Goal: Task Accomplishment & Management: Use online tool/utility

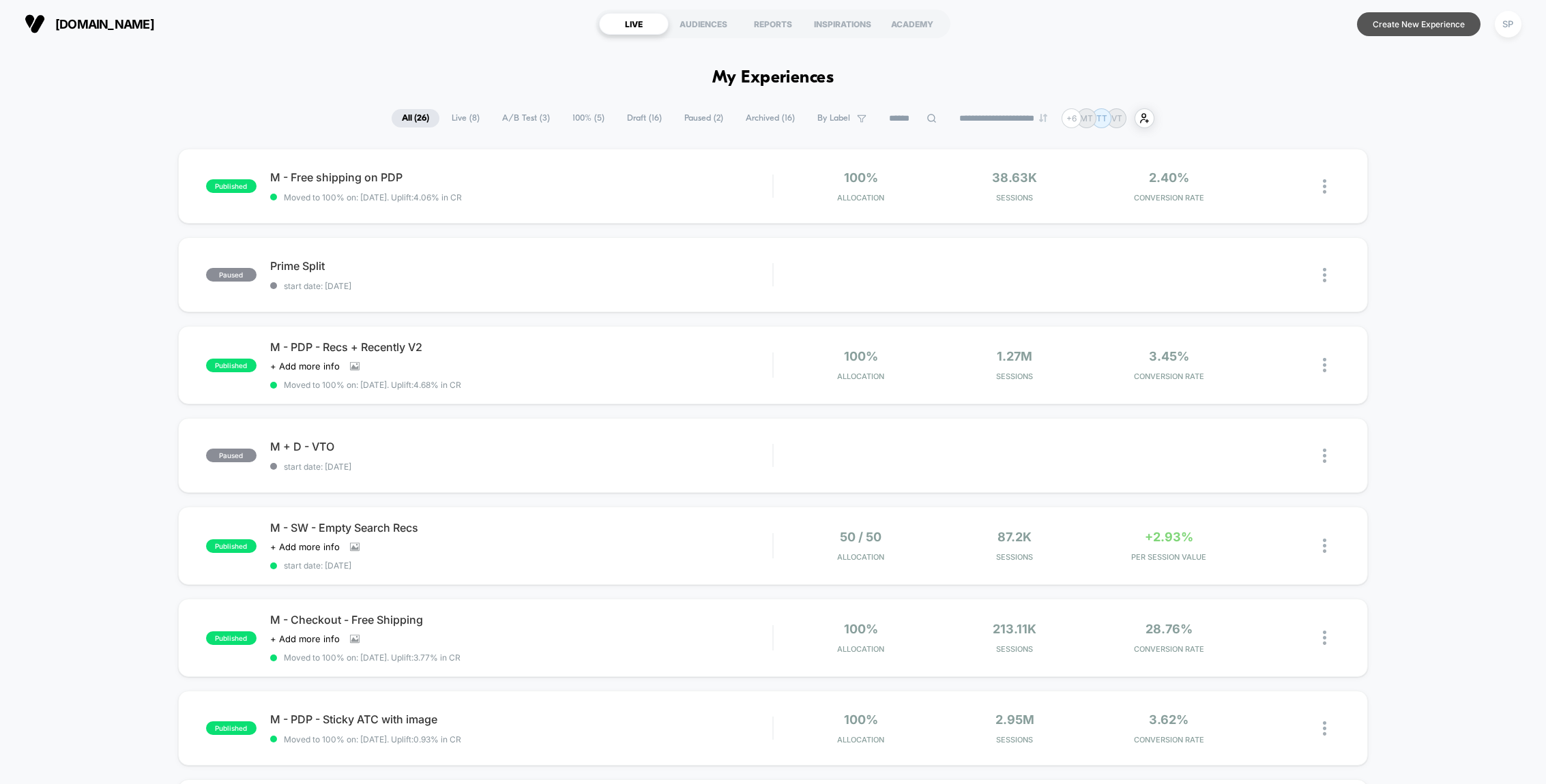
click at [1382, 30] on button "Create New Experience" at bounding box center [1418, 24] width 124 height 24
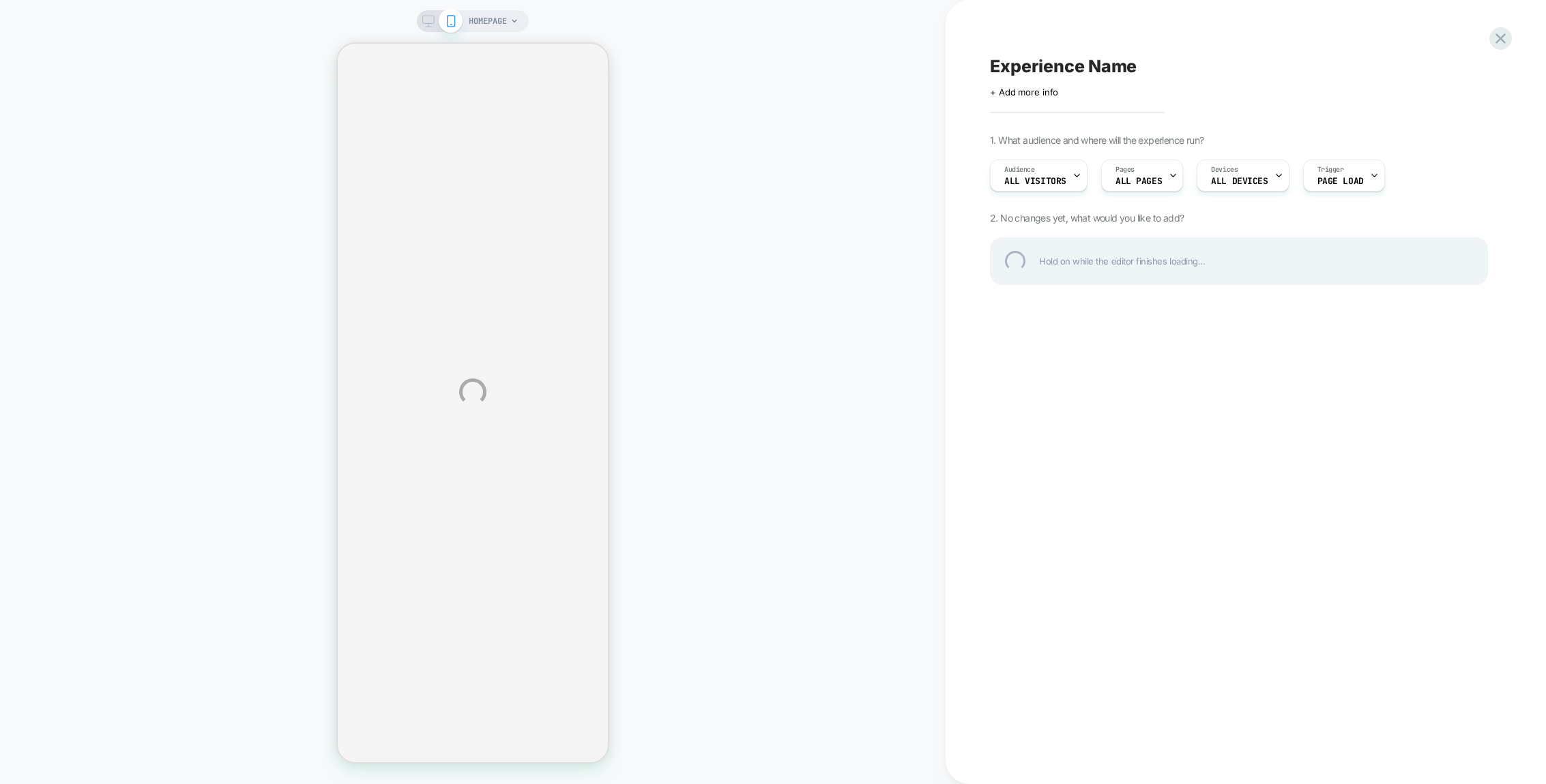
click at [1020, 179] on div "HOMEPAGE Experience Name Click to edit experience details + Add more info 1. Wh…" at bounding box center [773, 392] width 1546 height 784
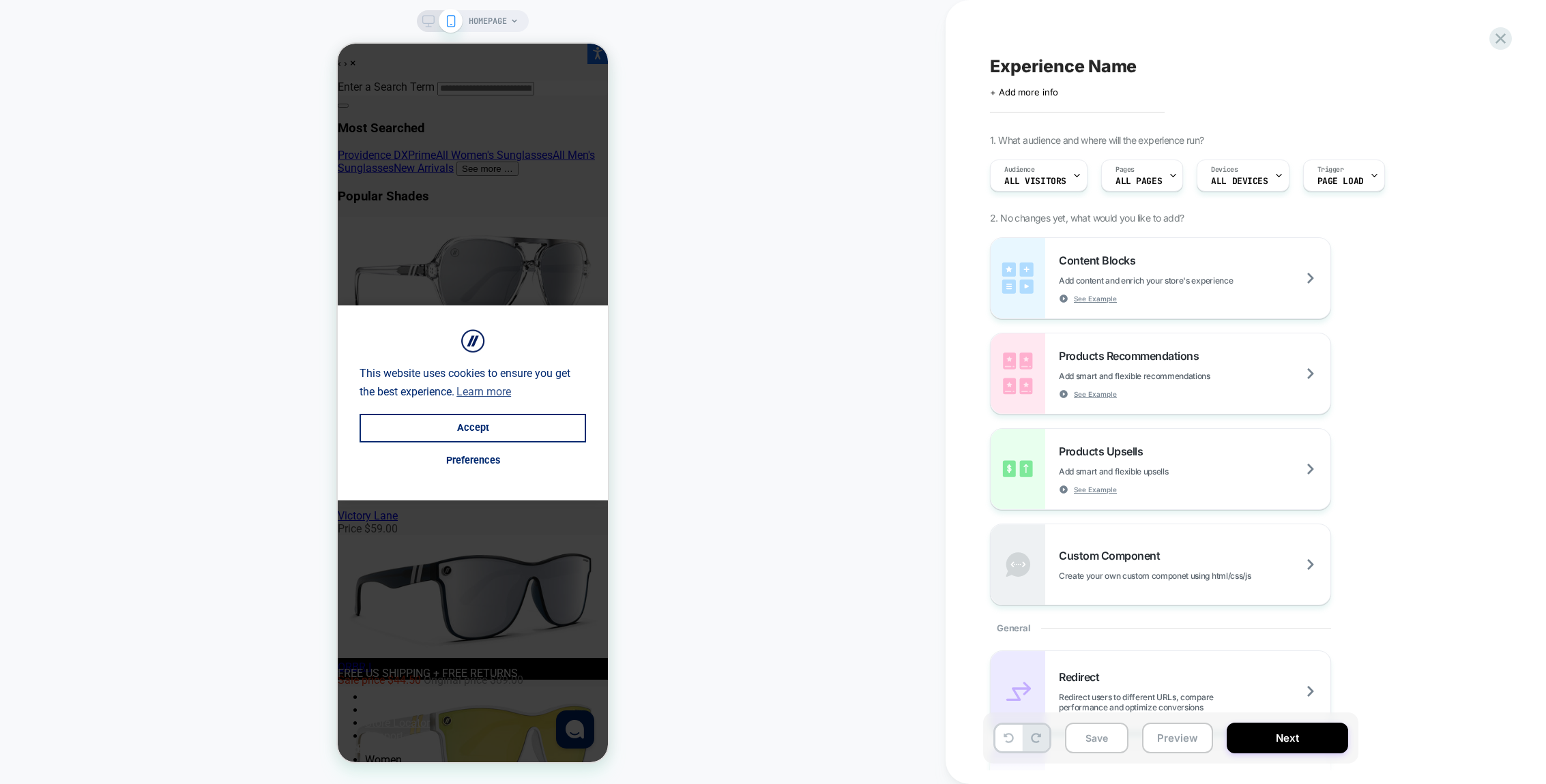
click at [1382, 299] on div "Content Blocks Add content and enrich your store's experience See Example Produ…" at bounding box center [1238, 421] width 498 height 368
click at [1335, 178] on span "Page Load" at bounding box center [1340, 181] width 46 height 10
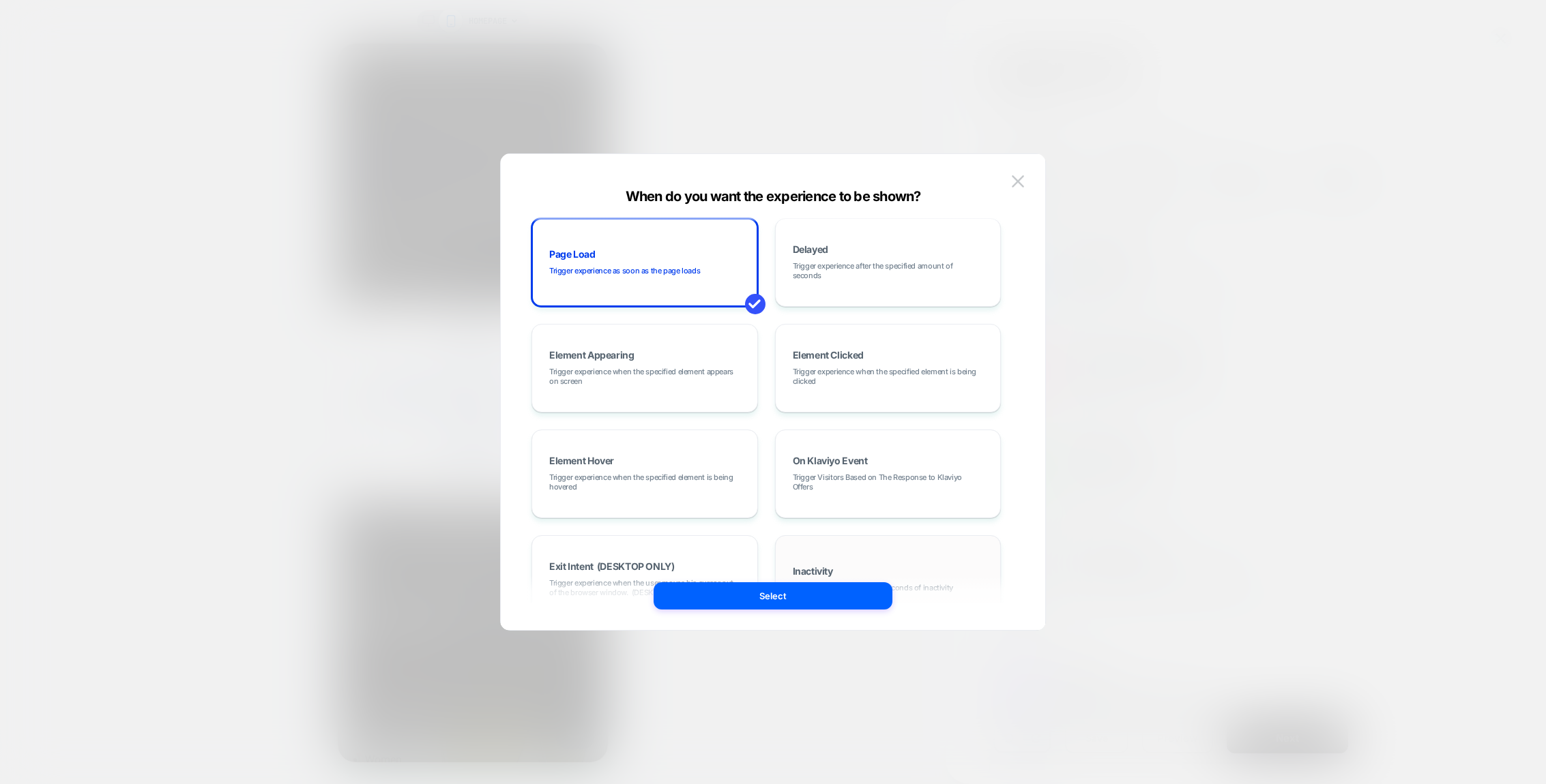
scroll to position [2, 0]
click at [1160, 374] on div at bounding box center [773, 392] width 1546 height 784
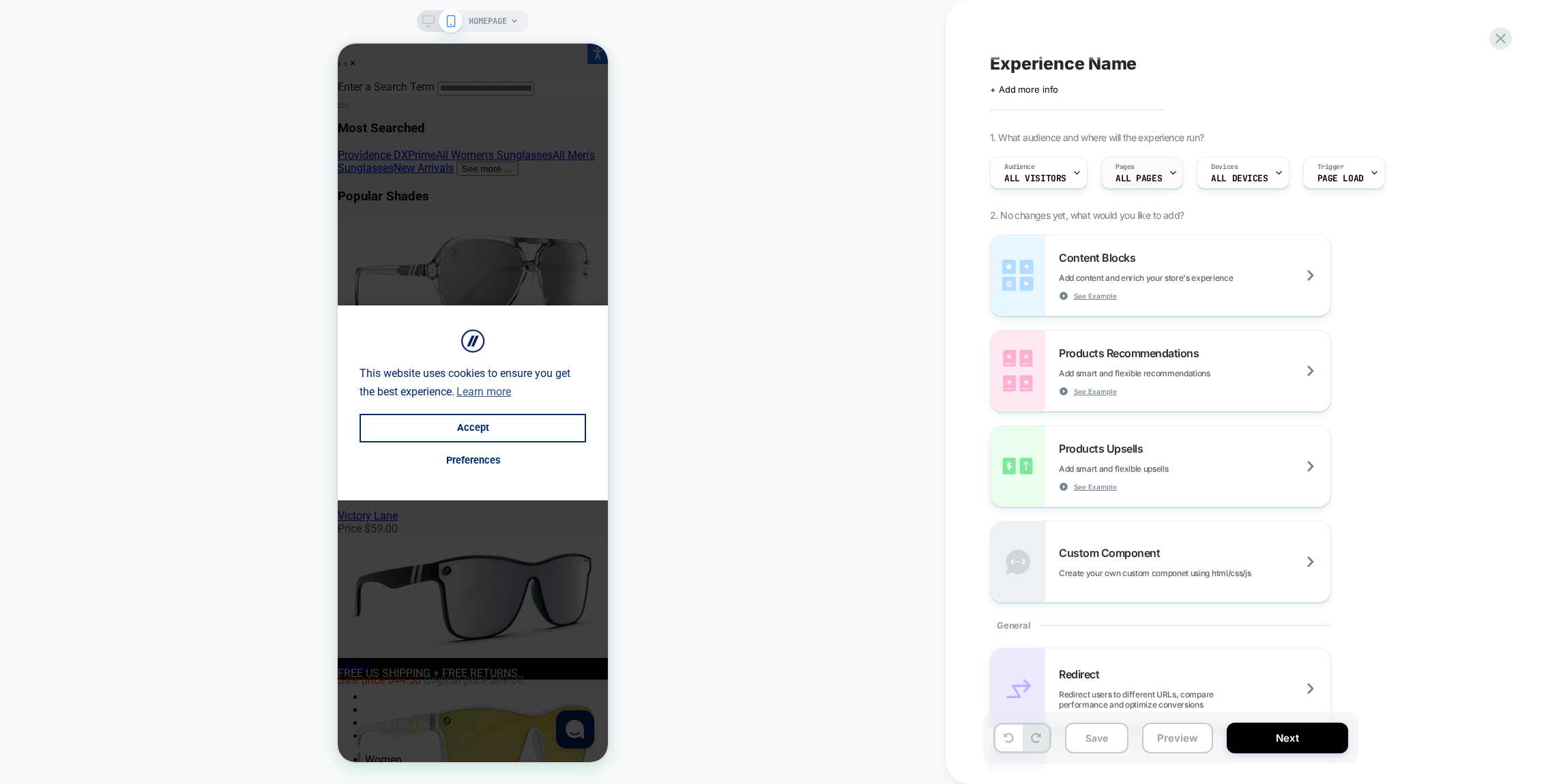
click at [1127, 181] on span "ALL PAGES" at bounding box center [1139, 179] width 46 height 10
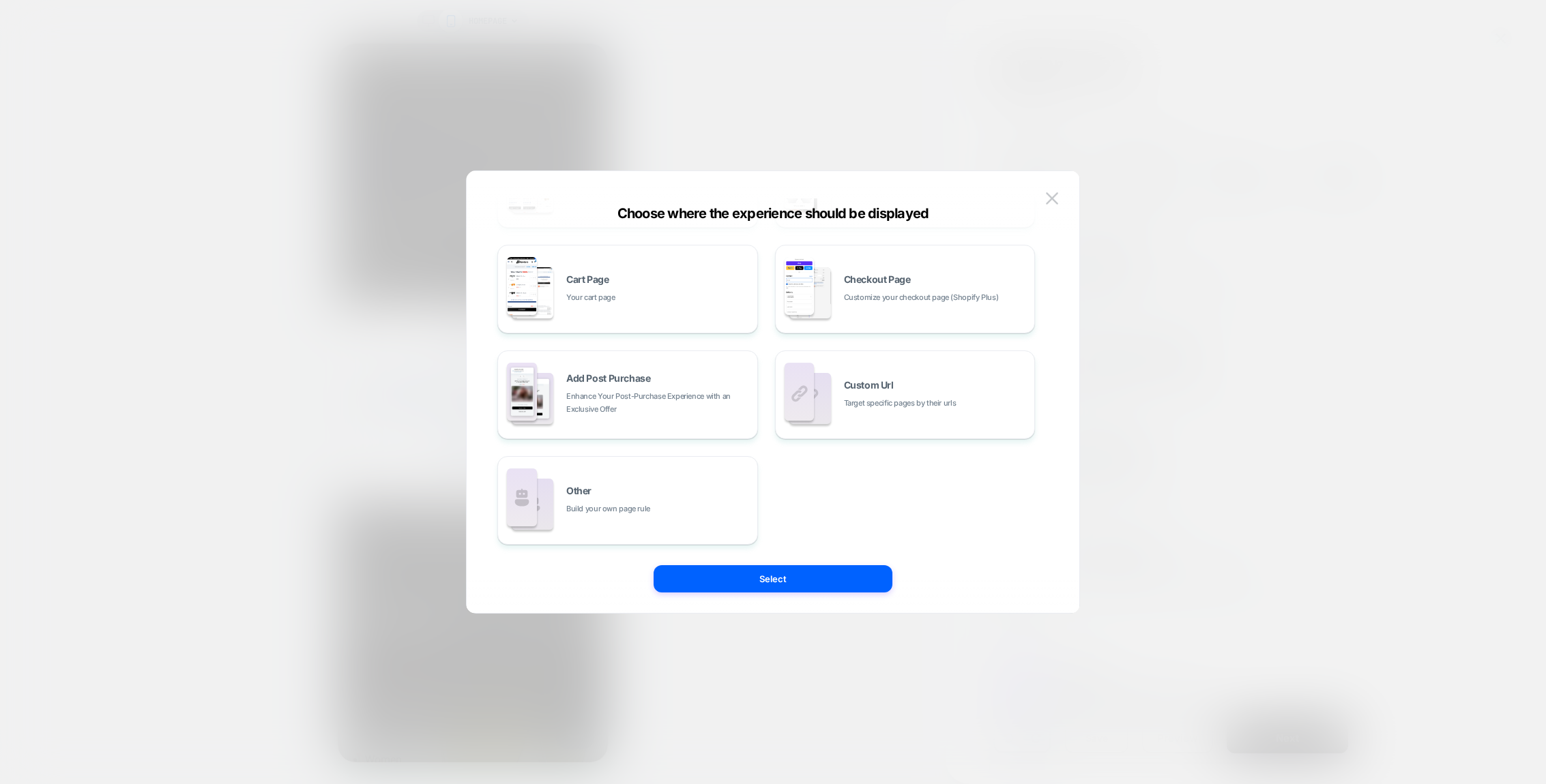
scroll to position [206, 0]
click at [881, 307] on div "Checkout Page Customize your checkout page (Shopify Plus)" at bounding box center [905, 289] width 245 height 75
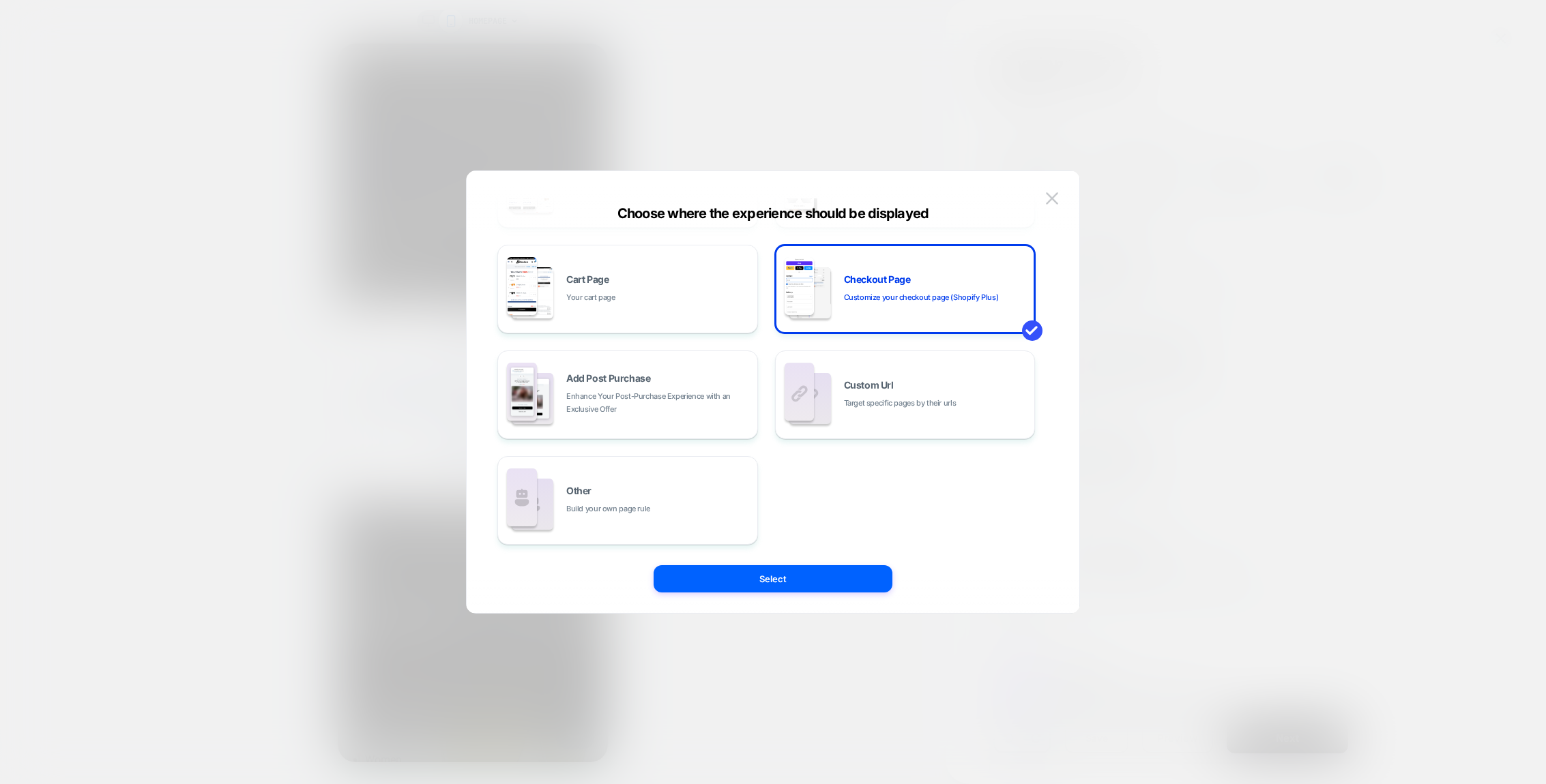
click at [810, 580] on button "Select" at bounding box center [773, 578] width 239 height 27
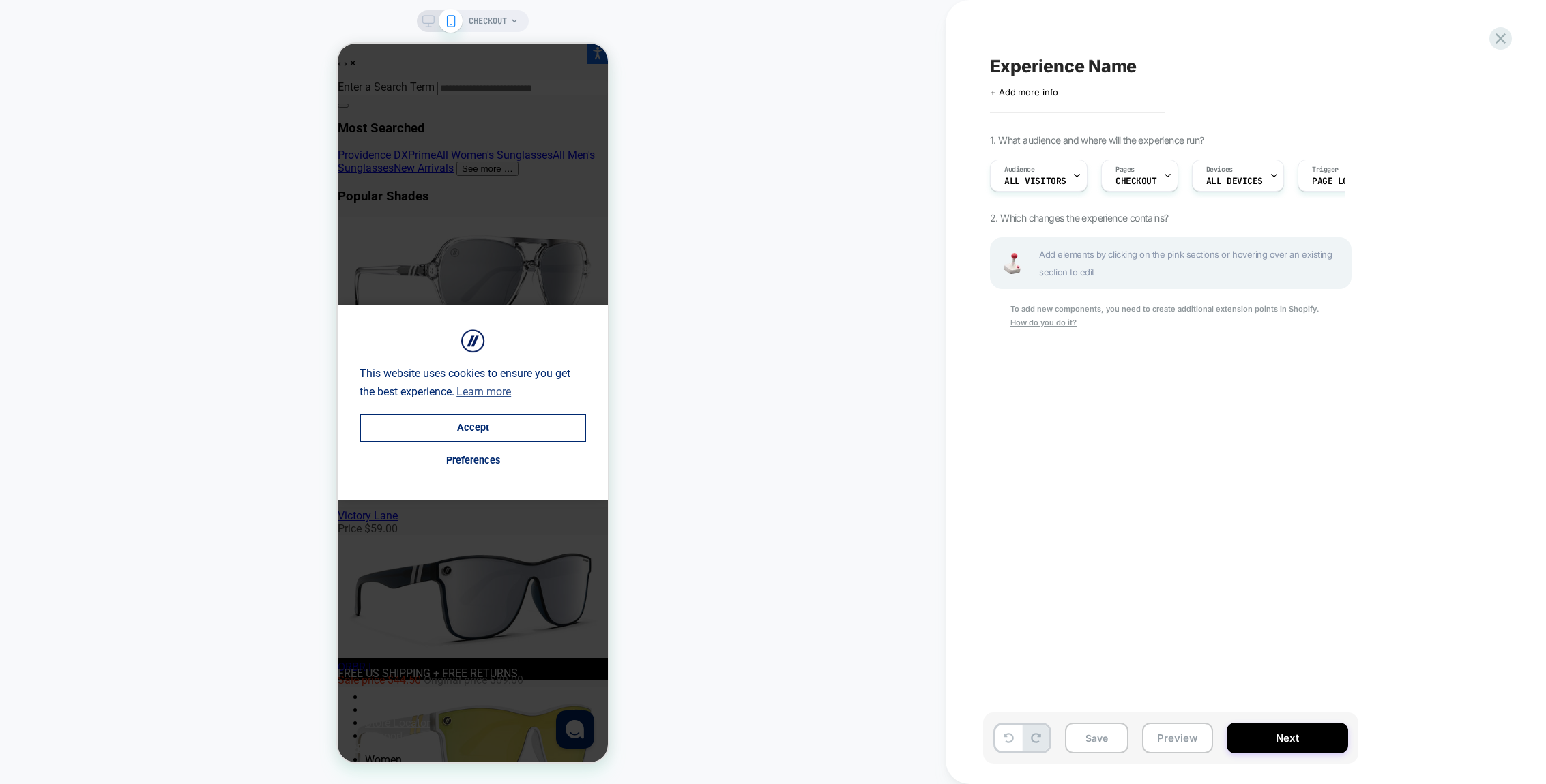
scroll to position [0, 1]
click at [493, 422] on button "Accept" at bounding box center [473, 428] width 226 height 29
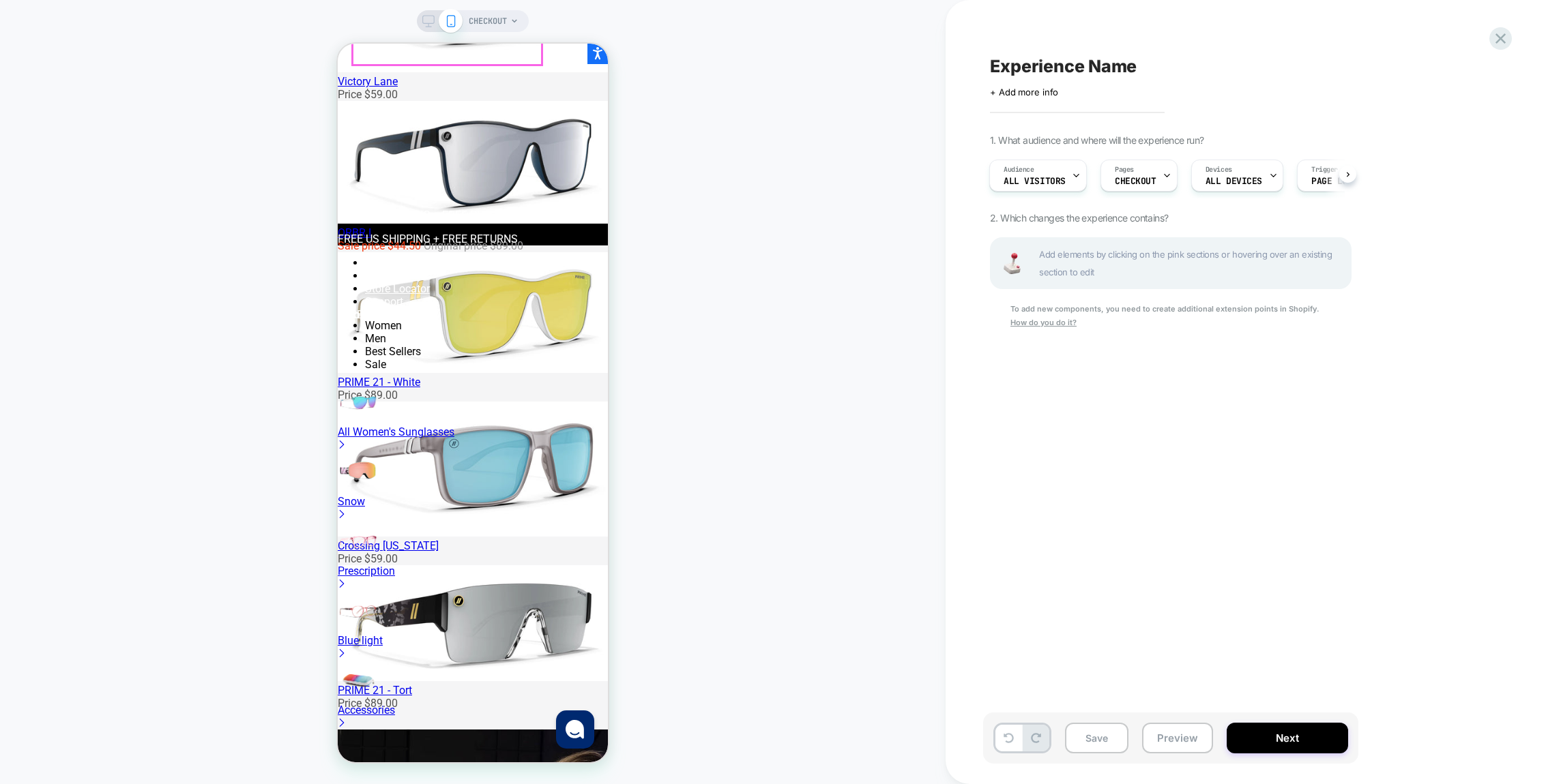
scroll to position [739, 0]
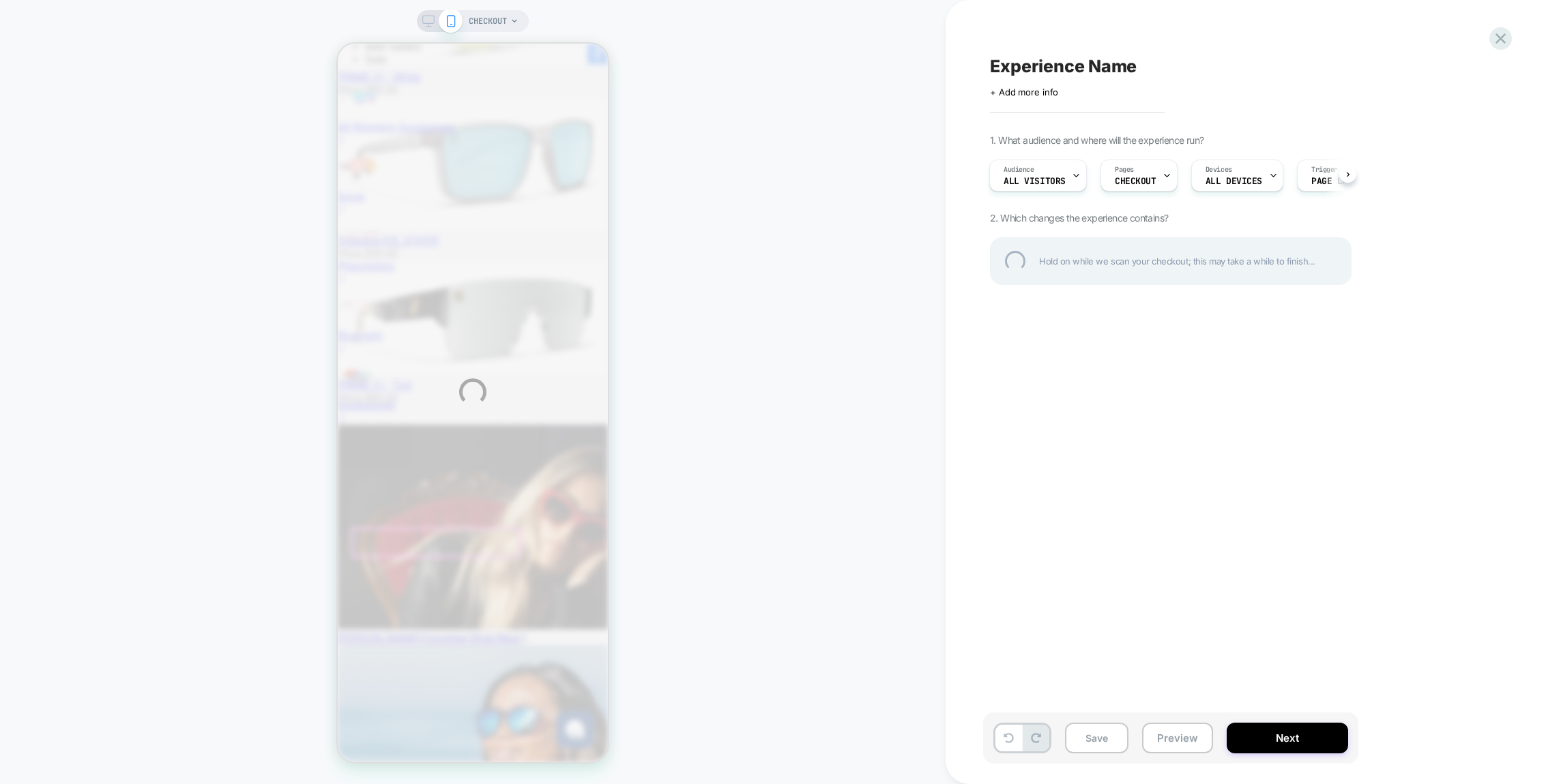
click at [500, 22] on div "CHECKOUT Experience Name Click to edit experience details + Add more info 1. Wh…" at bounding box center [773, 392] width 1546 height 784
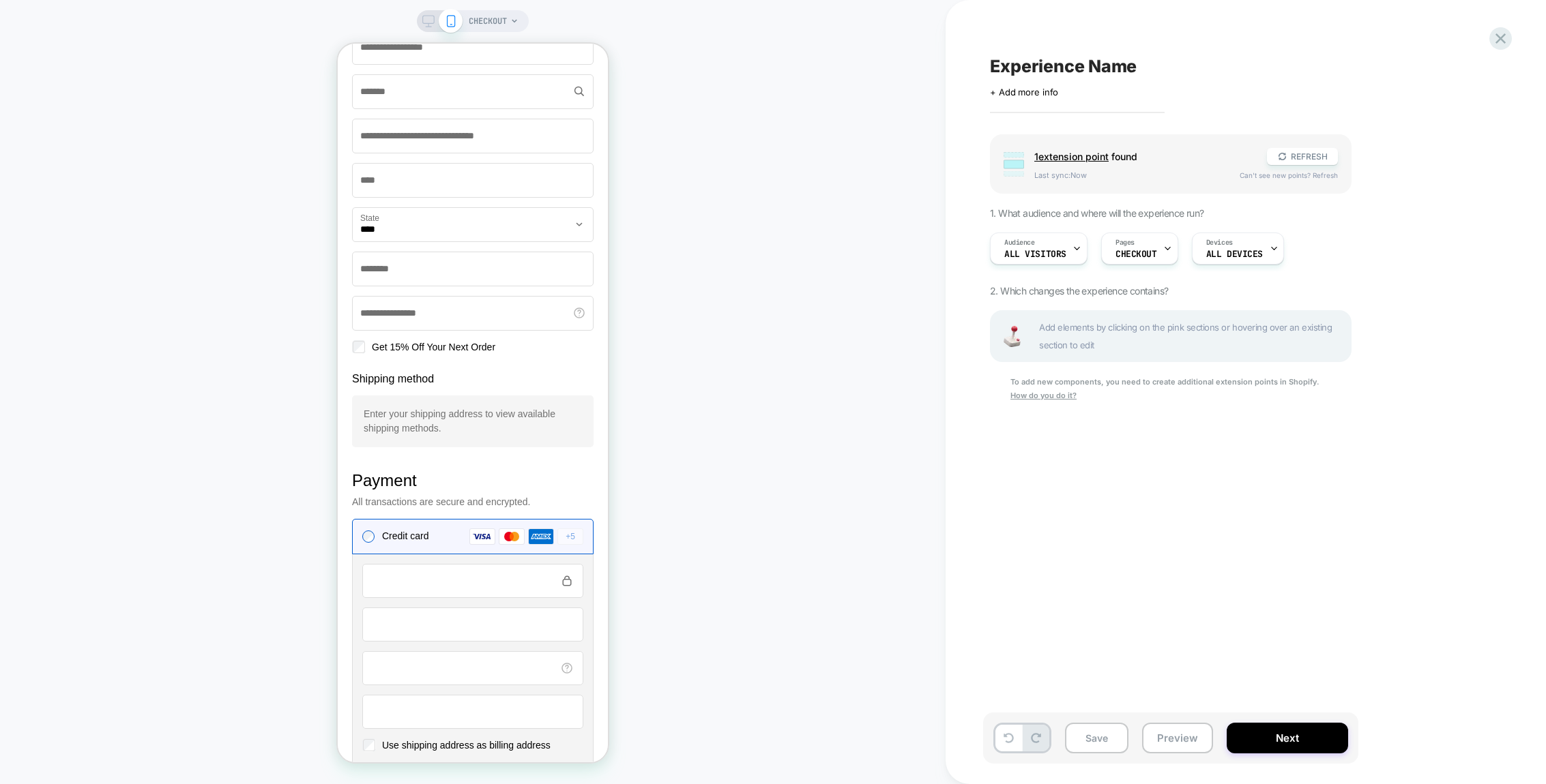
scroll to position [859, 0]
click at [410, 434] on p "Enter your shipping address to view available shipping methods." at bounding box center [473, 420] width 218 height 29
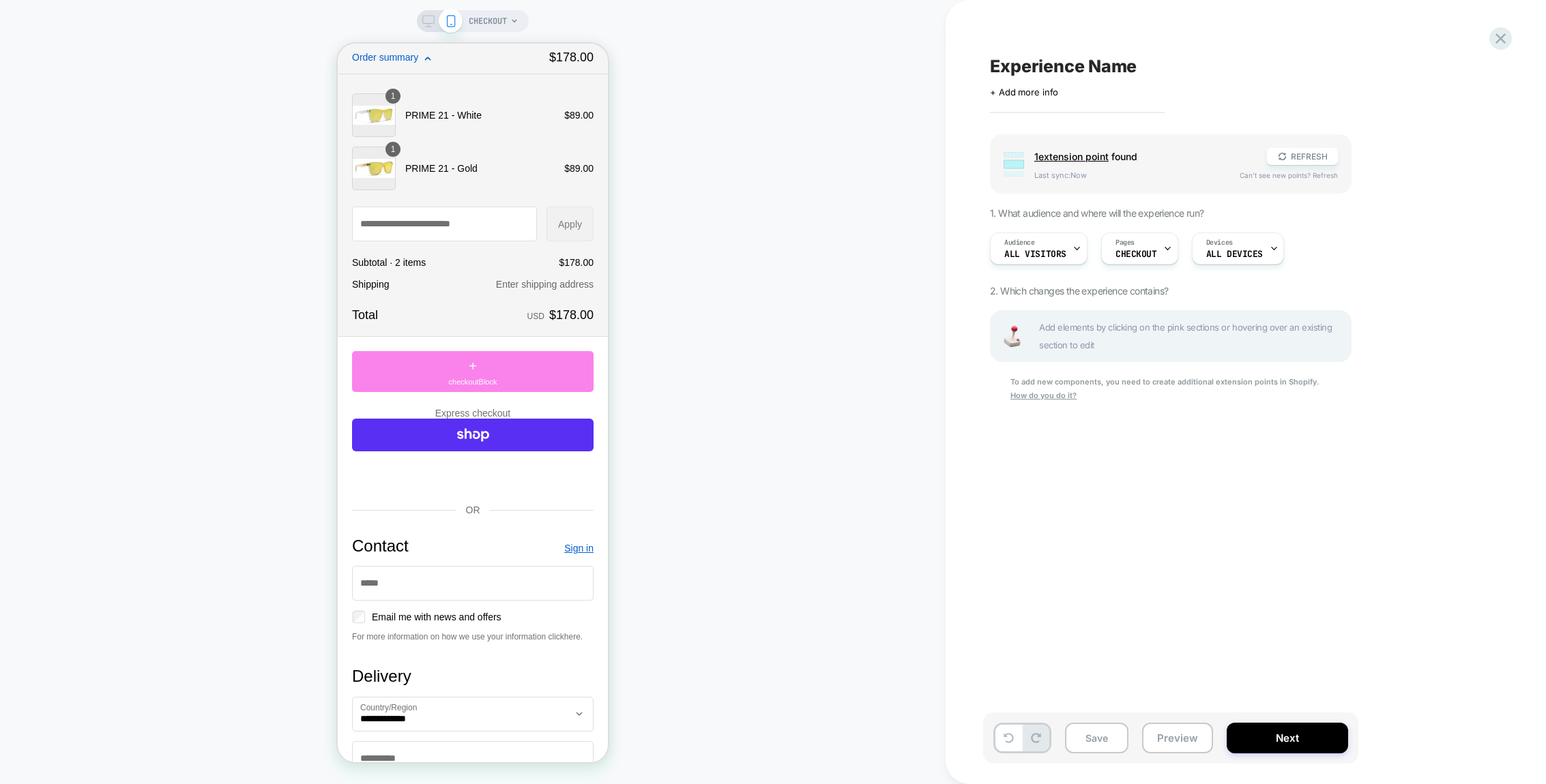
scroll to position [63, 0]
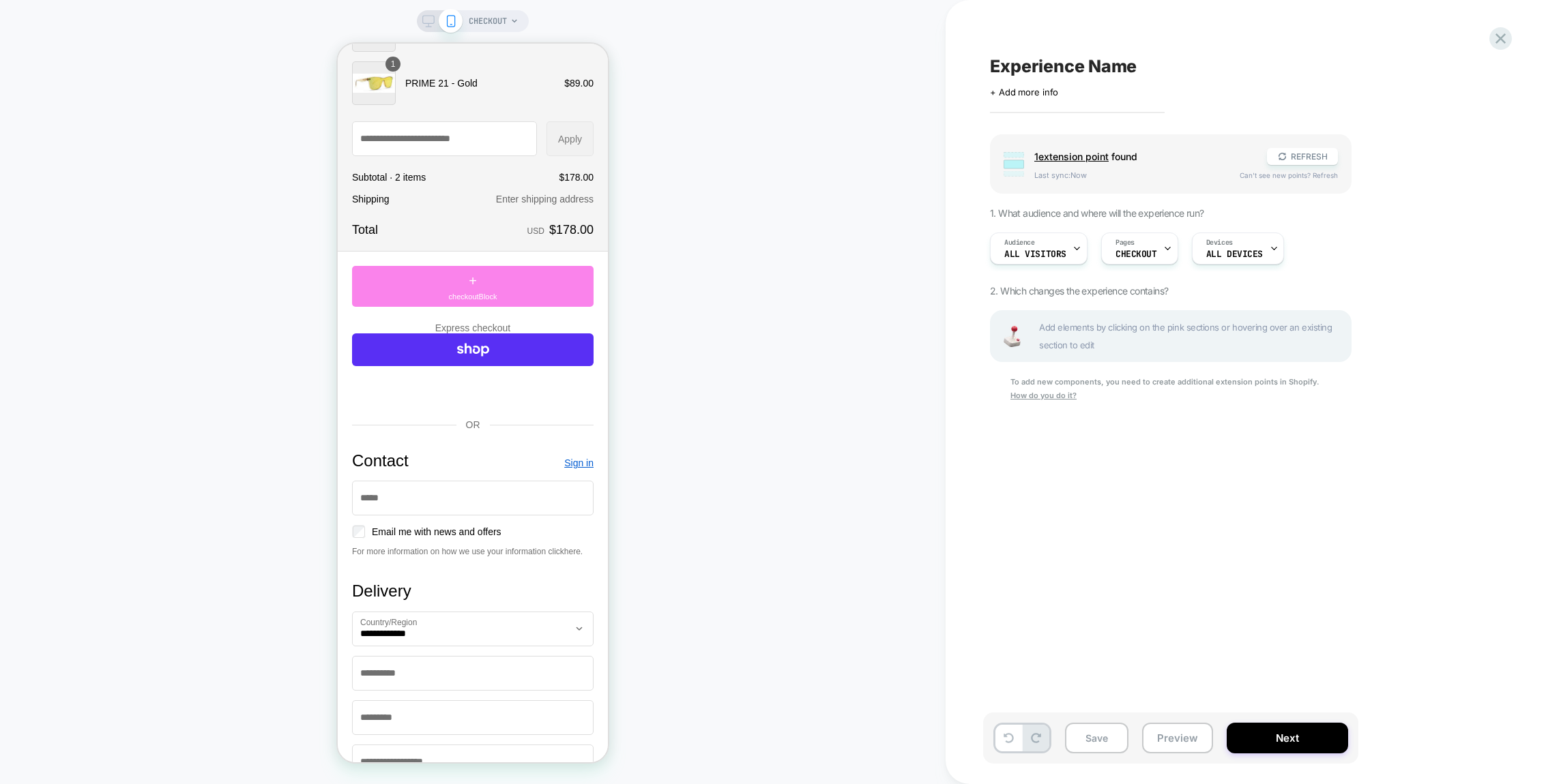
click at [497, 302] on span "checkoutBlock" at bounding box center [473, 297] width 48 height 12
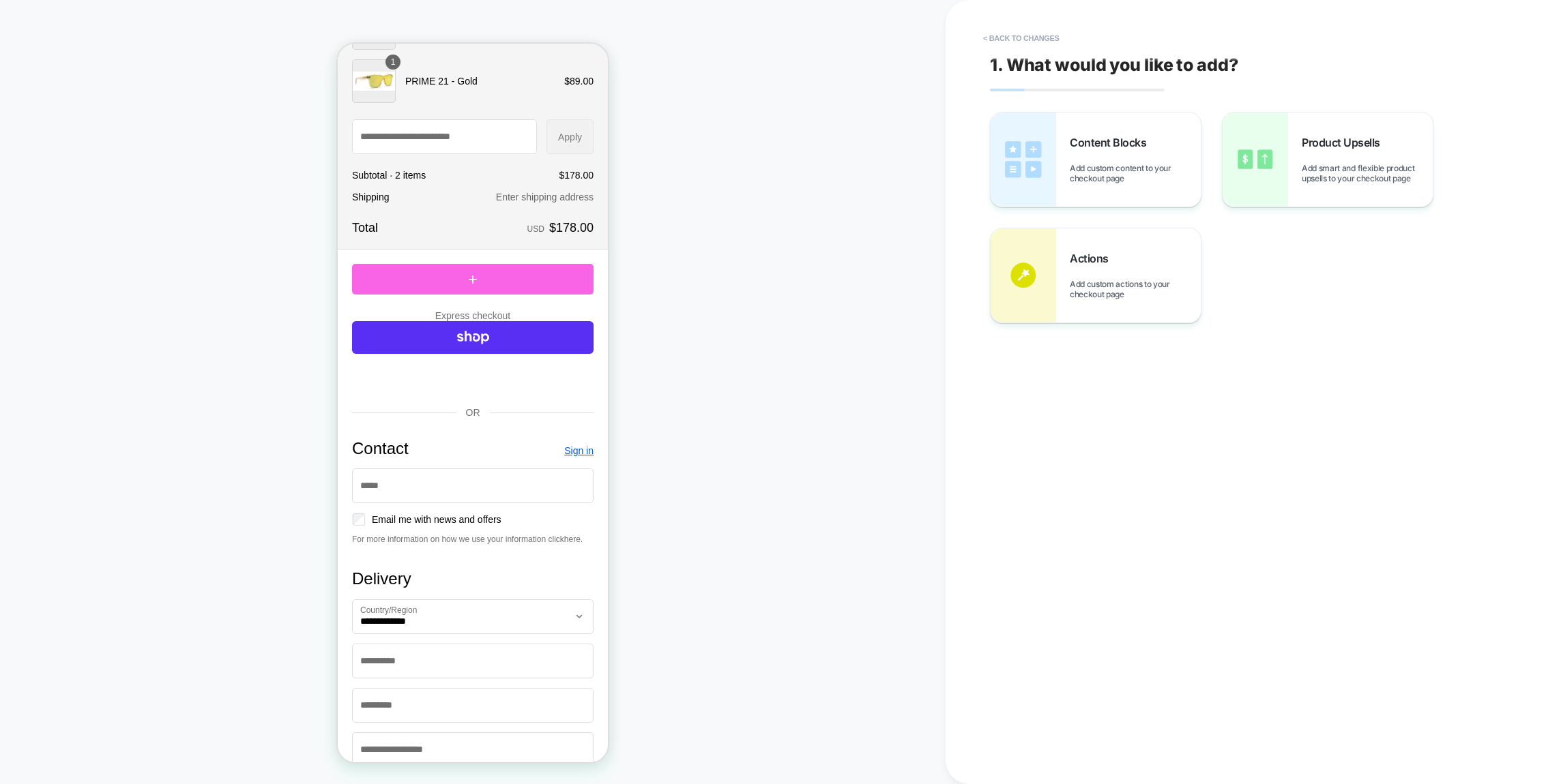
scroll to position [150, 0]
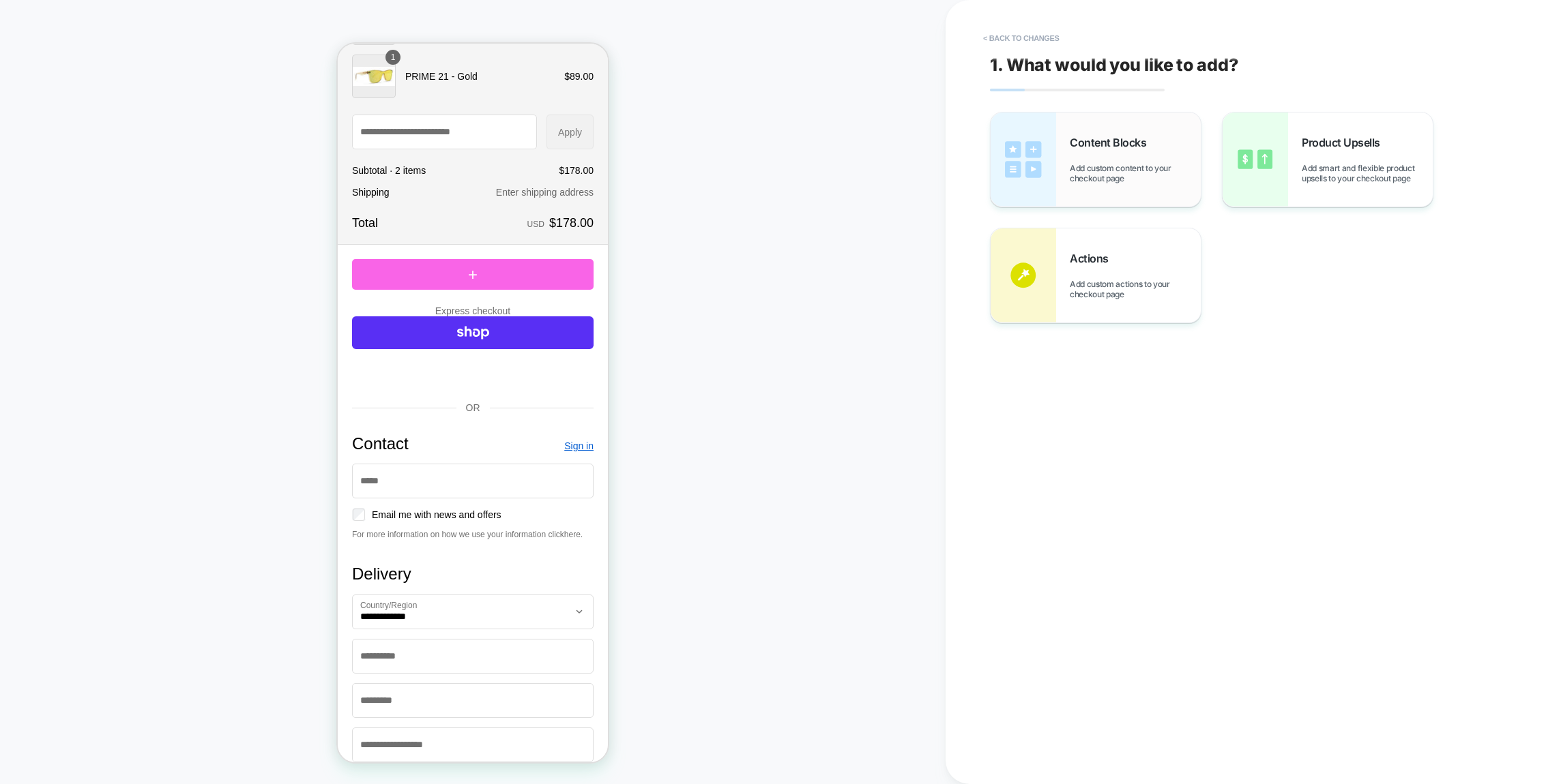
click at [1151, 168] on span "Add custom content to your checkout page" at bounding box center [1135, 173] width 131 height 21
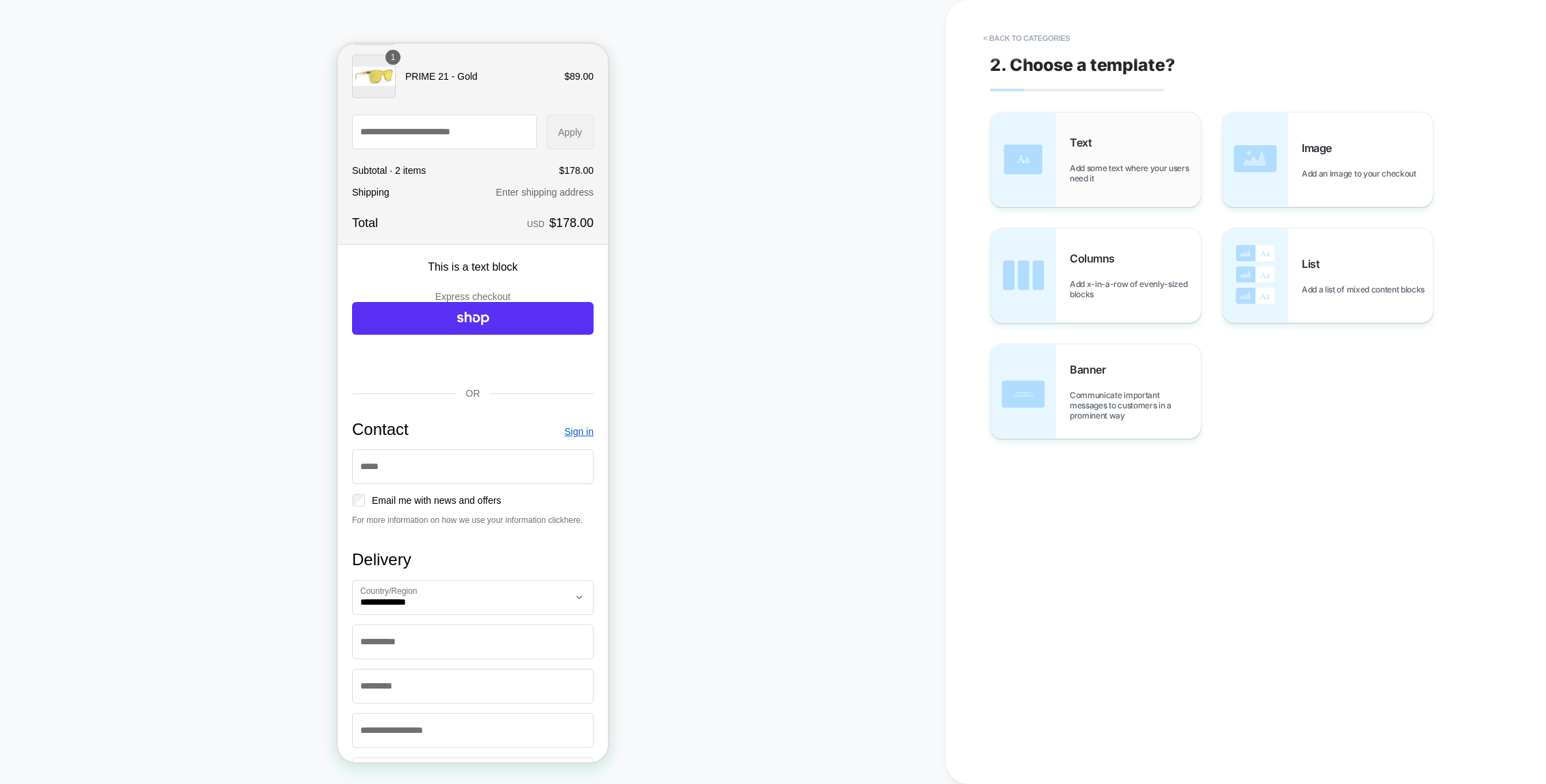
click at [1134, 177] on span "Add some text where your users need it" at bounding box center [1135, 173] width 131 height 21
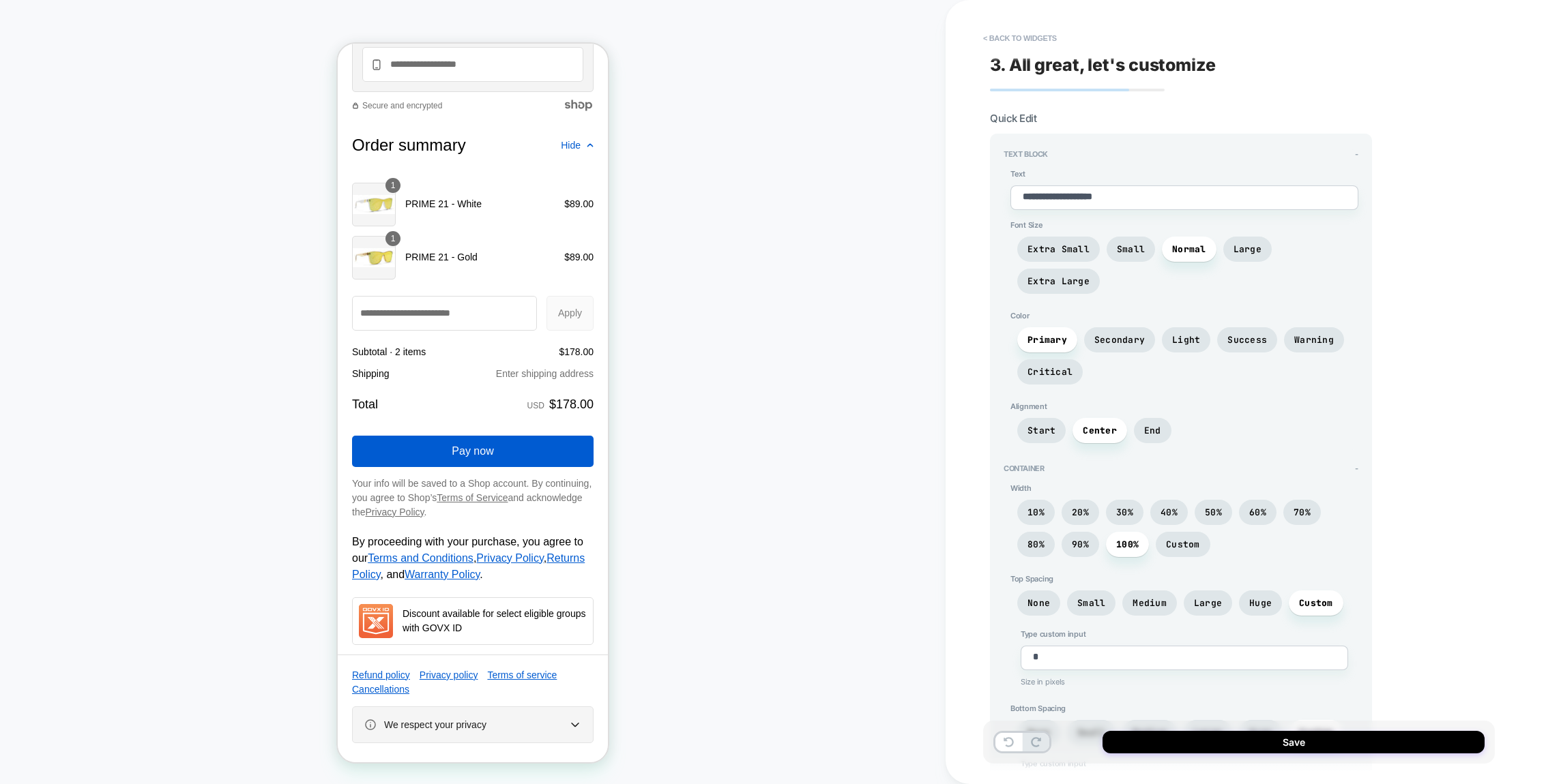
scroll to position [1792, 0]
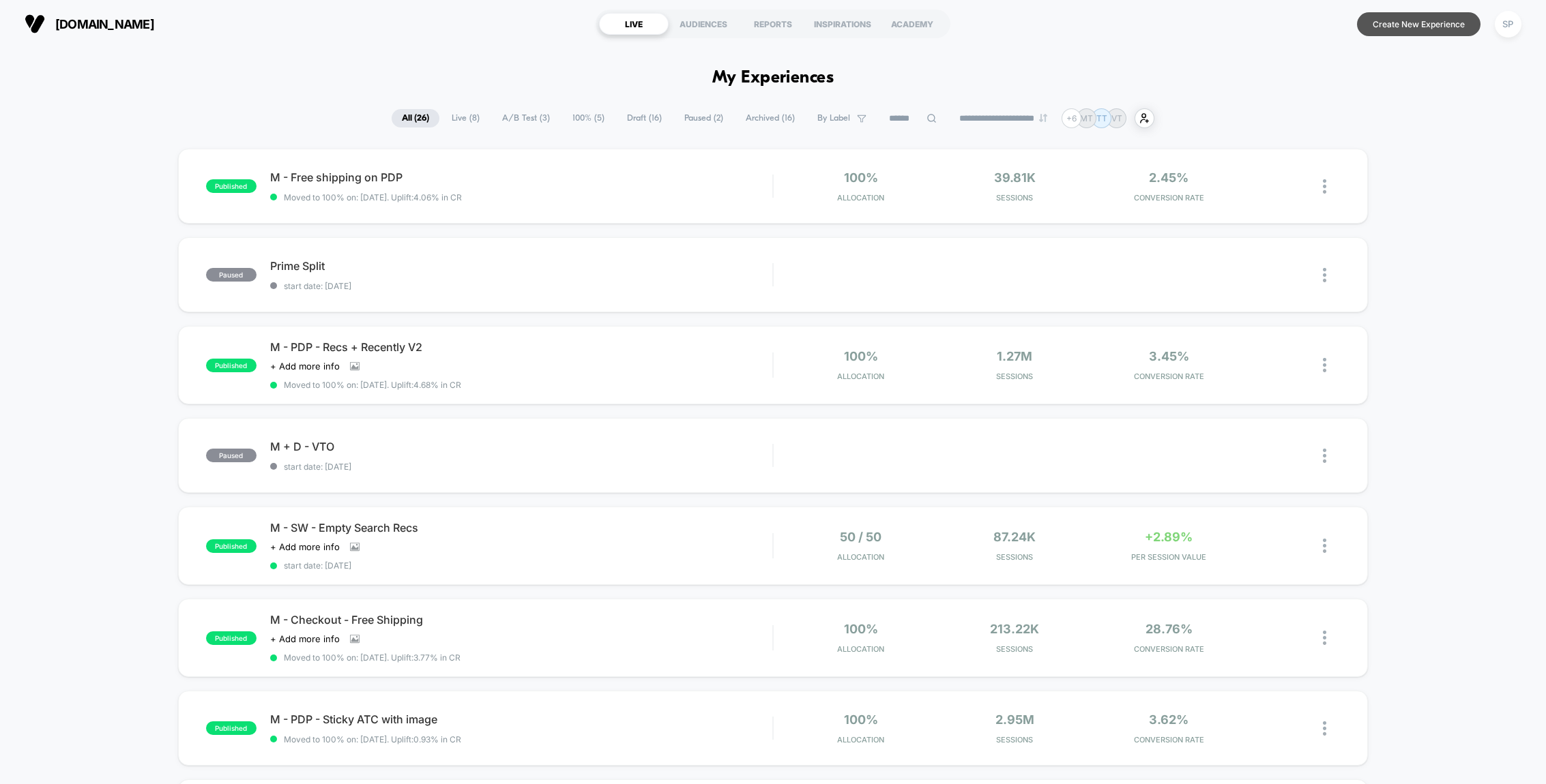
click at [1393, 22] on button "Create New Experience" at bounding box center [1418, 24] width 124 height 24
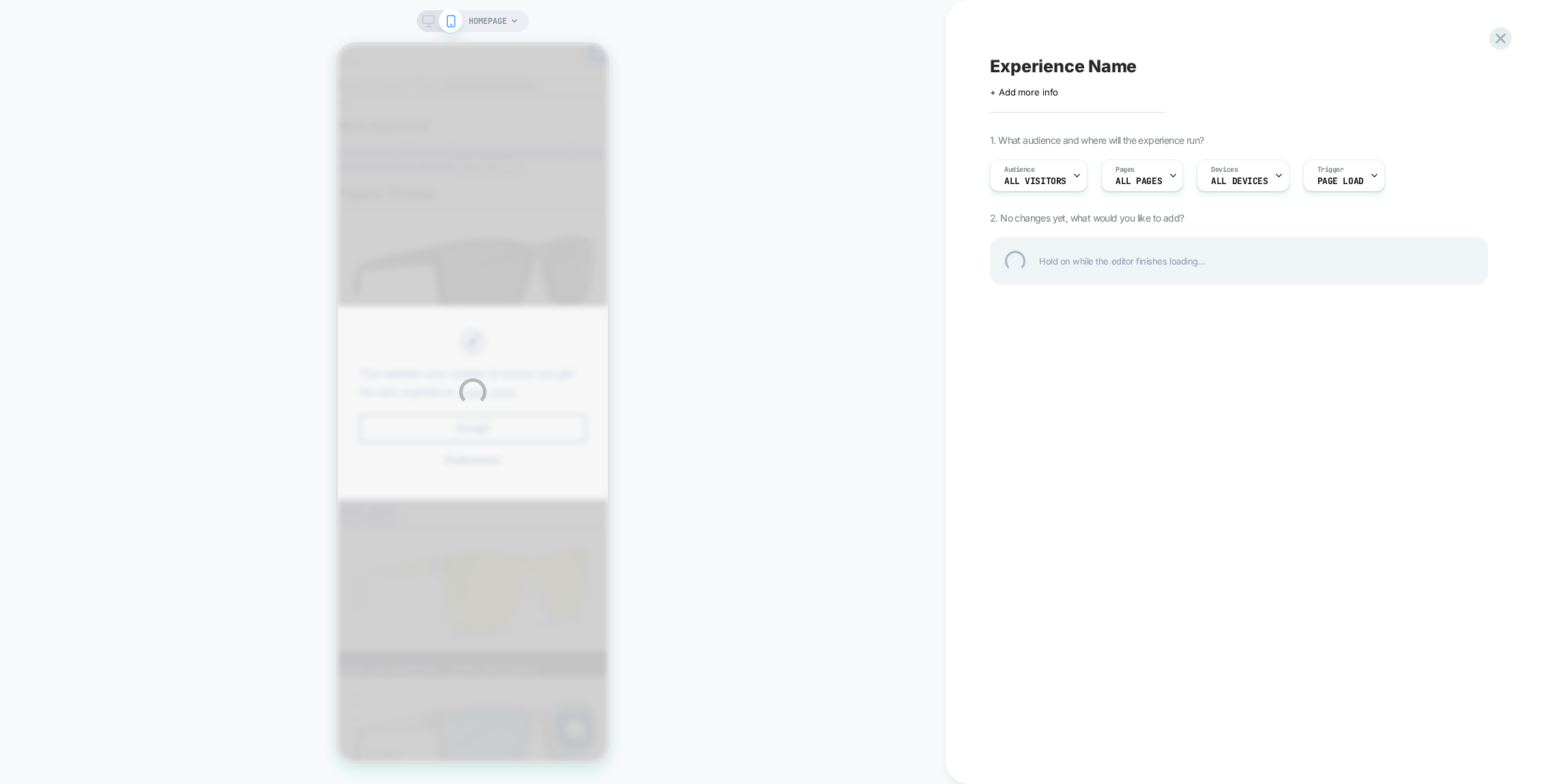
click at [1032, 191] on div "HOMEPAGE Experience Name Click to edit experience details + Add more info 1. Wh…" at bounding box center [773, 392] width 1546 height 784
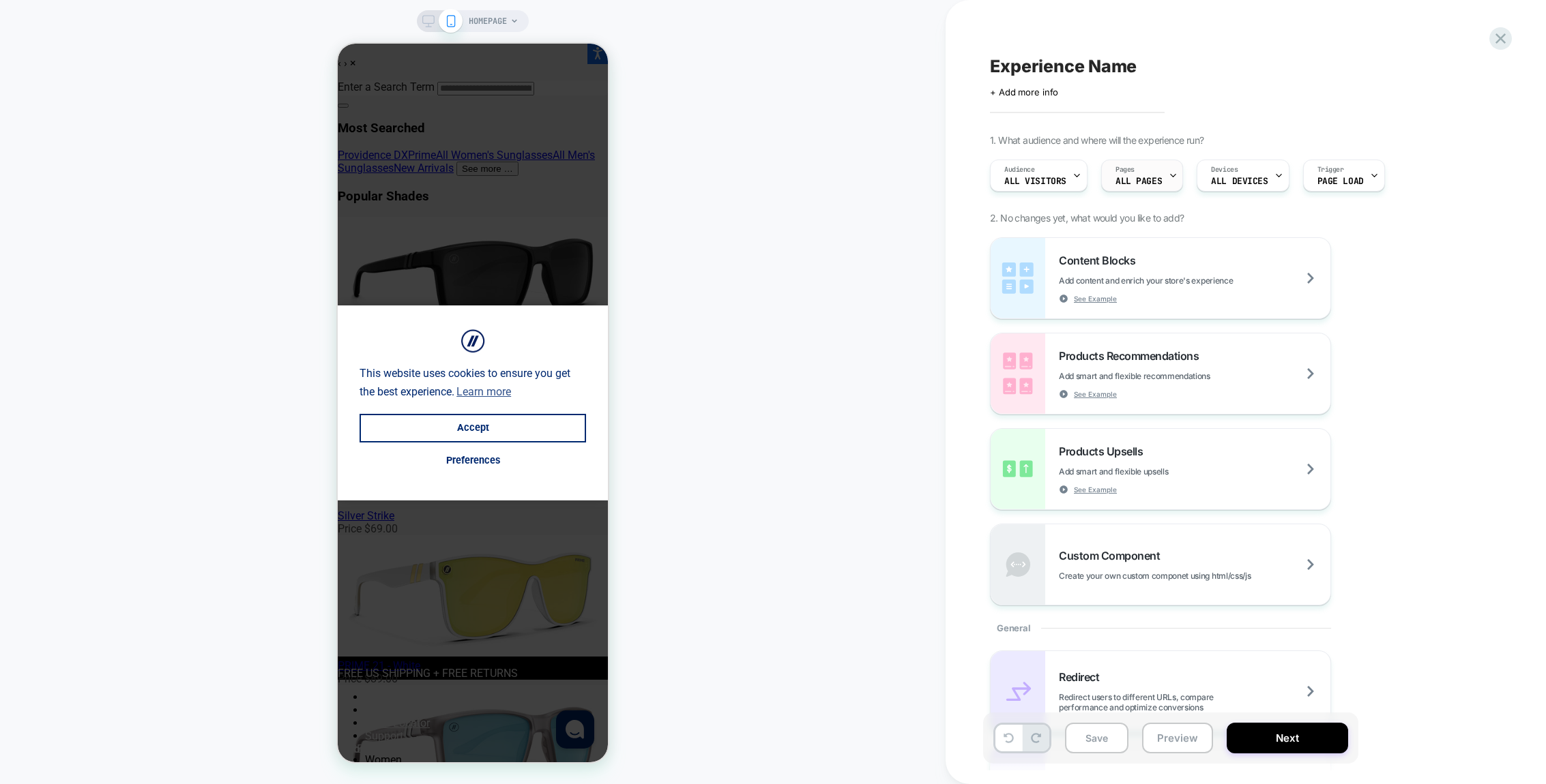
click at [1137, 179] on span "ALL PAGES" at bounding box center [1139, 181] width 46 height 10
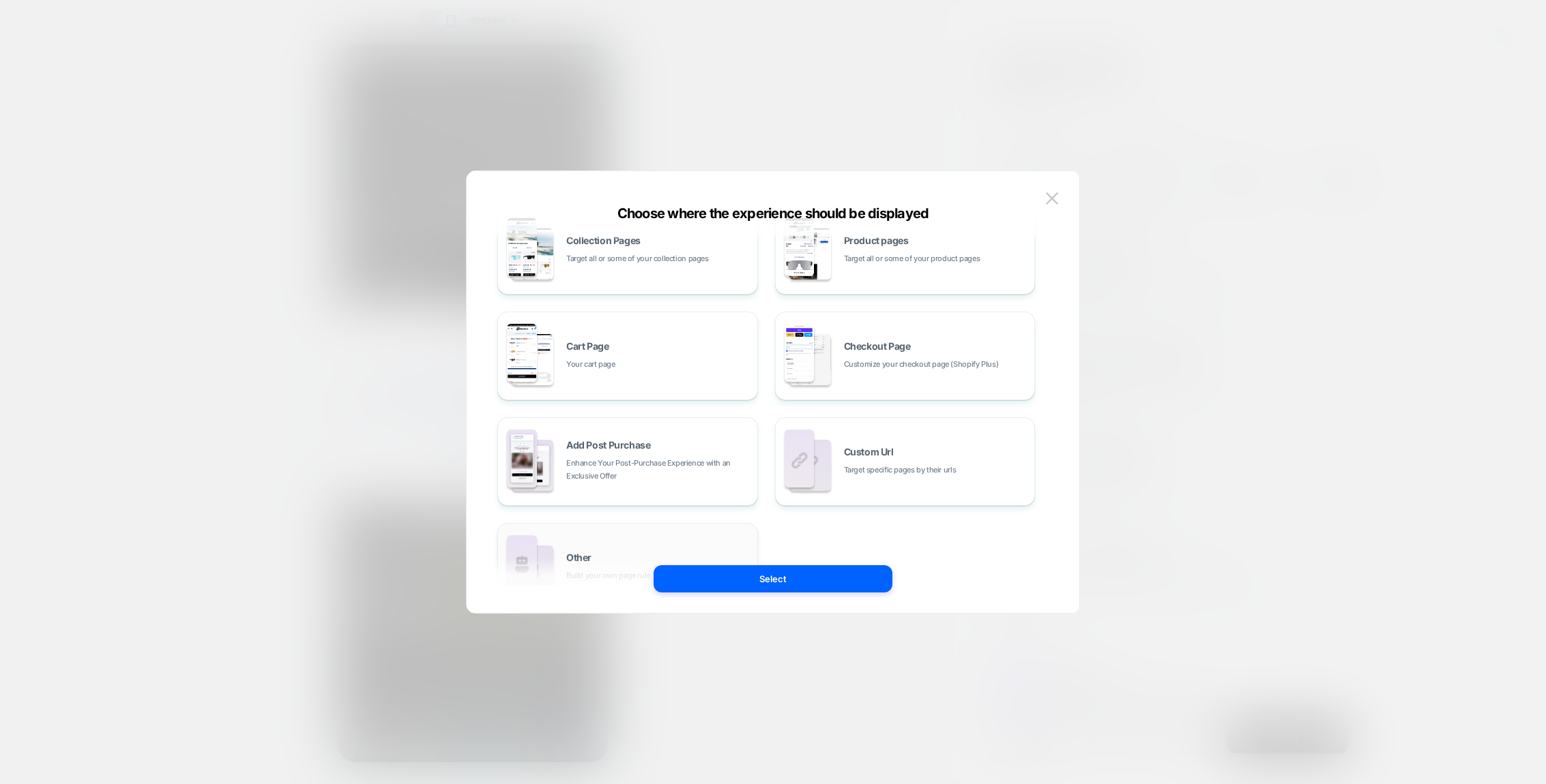
scroll to position [138, 0]
click at [886, 380] on div "Checkout Page Customize your checkout page (Shopify Plus)" at bounding box center [905, 356] width 245 height 75
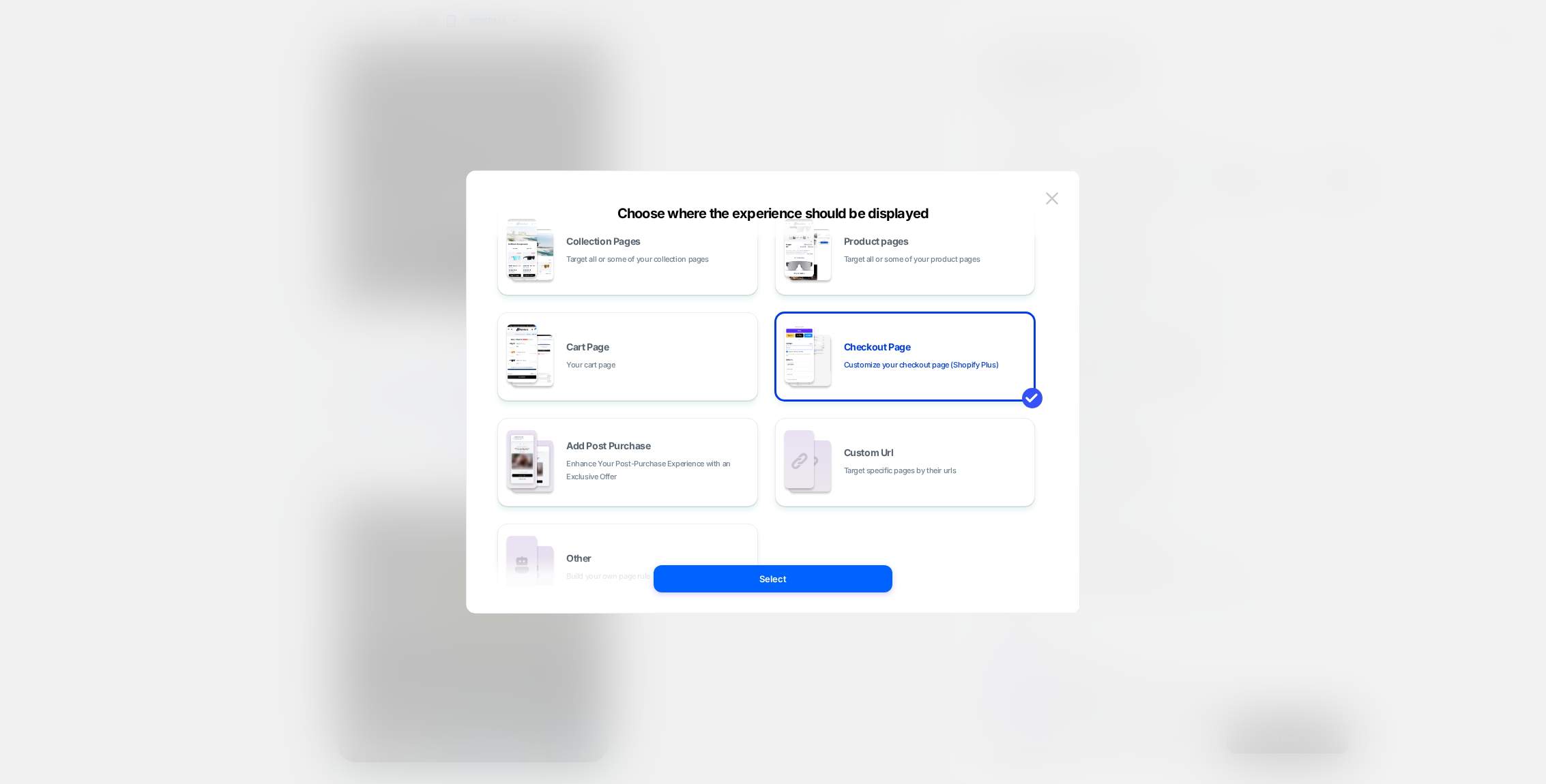
click at [803, 571] on button "Select" at bounding box center [773, 578] width 239 height 27
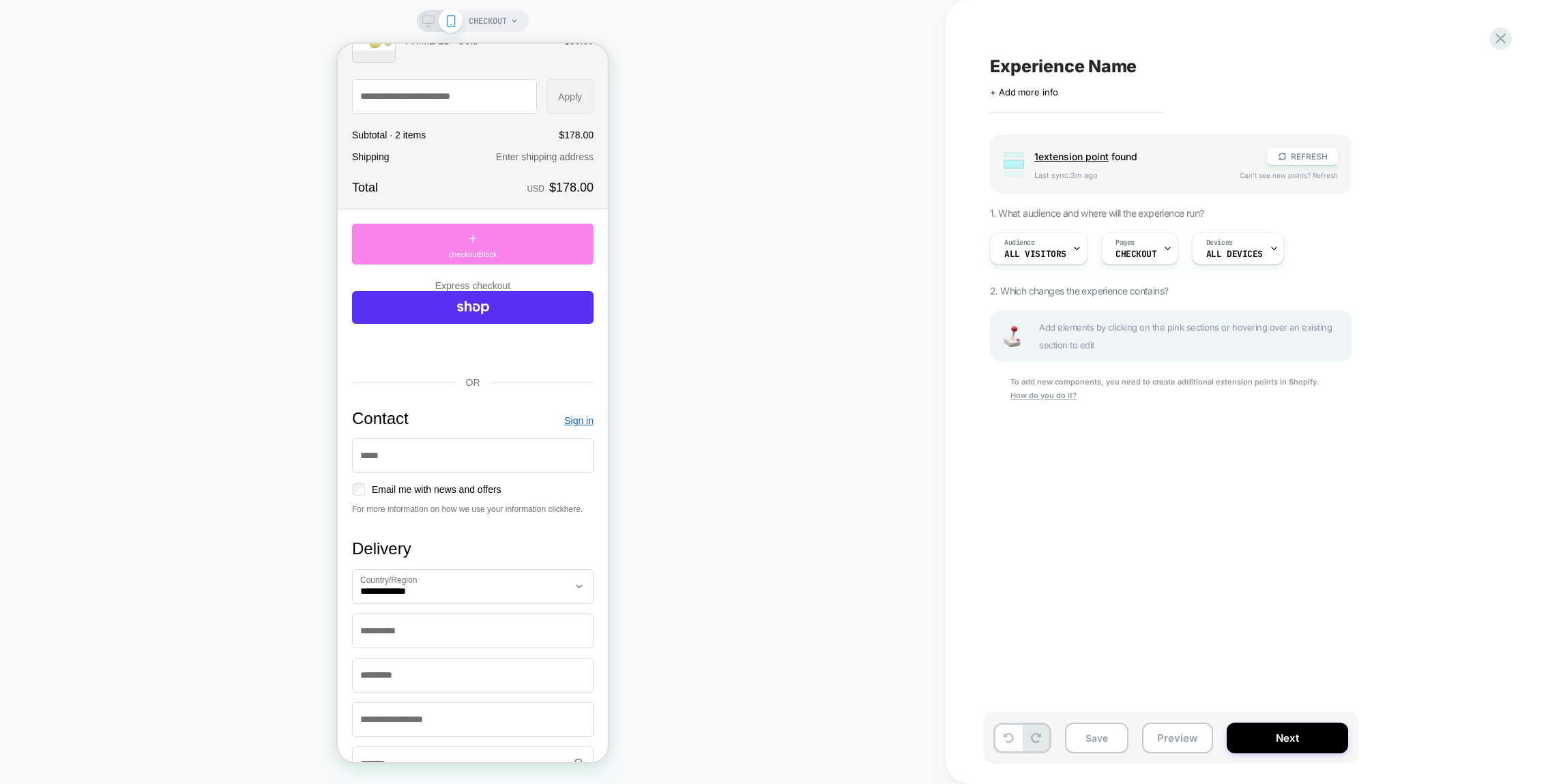
scroll to position [249, 0]
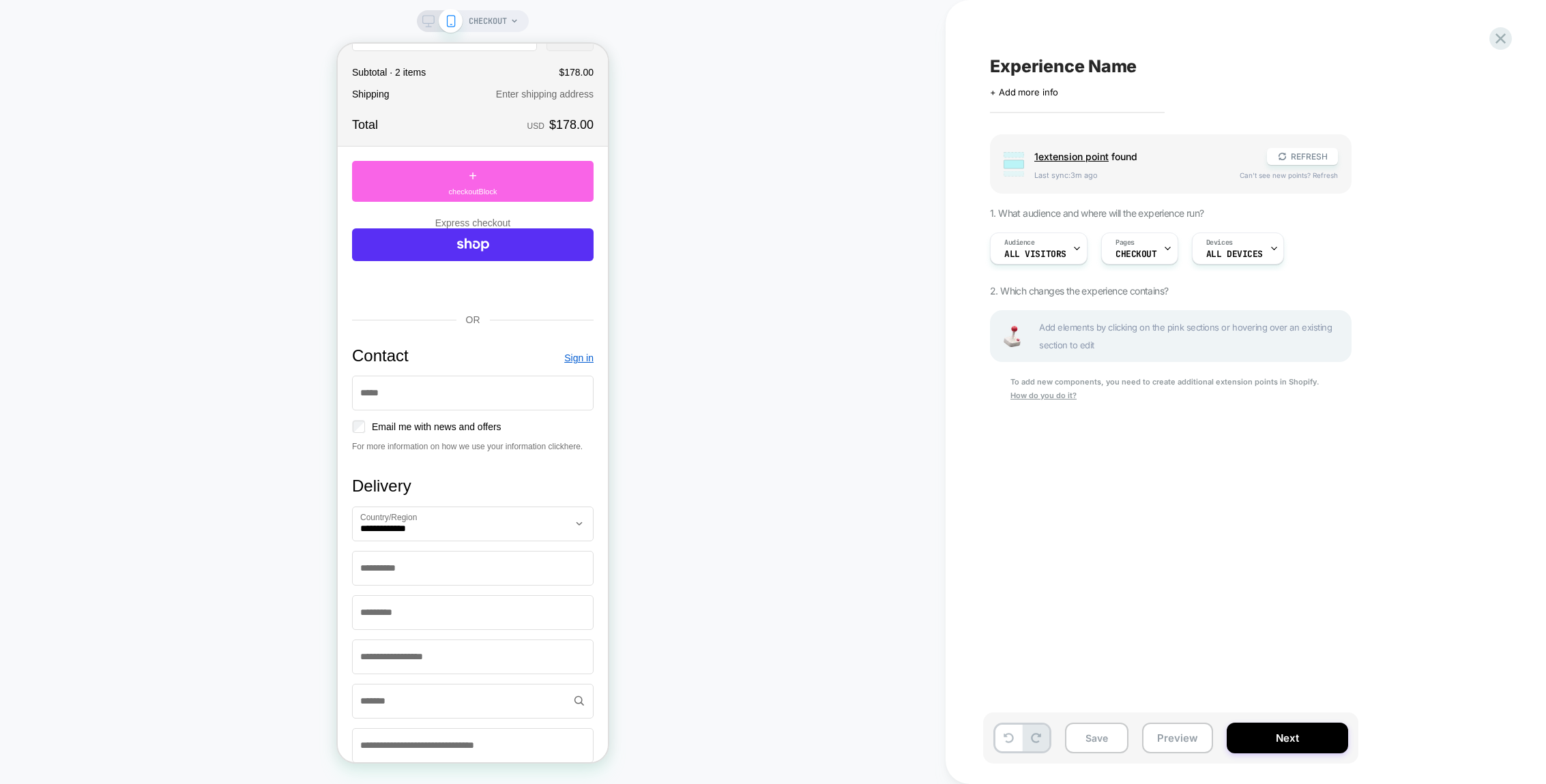
click at [1070, 154] on span "1 extension point" at bounding box center [1072, 157] width 75 height 12
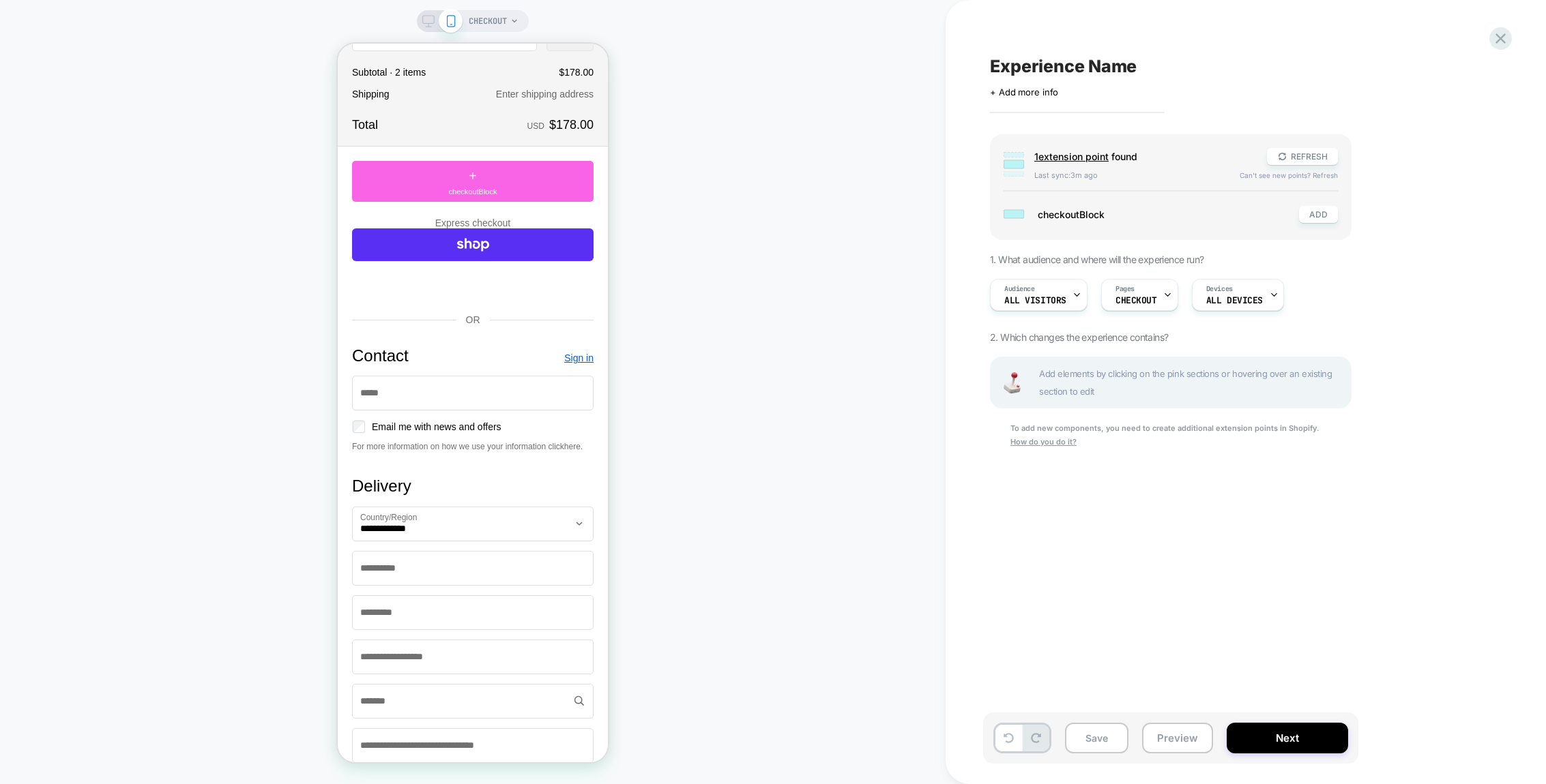
click at [1242, 204] on div "Group checkoutBlock ADD" at bounding box center [1170, 215] width 334 height 25
click at [1048, 159] on span "1 extension point" at bounding box center [1072, 157] width 75 height 12
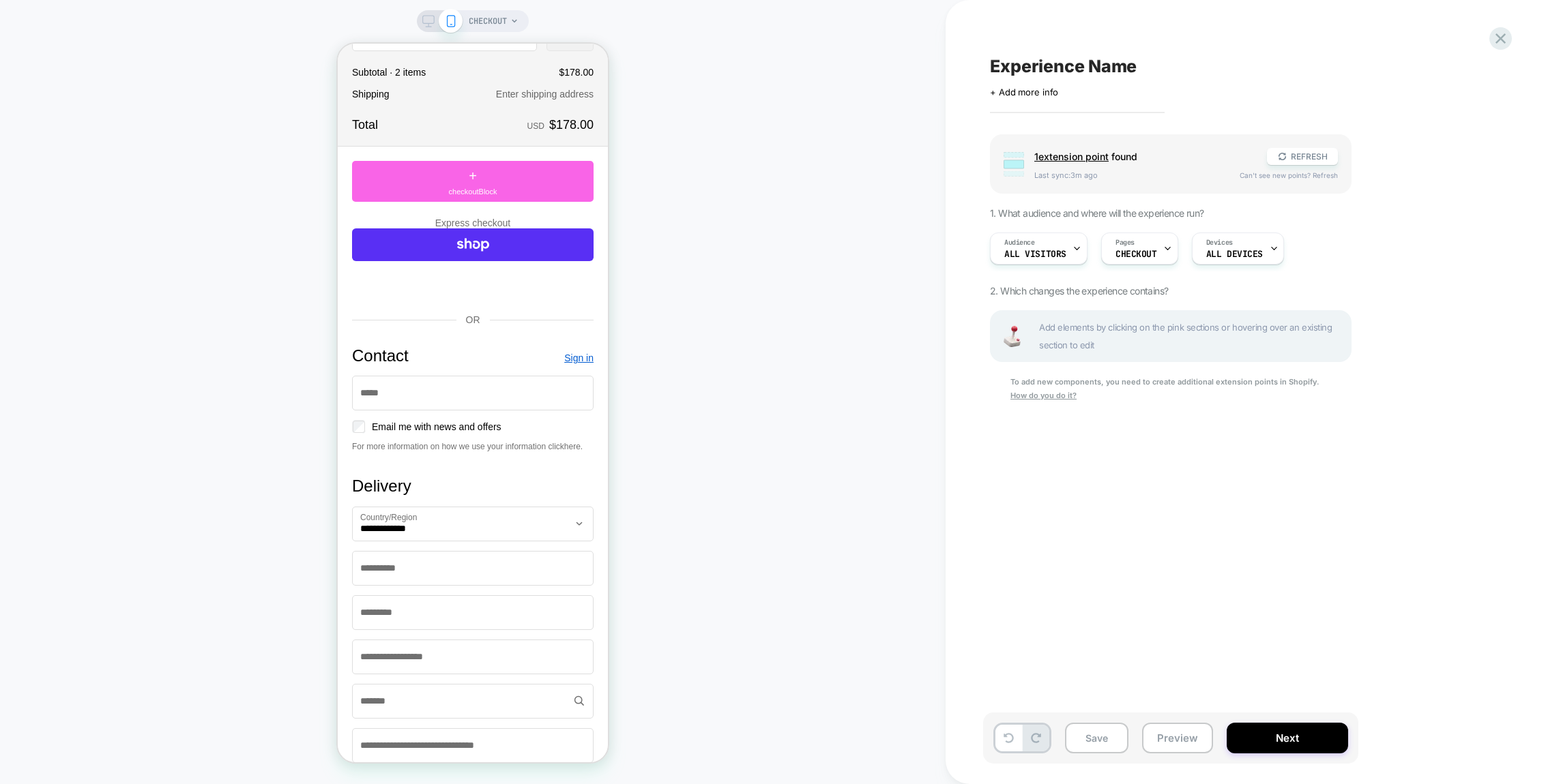
click at [1048, 159] on span "1 extension point" at bounding box center [1072, 157] width 75 height 12
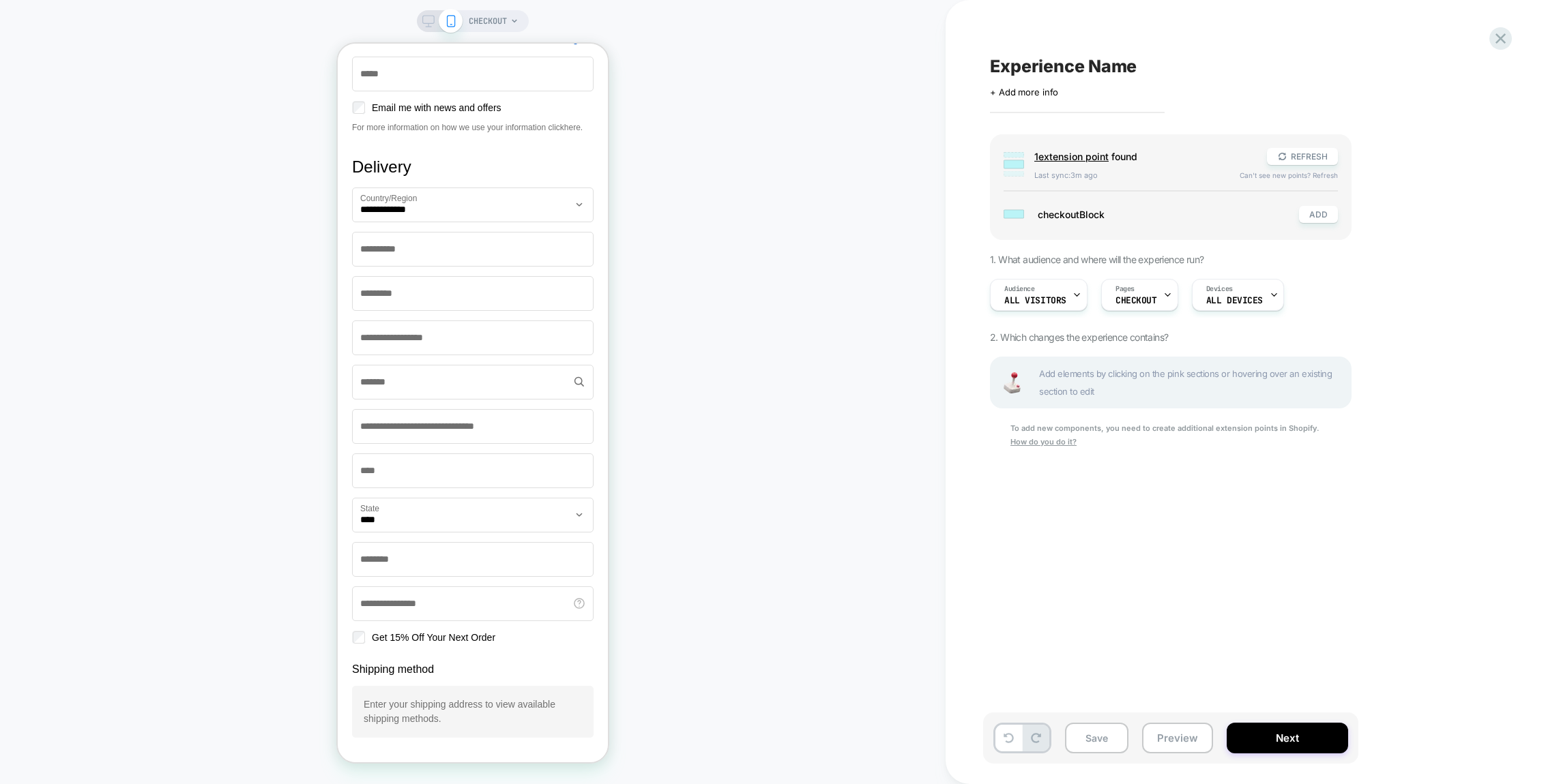
scroll to position [733, 0]
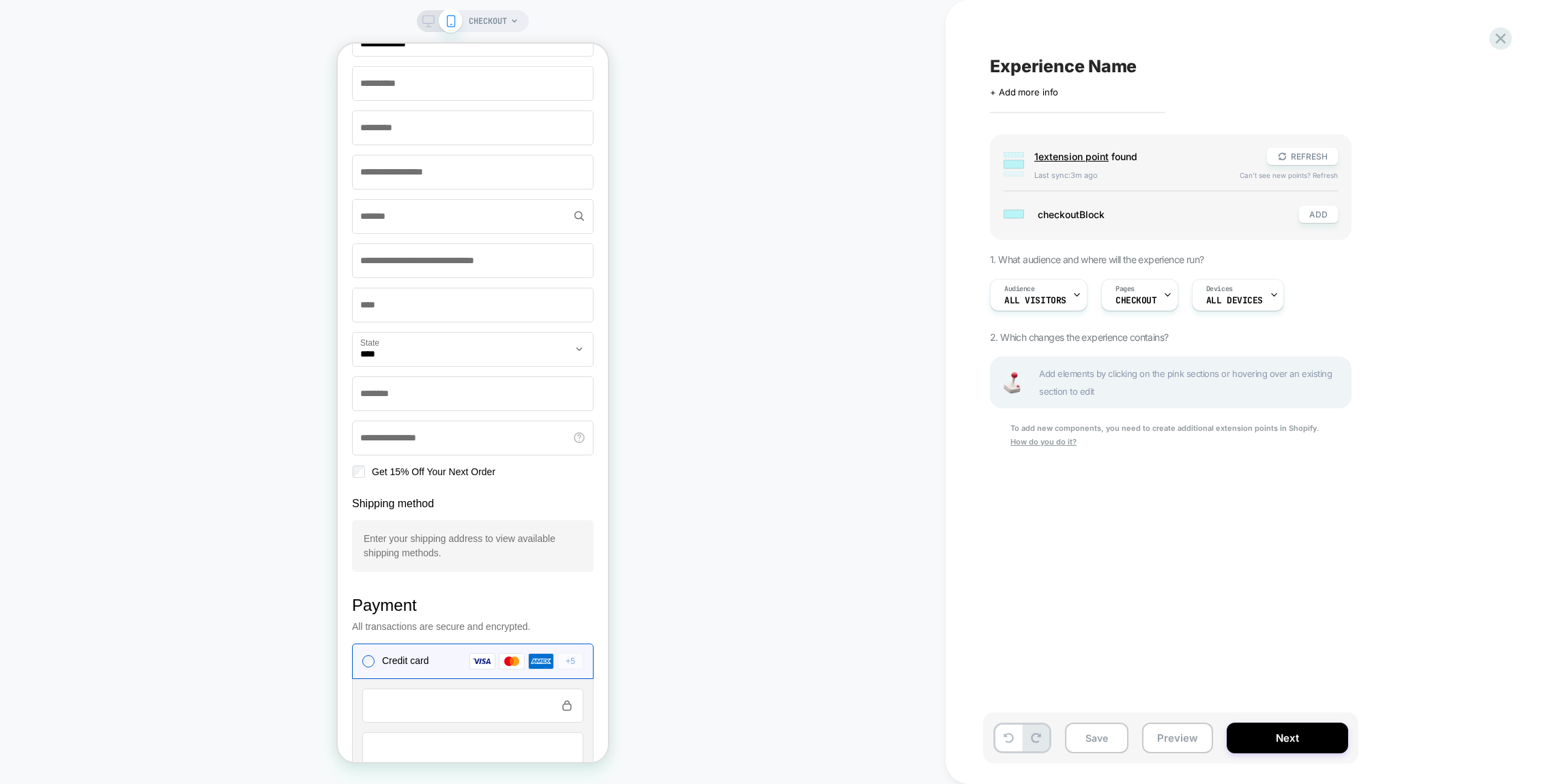
click at [468, 557] on p "Enter your shipping address to view available shipping methods." at bounding box center [473, 546] width 218 height 29
click at [519, 560] on p "Enter your shipping address to view available shipping methods." at bounding box center [473, 546] width 218 height 29
click at [1314, 213] on button "ADD" at bounding box center [1318, 215] width 39 height 17
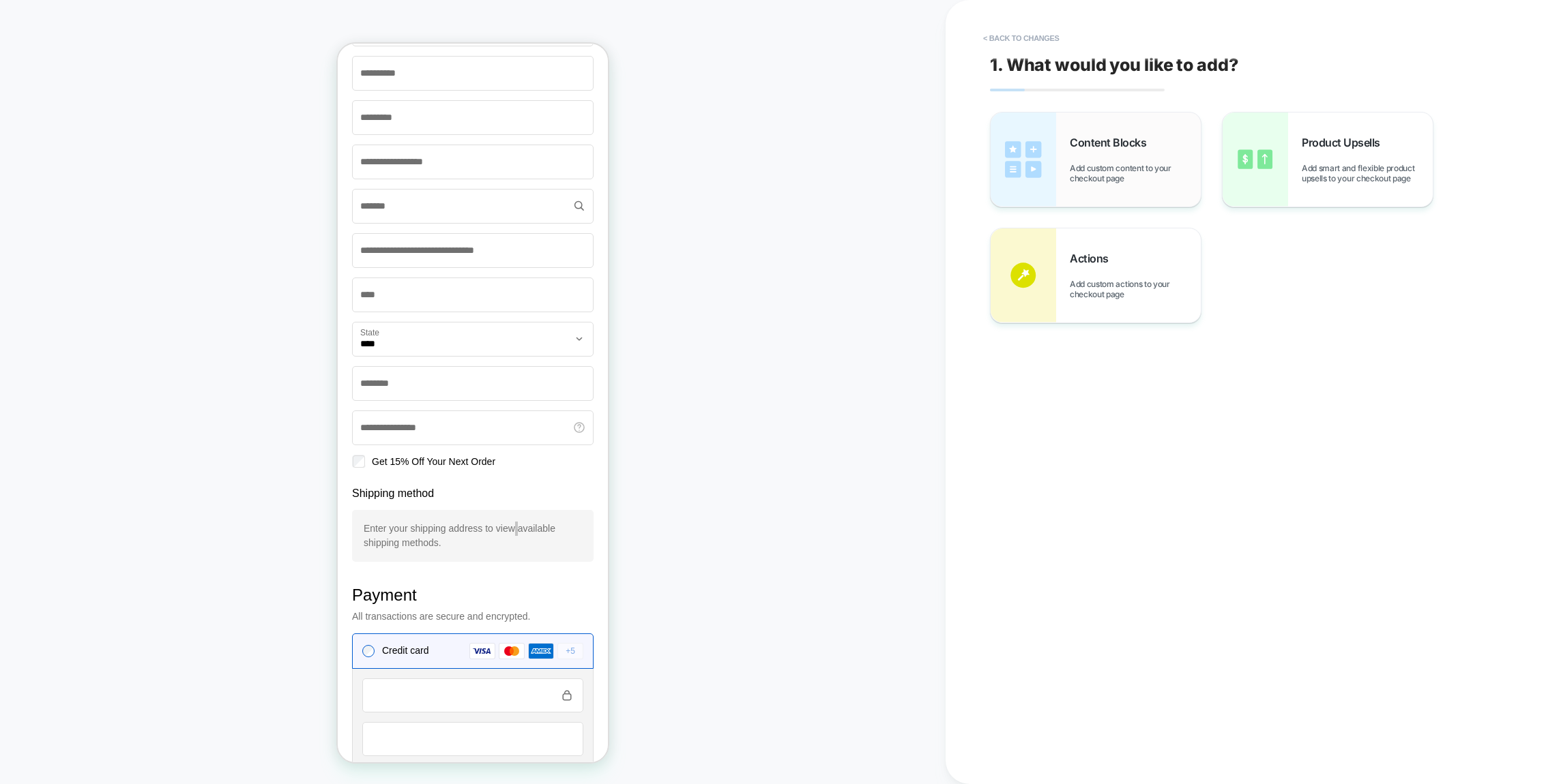
click at [1098, 151] on div "Content Blocks Add custom content to your checkout page" at bounding box center [1135, 160] width 131 height 48
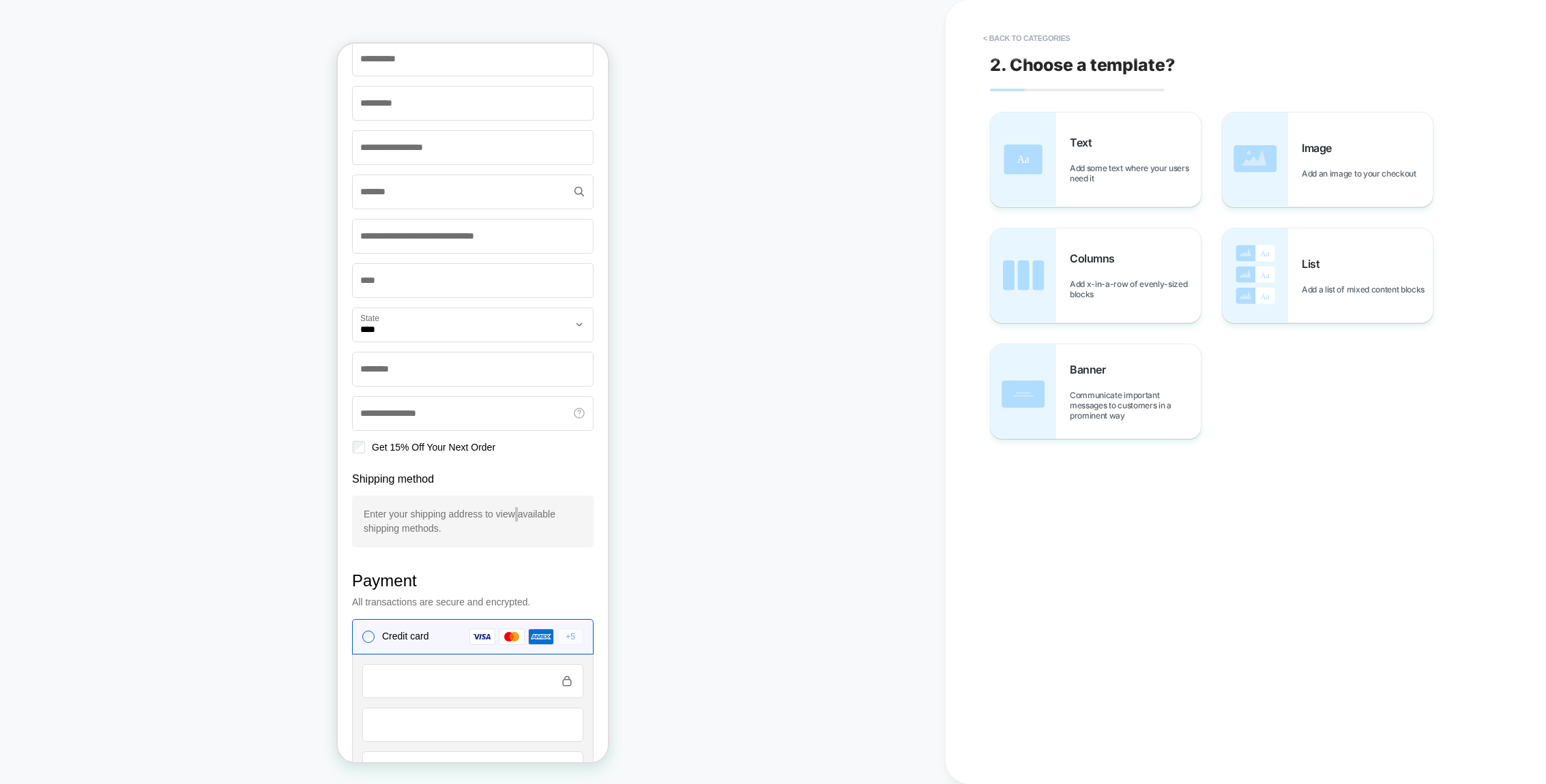
click at [1098, 151] on div "Text Add some text where your users need it" at bounding box center [1135, 160] width 131 height 48
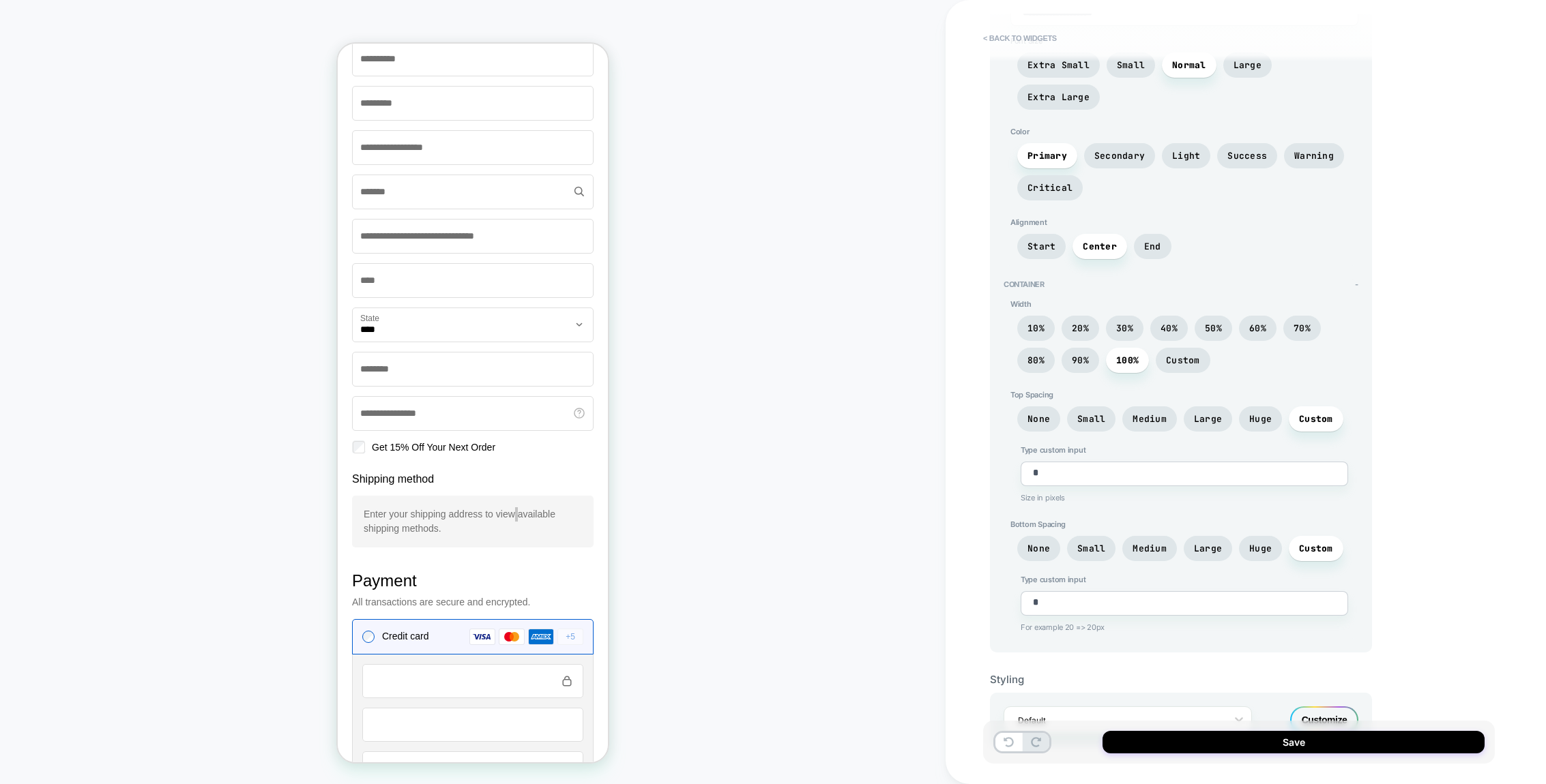
scroll to position [177, 0]
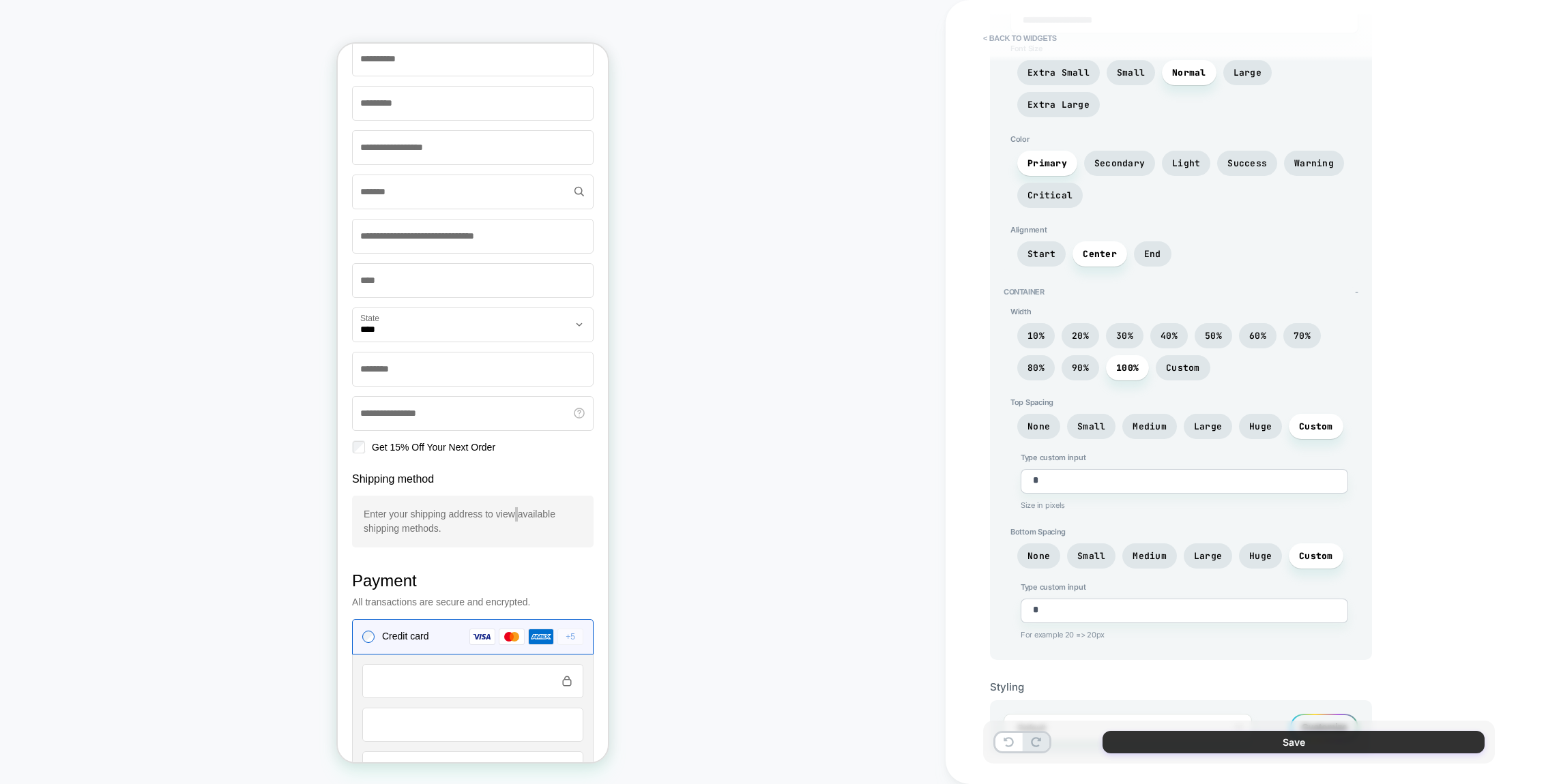
click at [1257, 748] on button "Save" at bounding box center [1293, 742] width 382 height 22
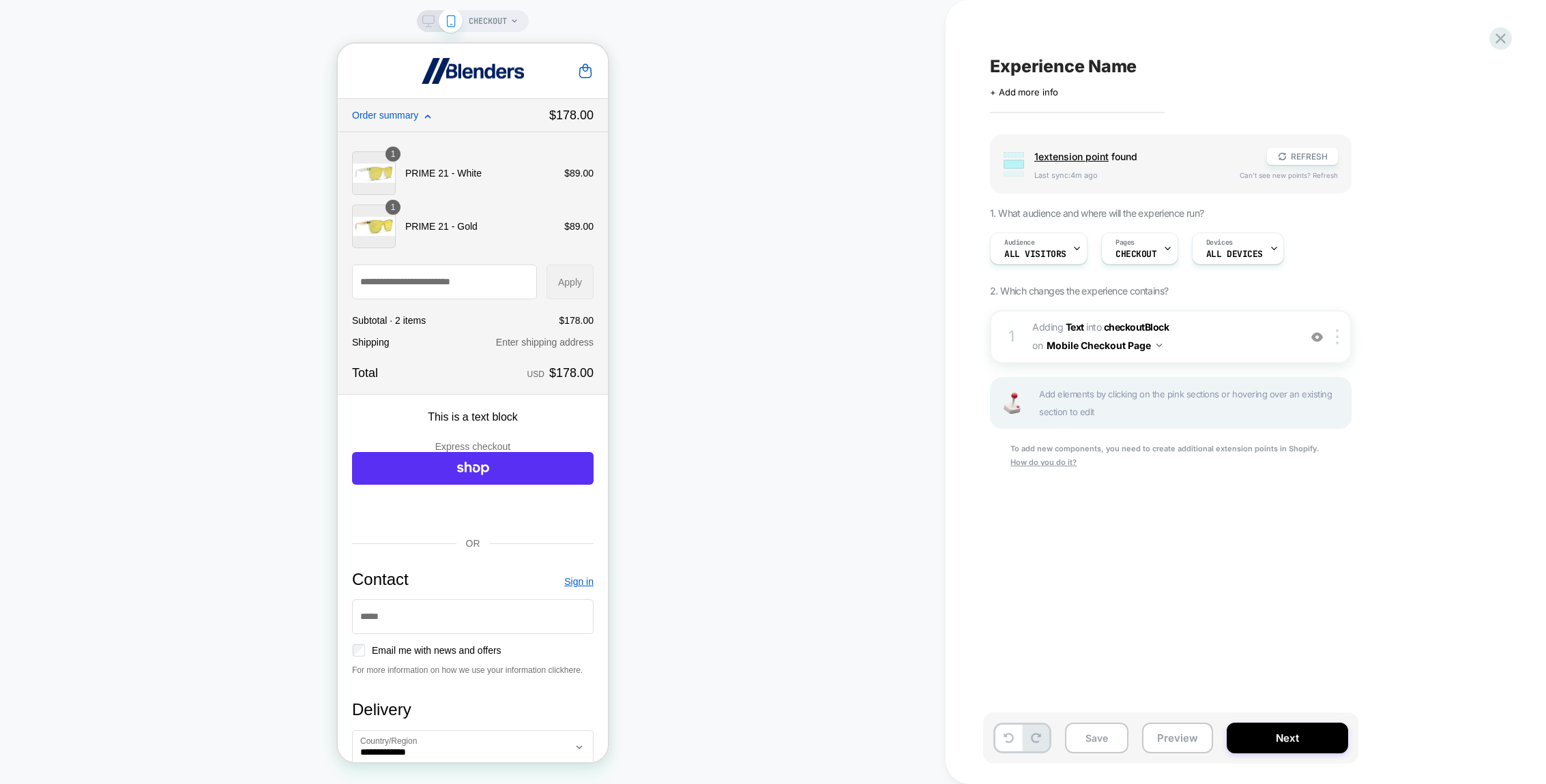
scroll to position [0, 0]
click at [461, 422] on span "This is a text block" at bounding box center [473, 417] width 90 height 12
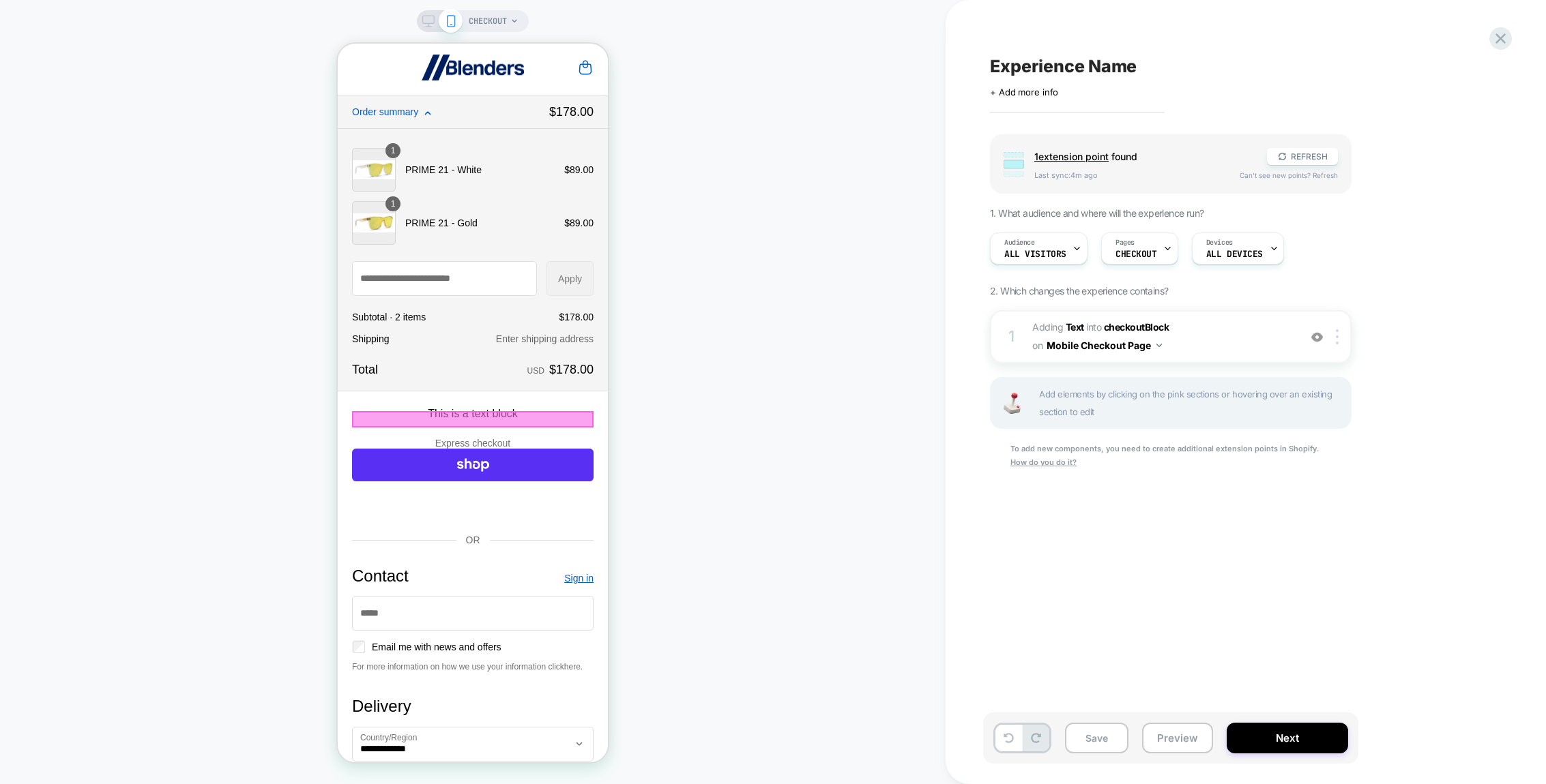
click at [470, 413] on body "**********" at bounding box center [473, 399] width 270 height 719
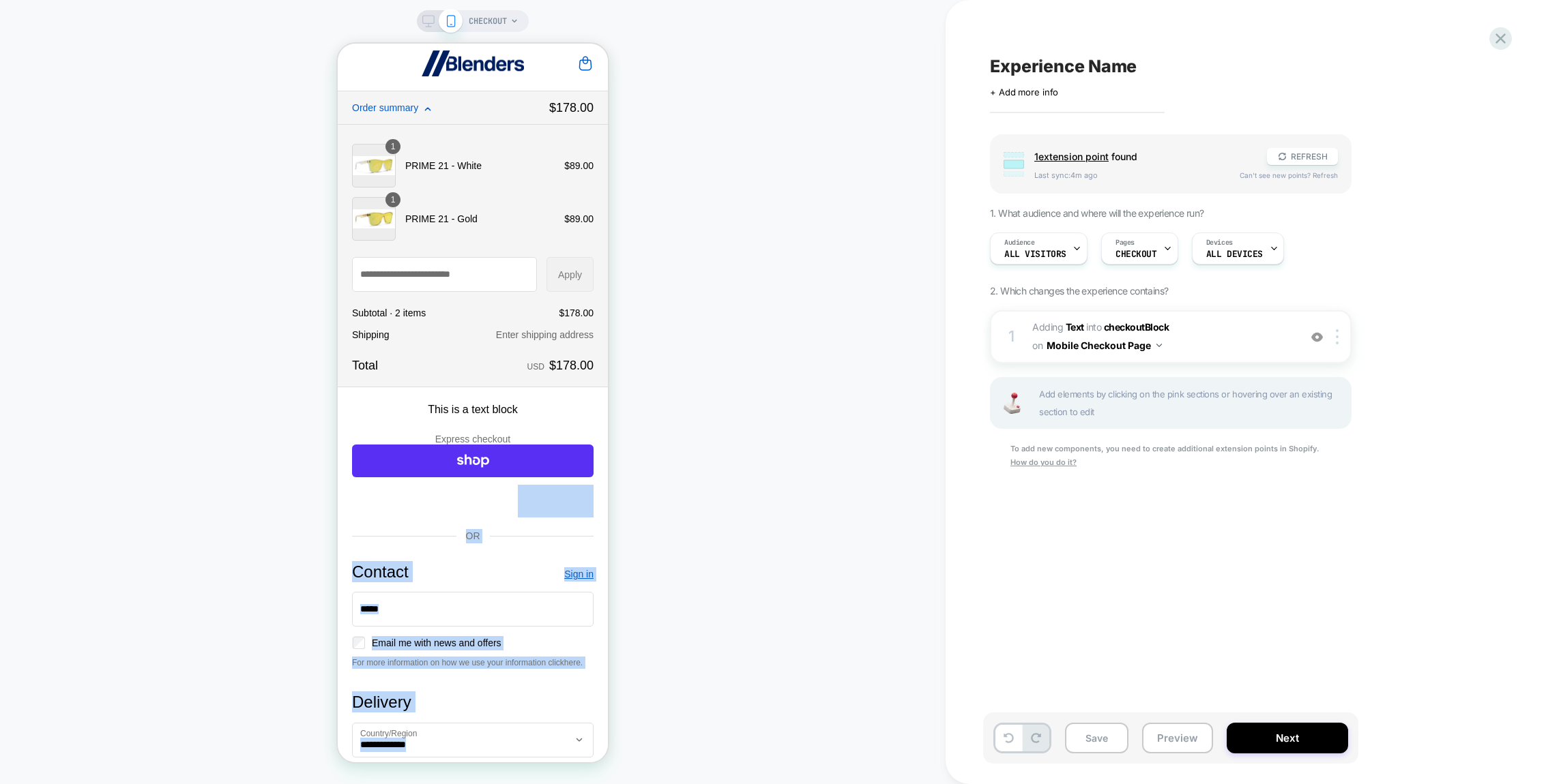
scroll to position [6, 0]
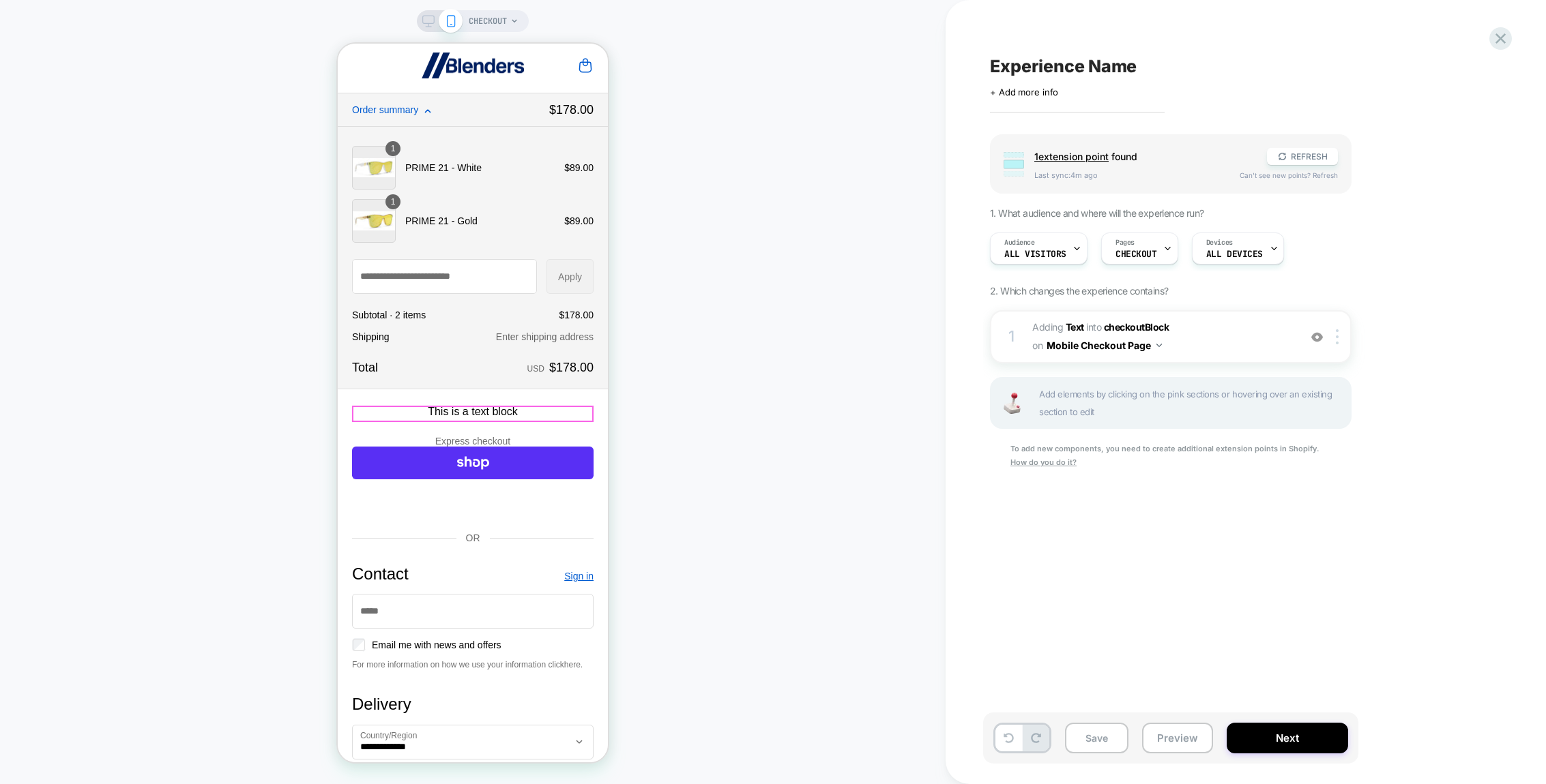
click at [503, 411] on span "This is a text block" at bounding box center [473, 412] width 90 height 12
click at [1335, 346] on div "1 #_loomi_addon_1757534843891 Adding Text INTO checkoutBlock checkoutBlock on M…" at bounding box center [1170, 336] width 361 height 53
type textarea "*"
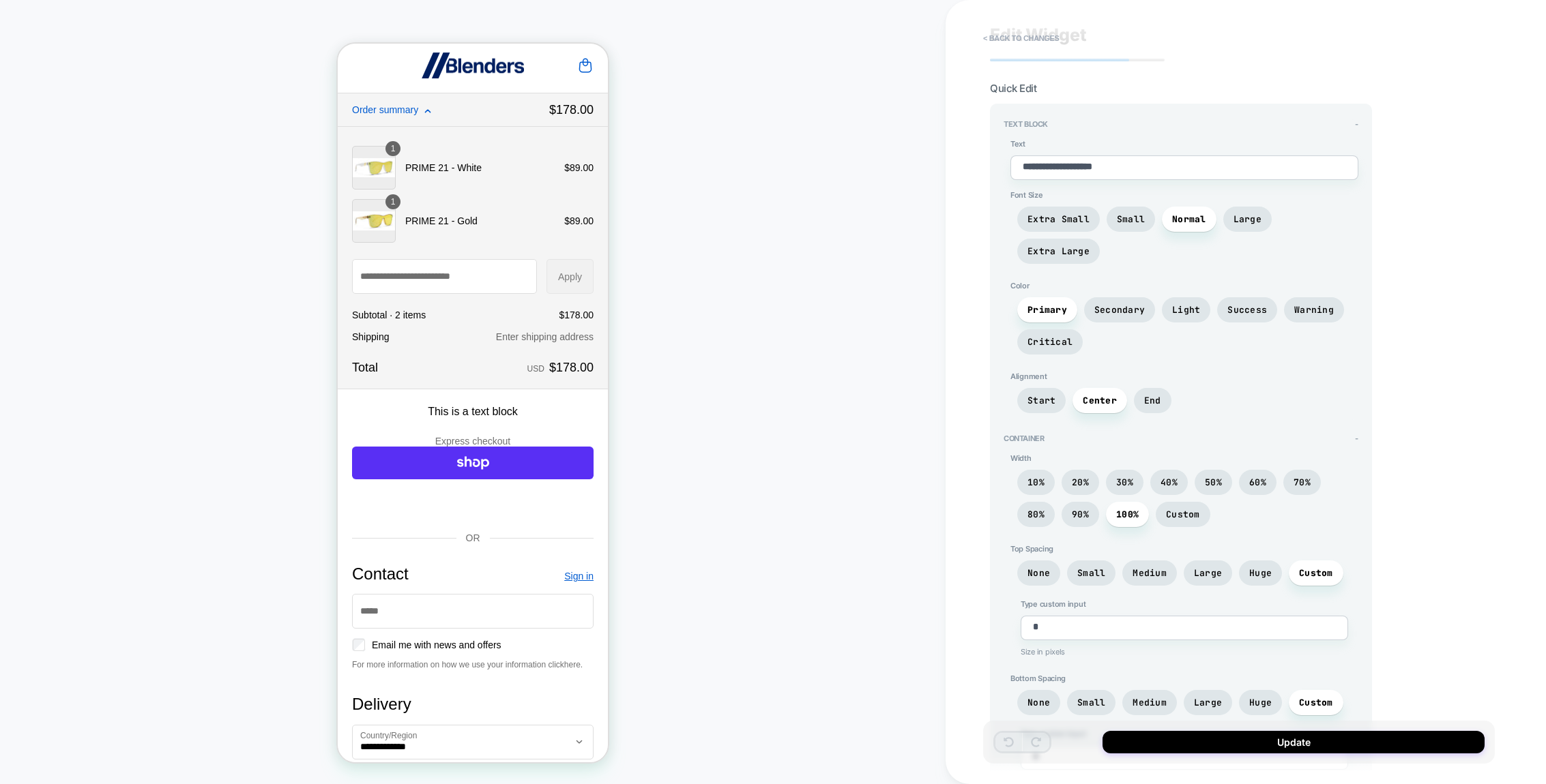
scroll to position [36, 0]
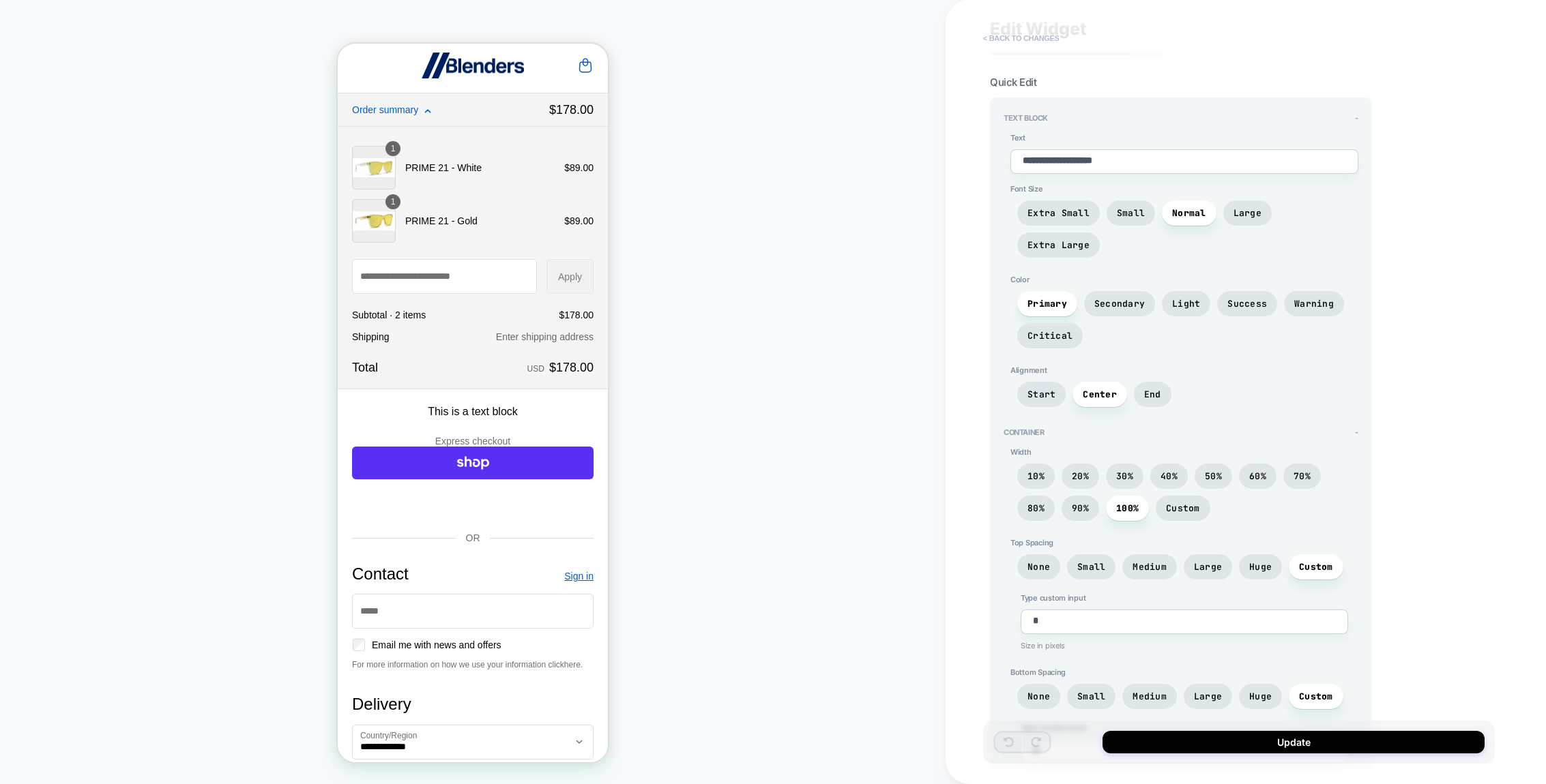
click at [985, 38] on button "< Back to changes" at bounding box center [1021, 38] width 90 height 22
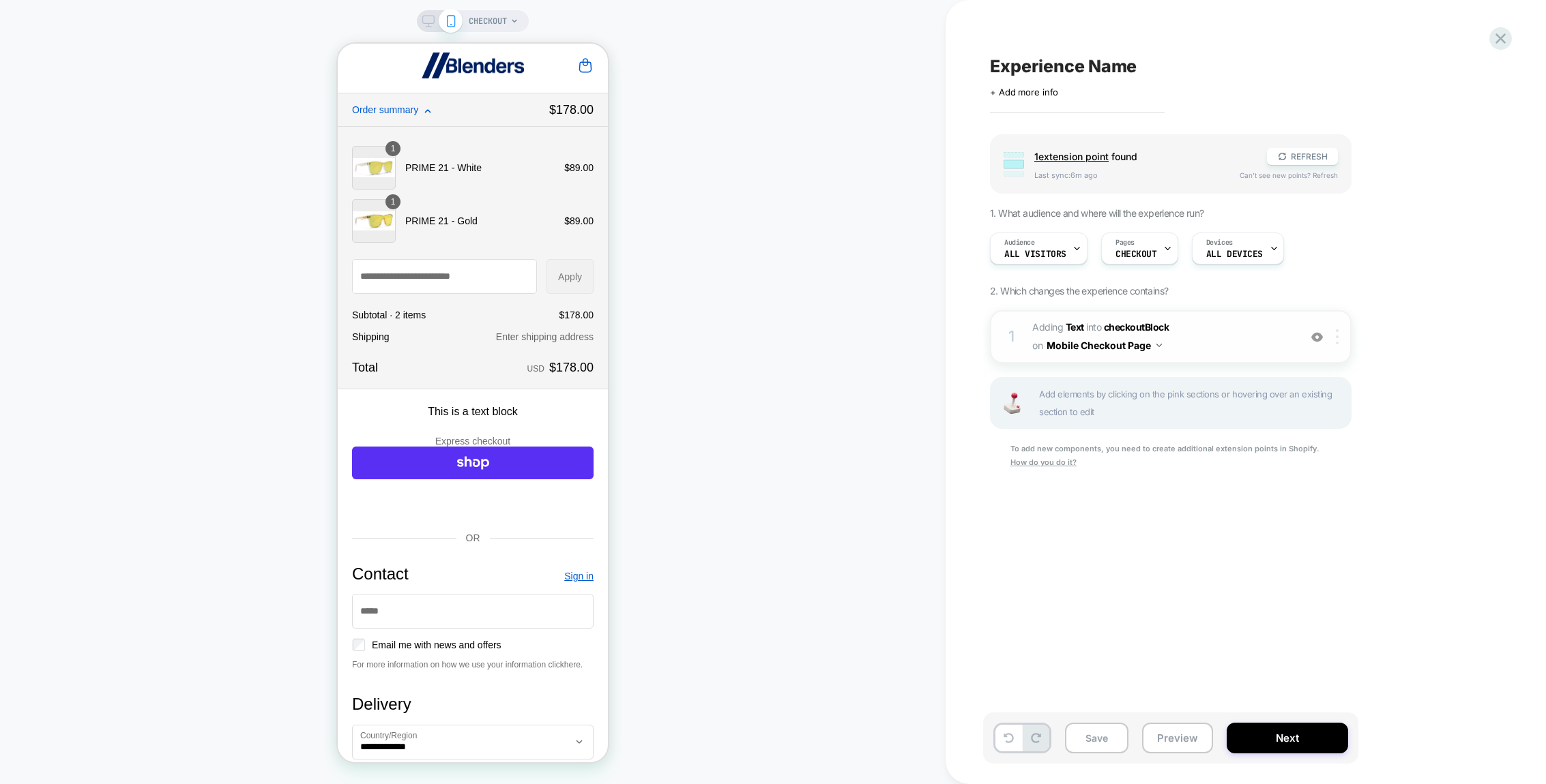
click at [1340, 340] on div at bounding box center [1339, 337] width 22 height 15
drag, startPoint x: 1317, startPoint y: 477, endPoint x: 1274, endPoint y: 464, distance: 44.9
click at [1316, 477] on div "Delete" at bounding box center [1338, 483] width 121 height 36
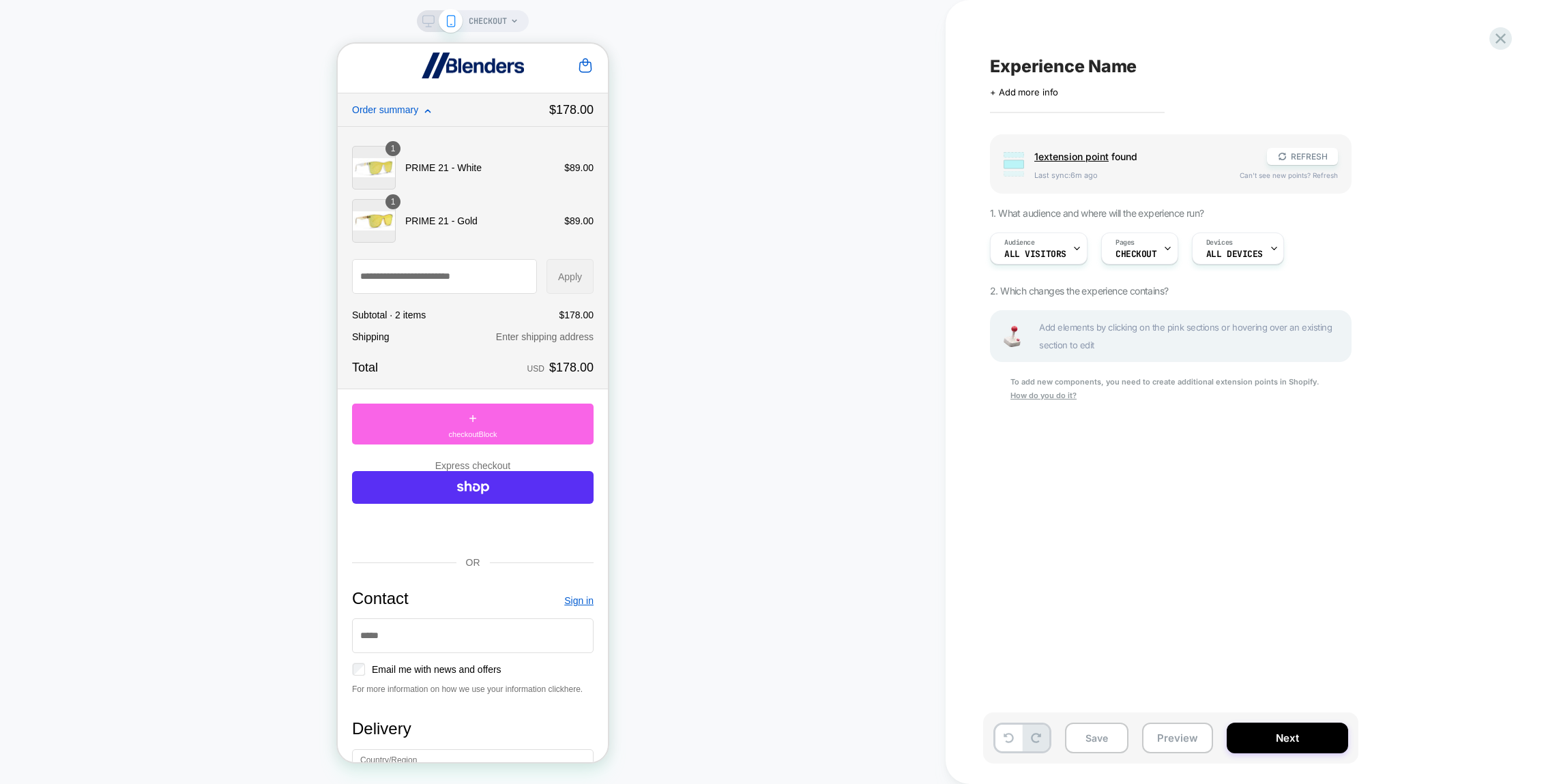
click at [998, 339] on img at bounding box center [1011, 336] width 27 height 22
drag, startPoint x: 1235, startPoint y: 343, endPoint x: 1352, endPoint y: 333, distance: 117.4
click at [1244, 340] on span "Add elements by clicking on the pink sections or hovering over an existing sect…" at bounding box center [1190, 336] width 304 height 36
click at [1383, 330] on div "Group 1 extension point found REFRESH Last sync: 6m ago Can't see new points? R…" at bounding box center [1238, 285] width 498 height 302
click at [1477, 191] on div "Group 1 extension point found REFRESH Last sync: 6m ago Can't see new points? R…" at bounding box center [1238, 285] width 498 height 302
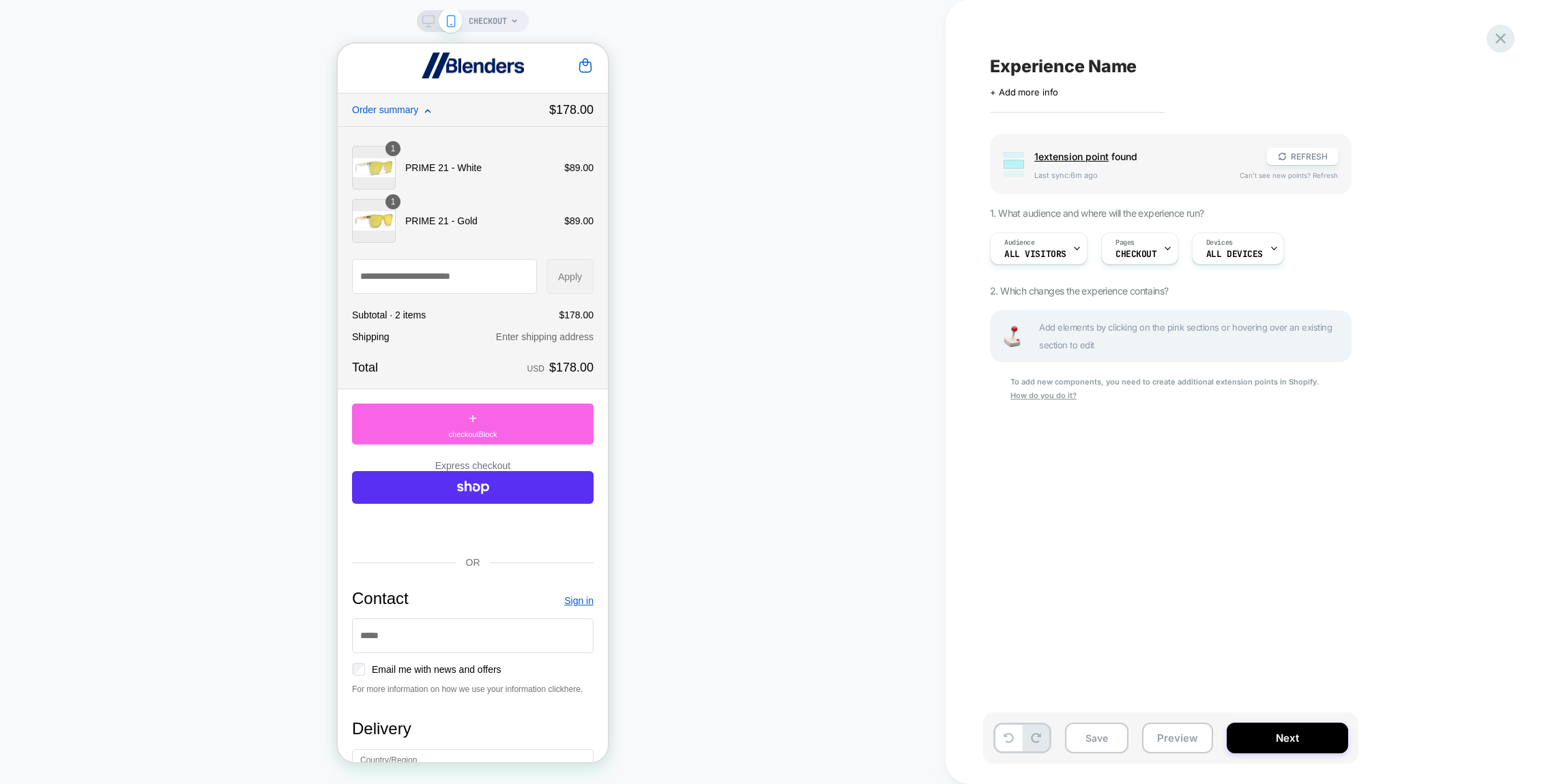
click at [1505, 31] on icon at bounding box center [1500, 38] width 18 height 18
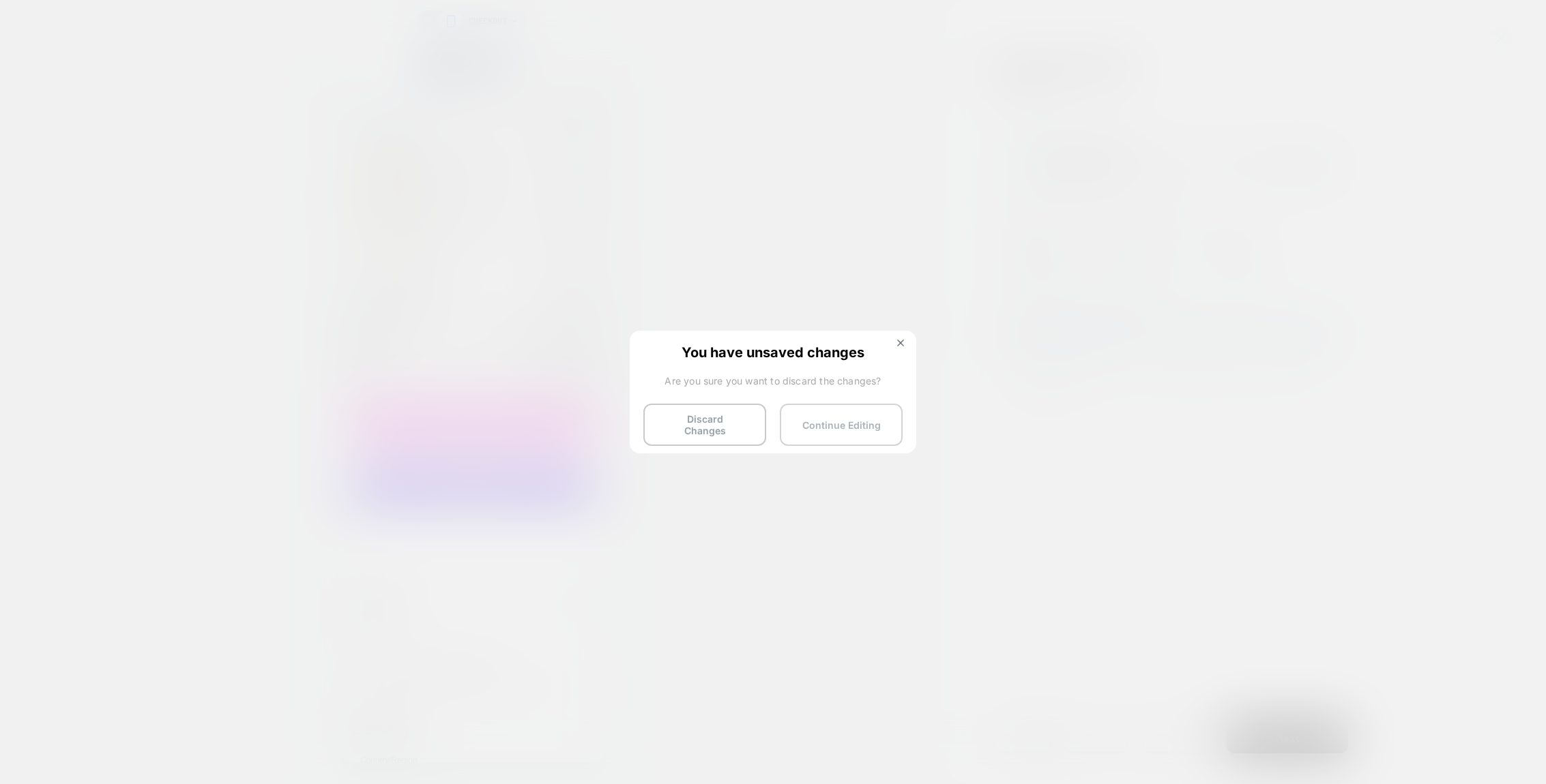
click at [842, 419] on button "Continue Editing" at bounding box center [841, 424] width 123 height 42
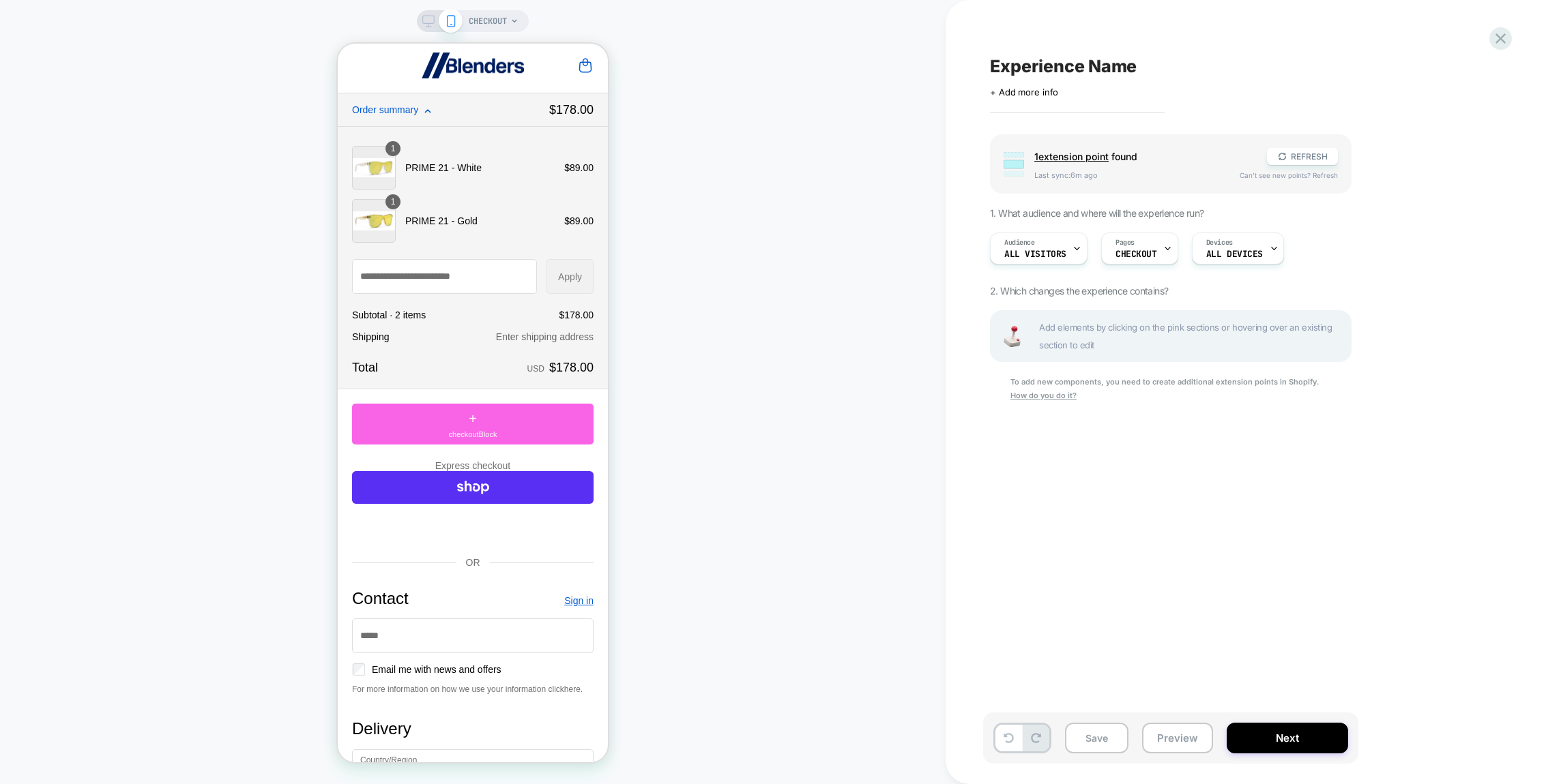
click at [1144, 326] on span "Add elements by clicking on the pink sections or hovering over an existing sect…" at bounding box center [1190, 336] width 304 height 36
click at [1015, 249] on div "Audience All Visitors" at bounding box center [1035, 248] width 90 height 31
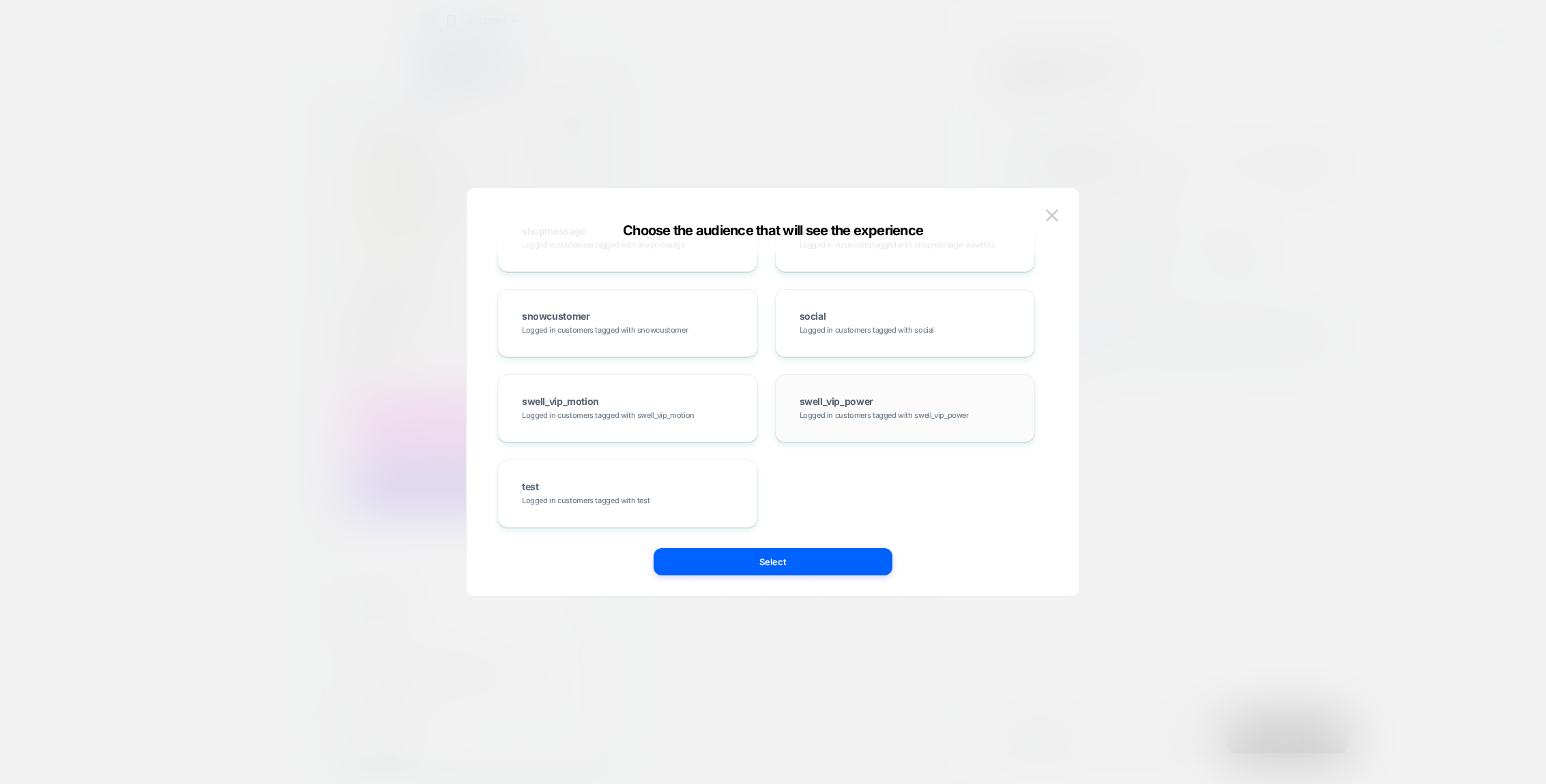
scroll to position [20726, 0]
click at [1064, 221] on div "Choose the audience that will see the experience Custom Audience Build your own…" at bounding box center [773, 399] width 613 height 394
click at [1047, 215] on img at bounding box center [1052, 215] width 12 height 12
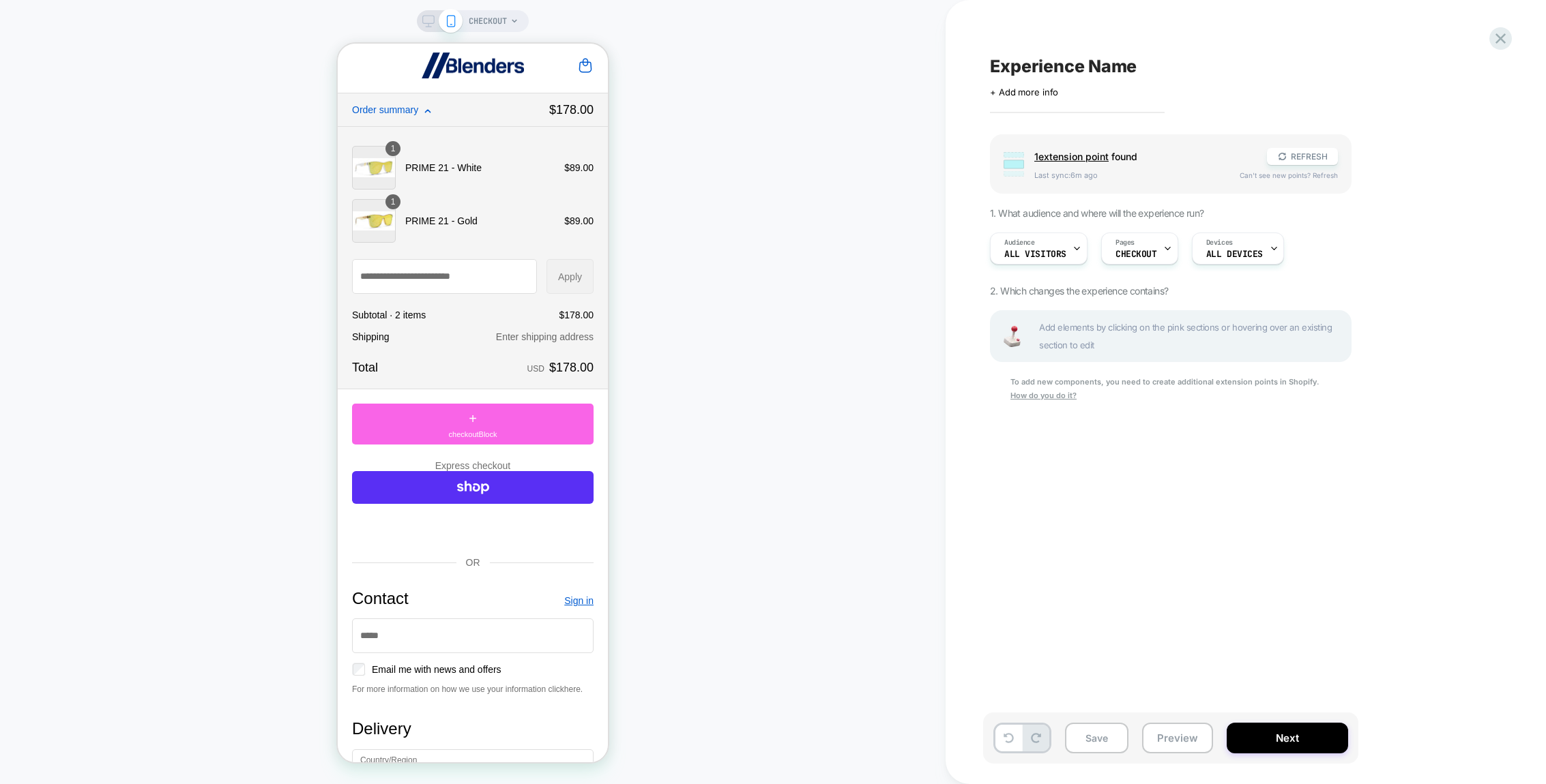
click at [1393, 291] on div "Group 1 extension point found REFRESH Last sync: 6m ago Can't see new points? R…" at bounding box center [1238, 285] width 498 height 302
click at [1281, 175] on span "Can't see new points? Refresh" at bounding box center [1288, 176] width 99 height 8
click at [1303, 155] on button "REFRESH" at bounding box center [1302, 157] width 71 height 17
drag, startPoint x: 1197, startPoint y: 172, endPoint x: 1119, endPoint y: 166, distance: 78.2
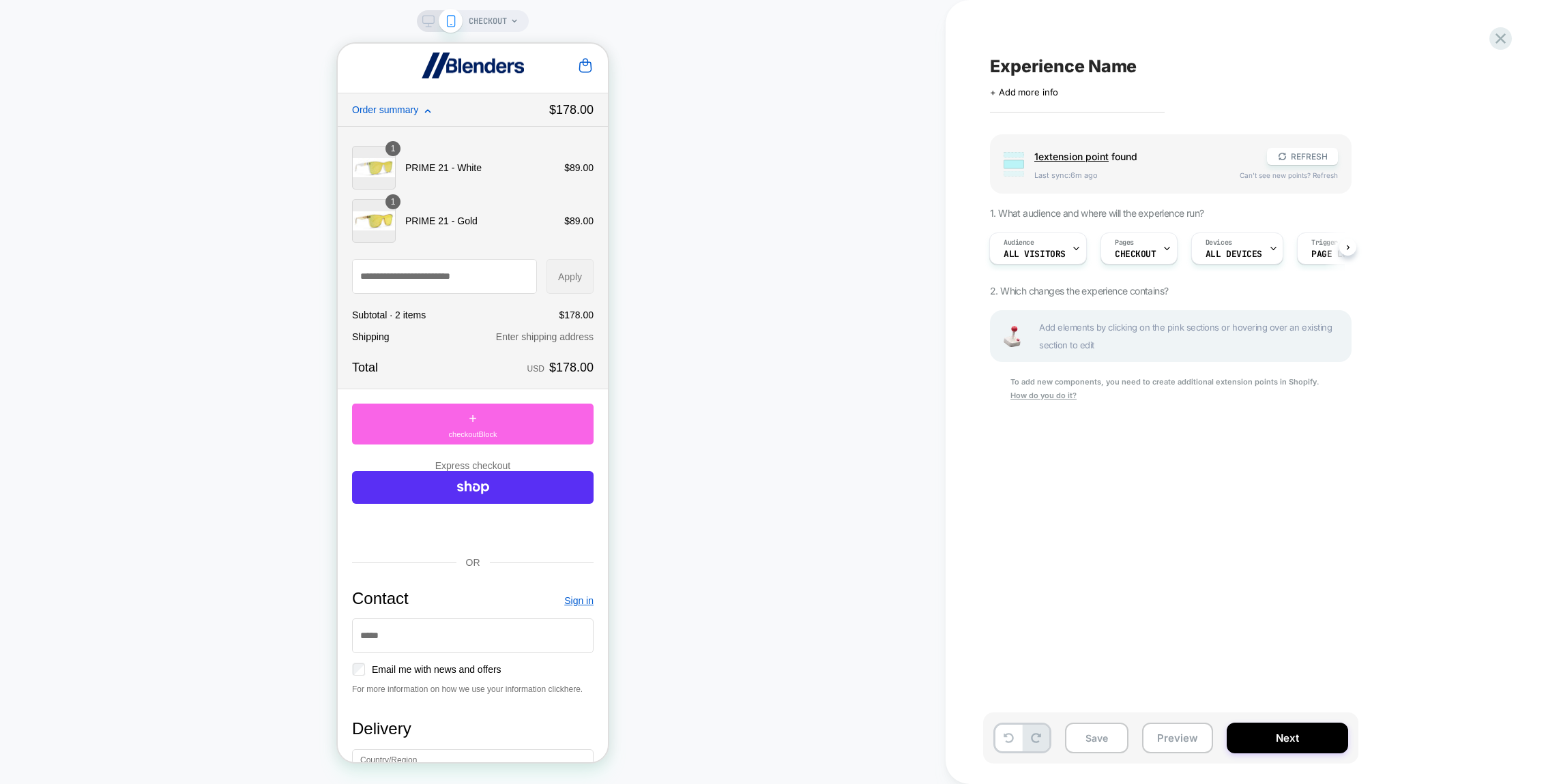
click at [1190, 172] on span "Last sync: 6m ago" at bounding box center [1130, 176] width 191 height 10
click at [1054, 157] on div "CHECKOUT Experience Name Click to edit experience details + Add more info Group…" at bounding box center [773, 392] width 1546 height 784
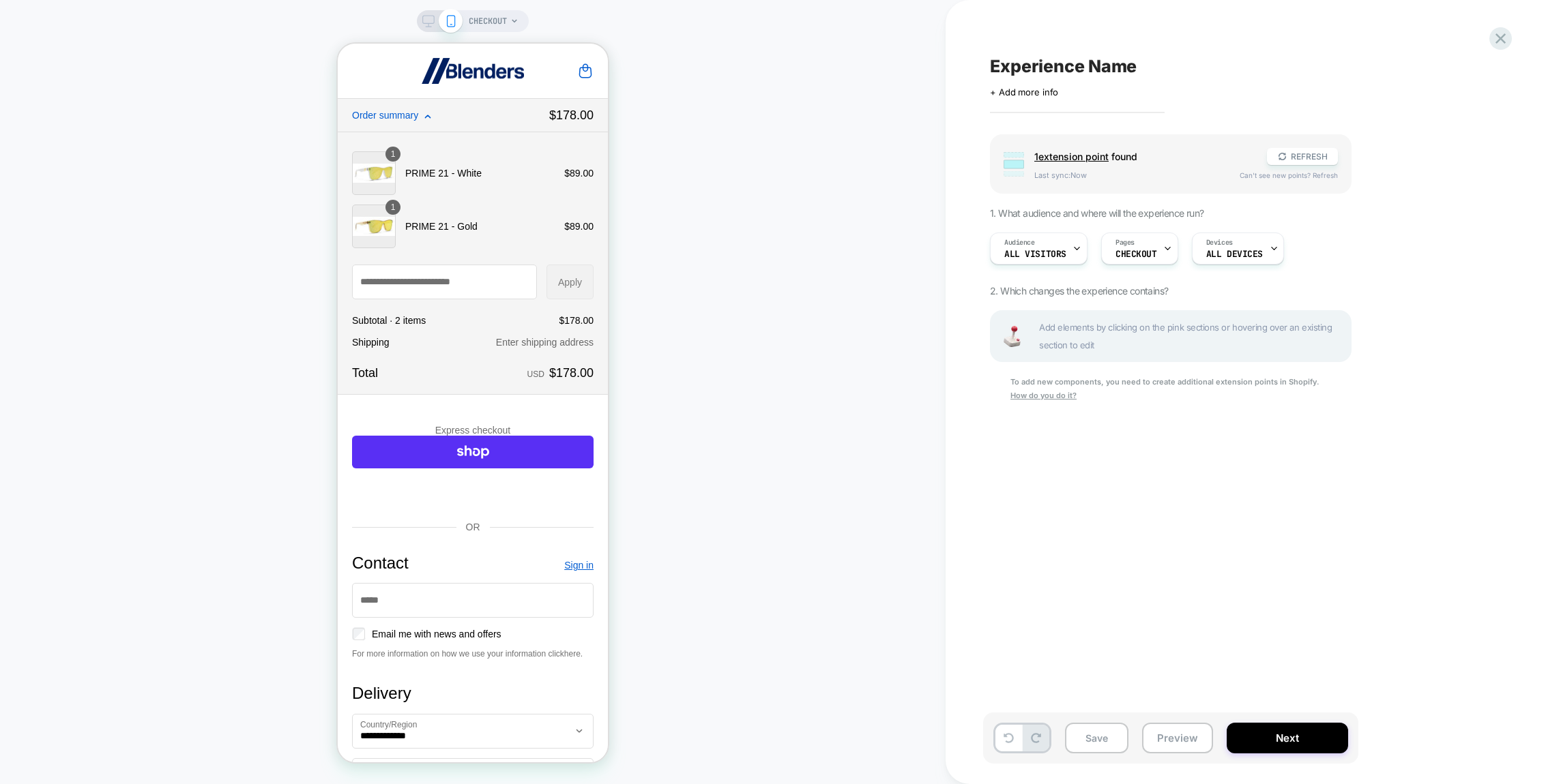
scroll to position [0, 0]
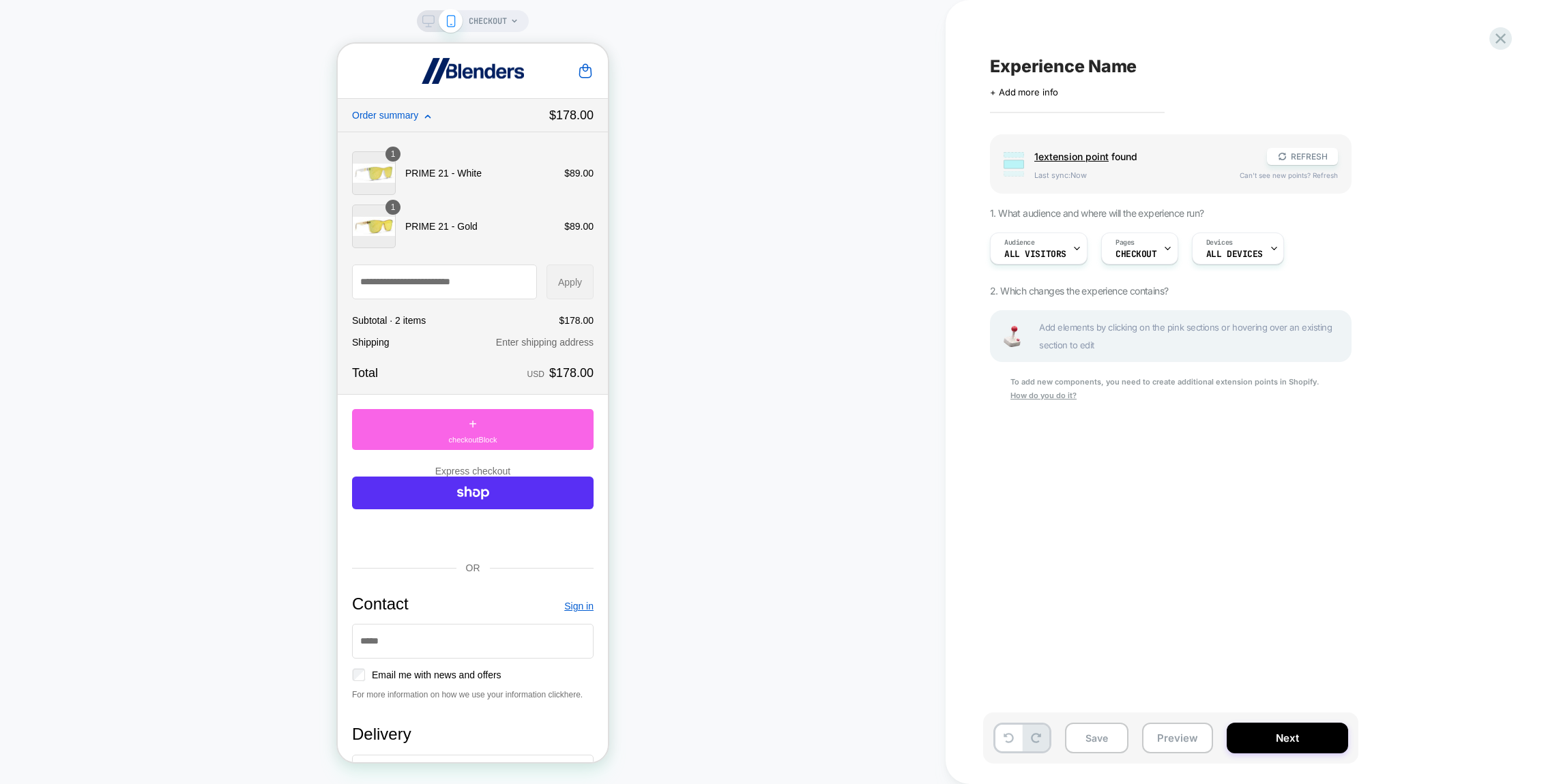
click at [1062, 156] on span "1 extension point" at bounding box center [1072, 157] width 75 height 12
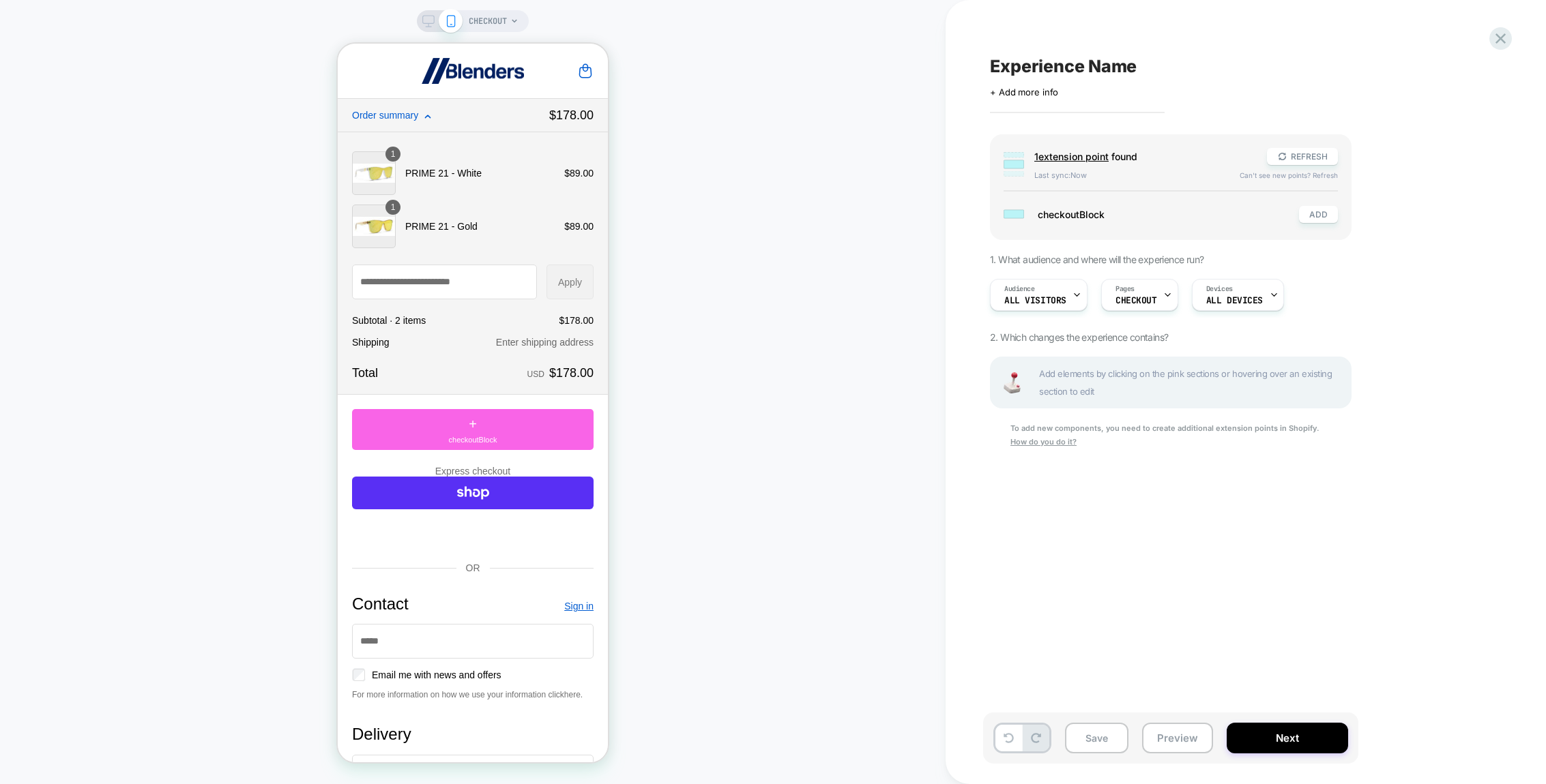
click at [1054, 215] on span "checkoutBlock" at bounding box center [1161, 215] width 248 height 12
click at [1087, 156] on span "1 extension point" at bounding box center [1072, 157] width 75 height 12
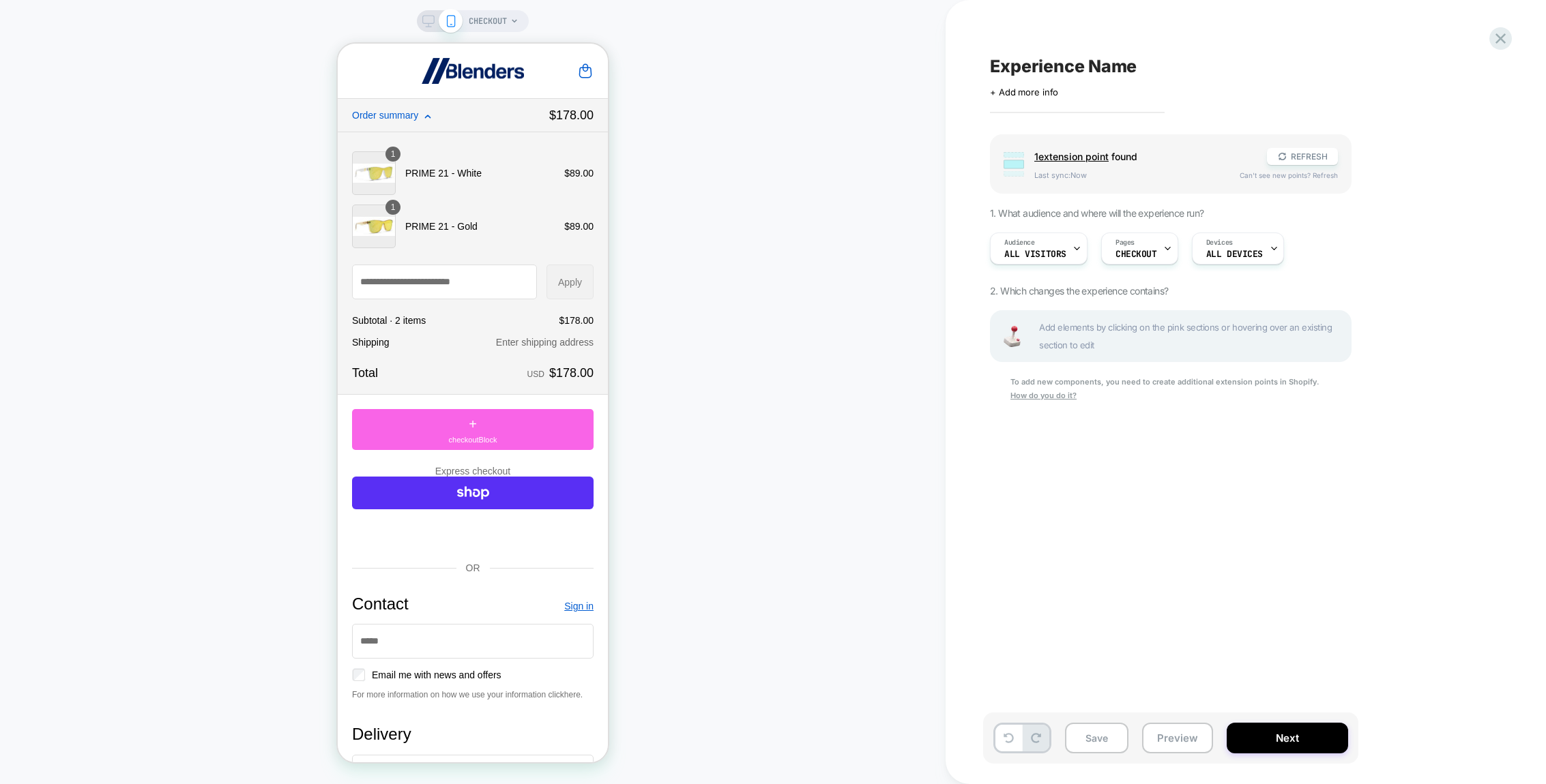
click at [1010, 334] on img at bounding box center [1011, 336] width 27 height 22
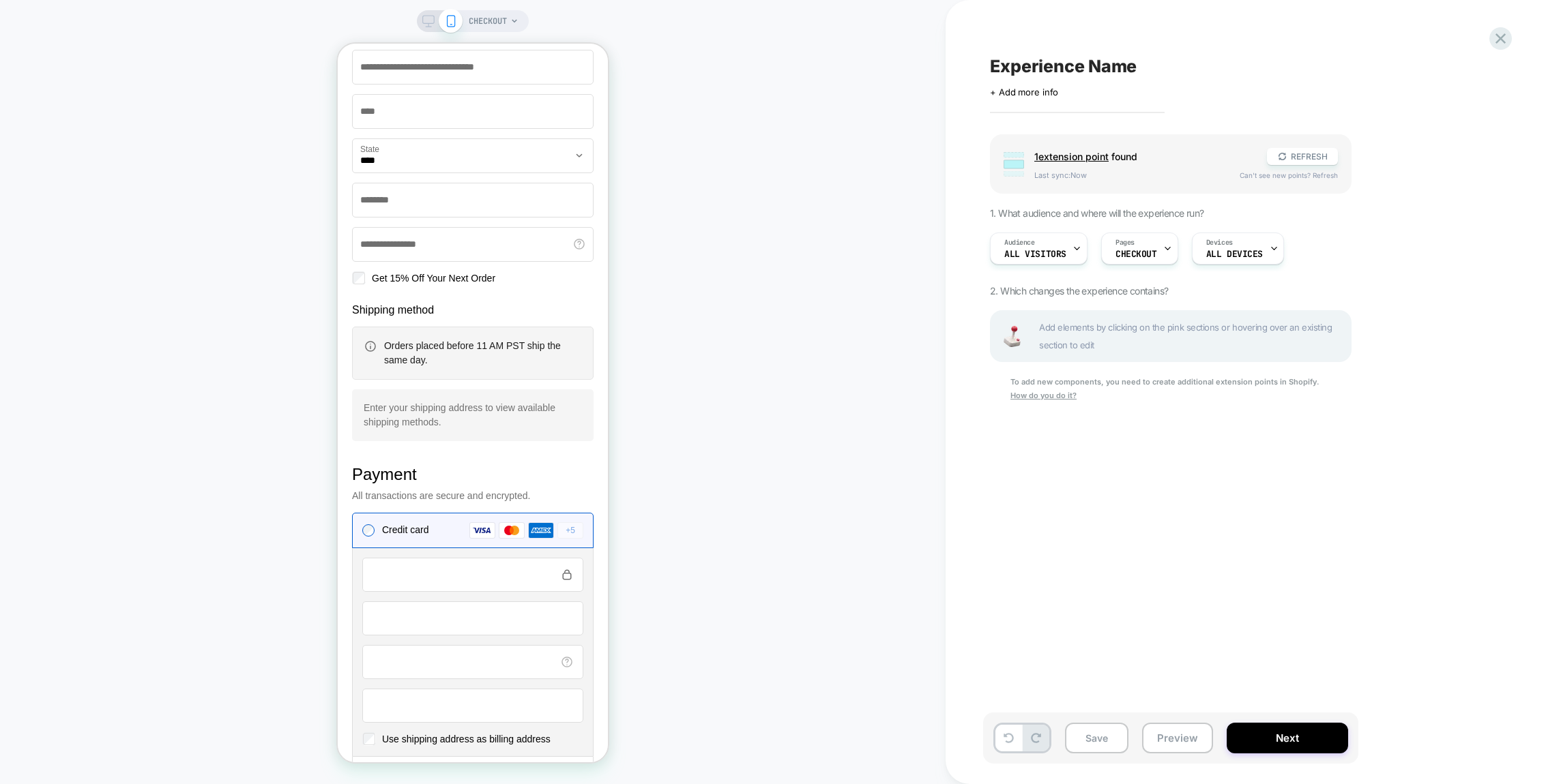
scroll to position [927, 0]
click at [511, 367] on p "Orders placed before 11 AM PST ship the same day." at bounding box center [482, 352] width 197 height 29
click at [443, 347] on div "Shipping method Orders placed before 11 AM PST ship the same day. Enter your sh…" at bounding box center [473, 371] width 241 height 138
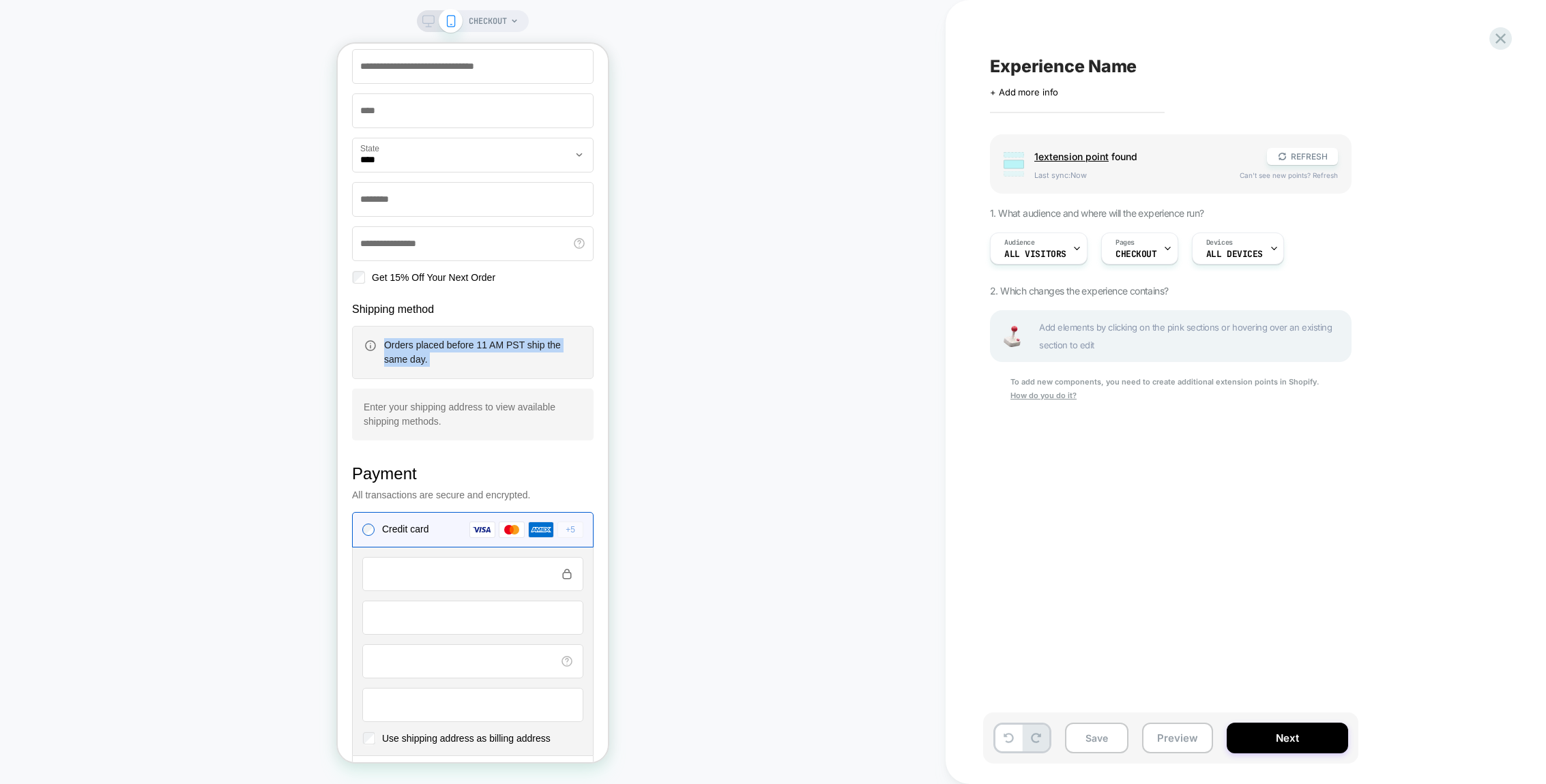
click at [443, 347] on div "Shipping method Orders placed before 11 AM PST ship the same day. Enter your sh…" at bounding box center [473, 371] width 241 height 138
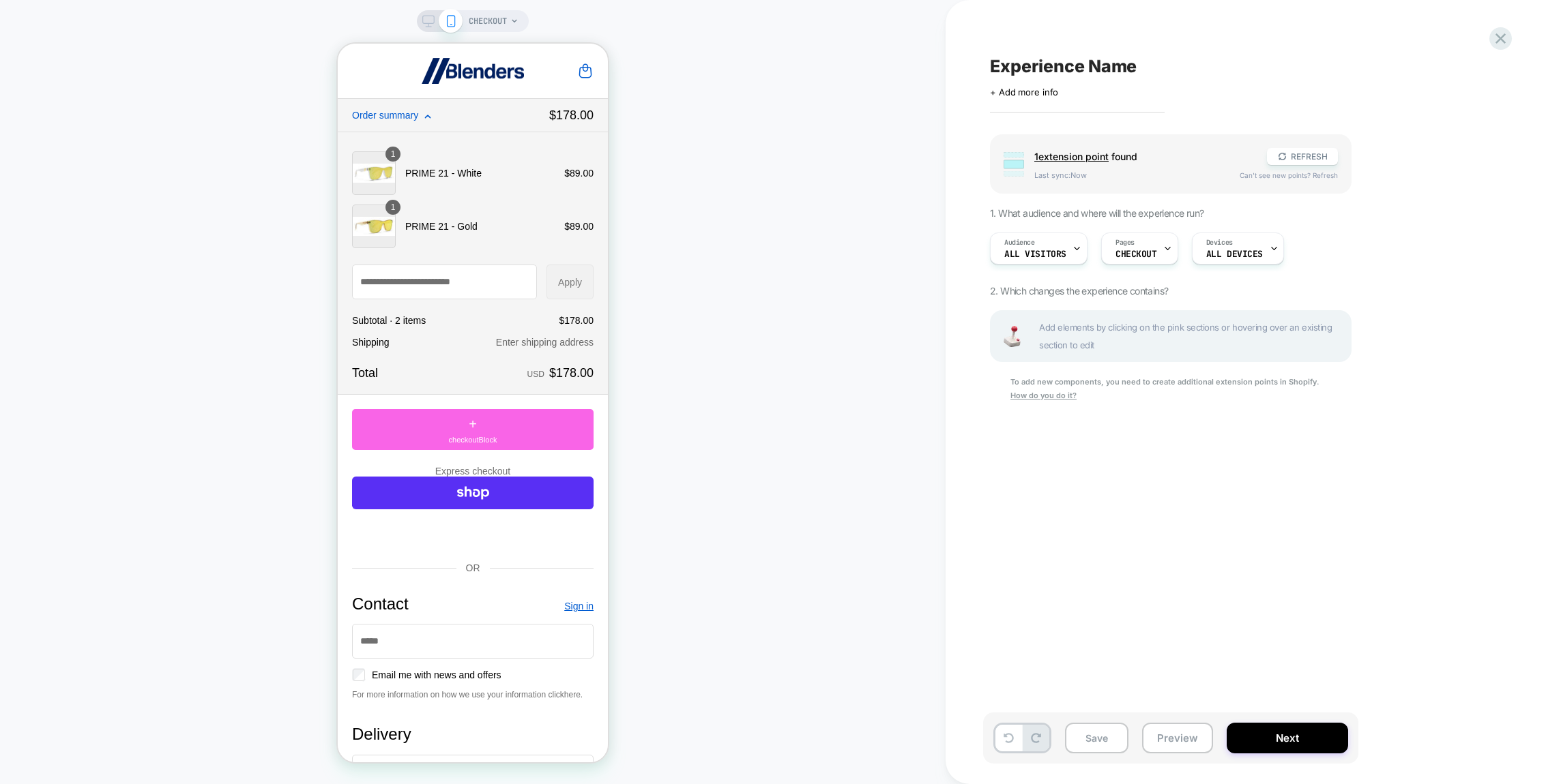
scroll to position [0, 0]
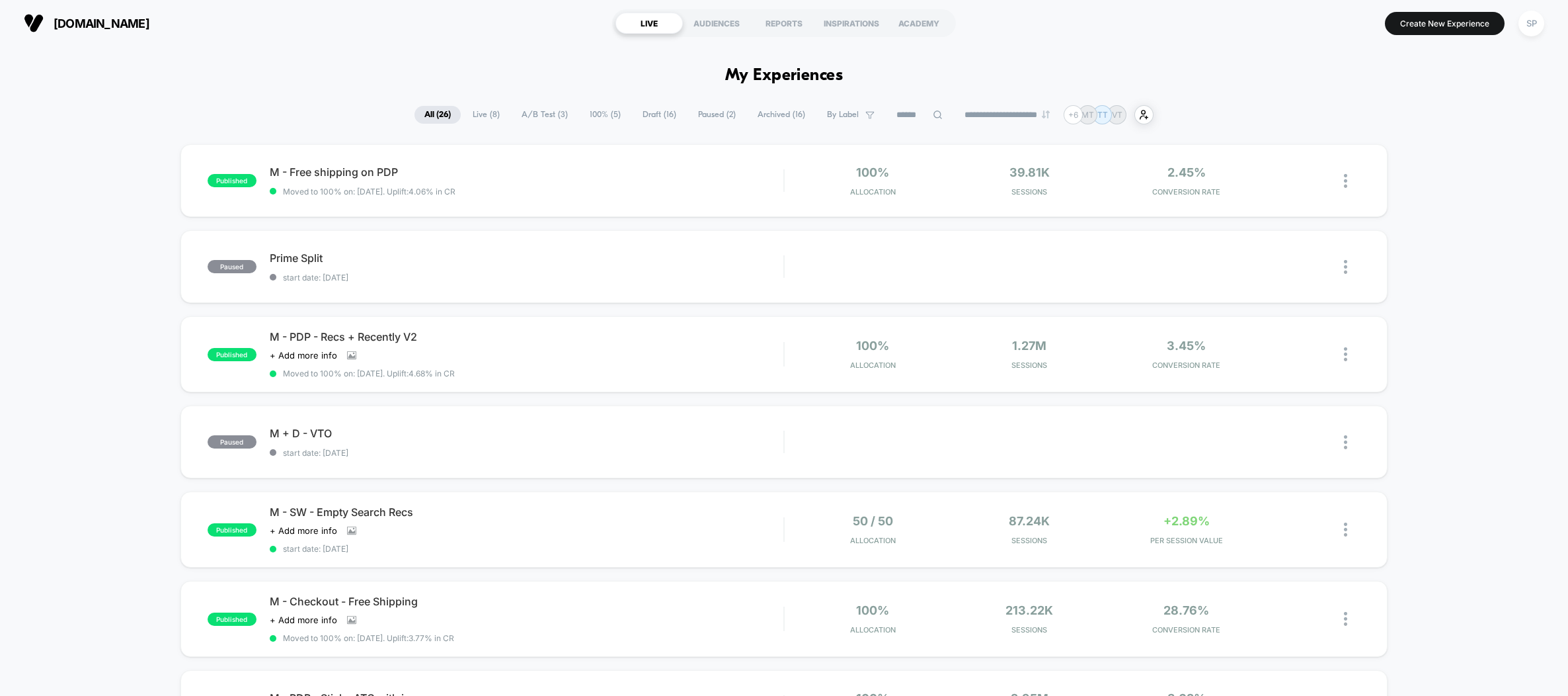
drag, startPoint x: 1436, startPoint y: 24, endPoint x: 1419, endPoint y: 34, distance: 19.7
click at [1436, 24] on button "Create New Experience" at bounding box center [1444, 23] width 120 height 23
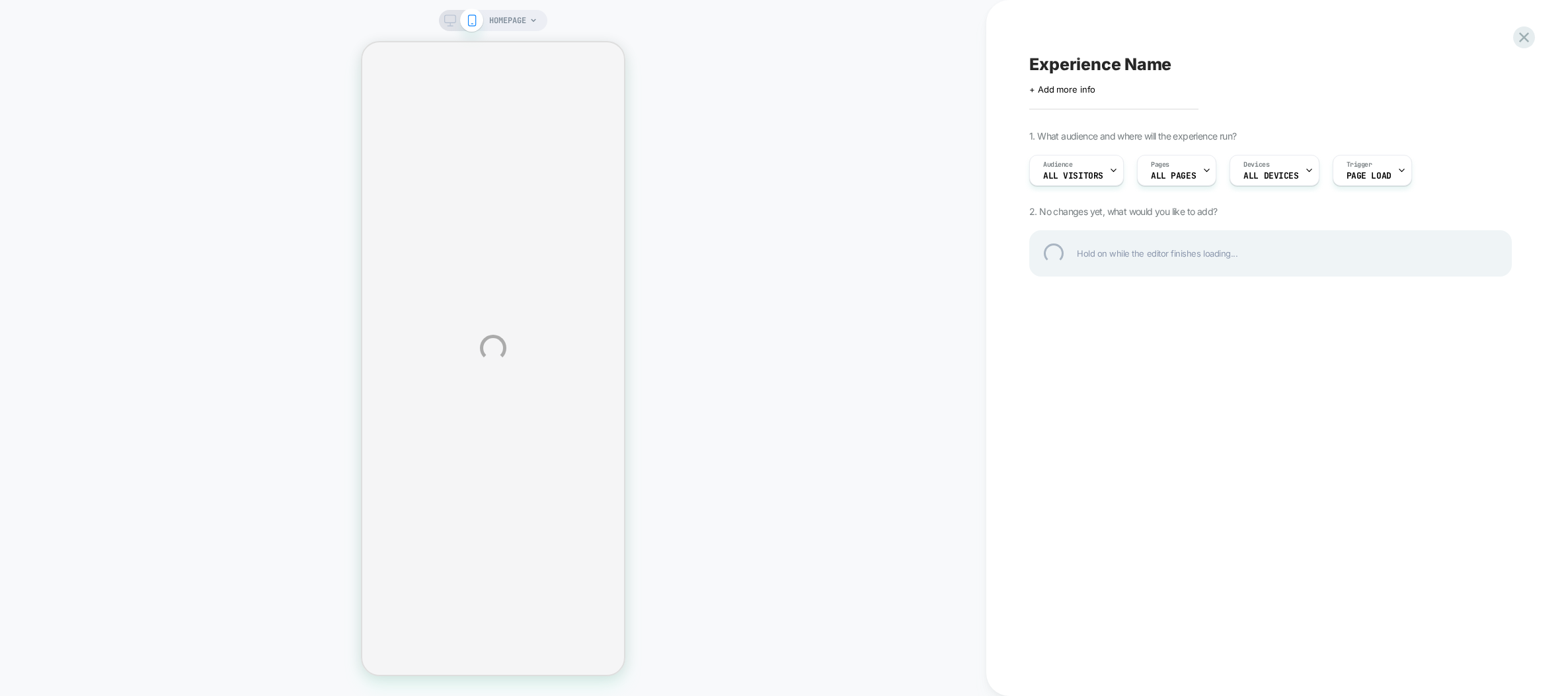
click at [1045, 73] on div "Experience Name" at bounding box center [1270, 63] width 483 height 20
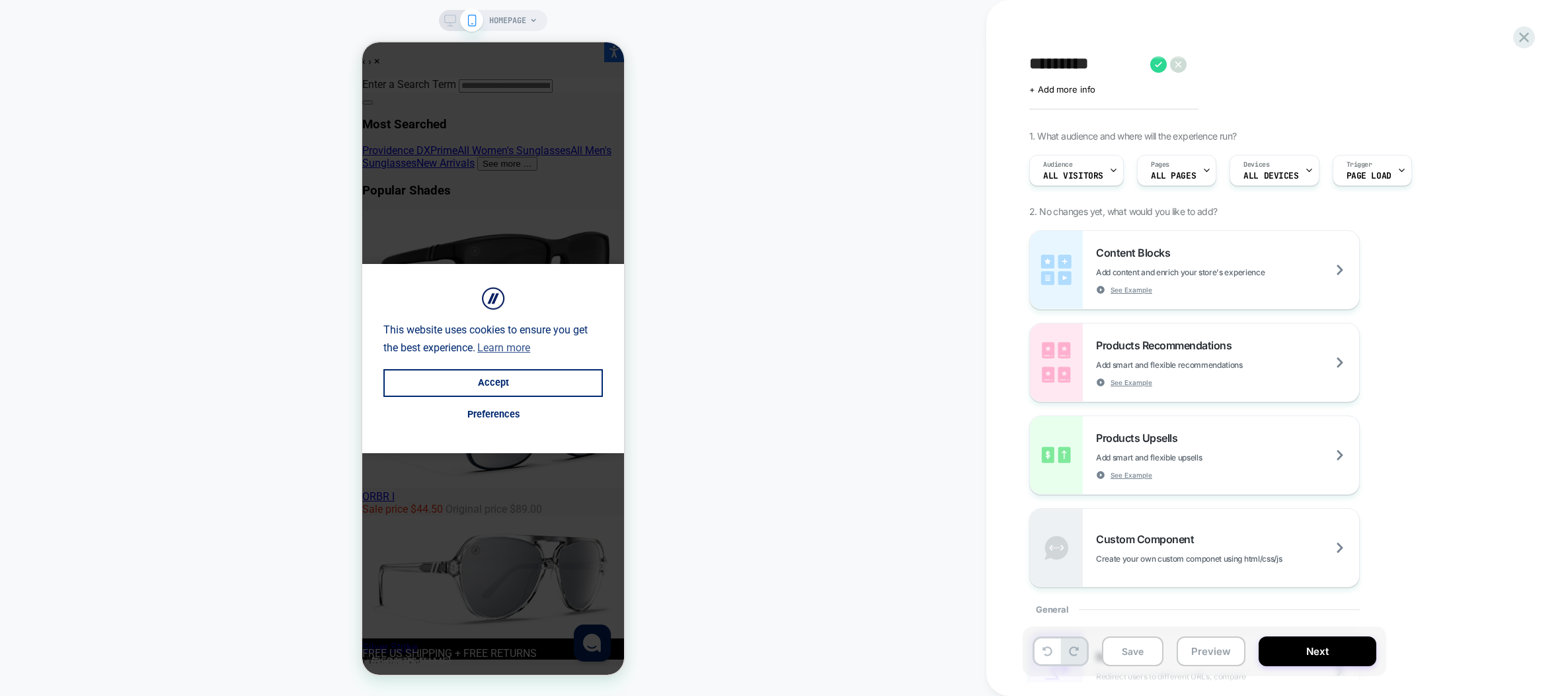
drag, startPoint x: 1096, startPoint y: 55, endPoint x: 1103, endPoint y: 59, distance: 8.1
click at [1099, 55] on textarea "********" at bounding box center [1086, 63] width 114 height 20
click at [1113, 63] on textarea "********" at bounding box center [1086, 63] width 114 height 20
type textarea "**********"
click at [1292, 65] on icon at bounding box center [1295, 64] width 17 height 17
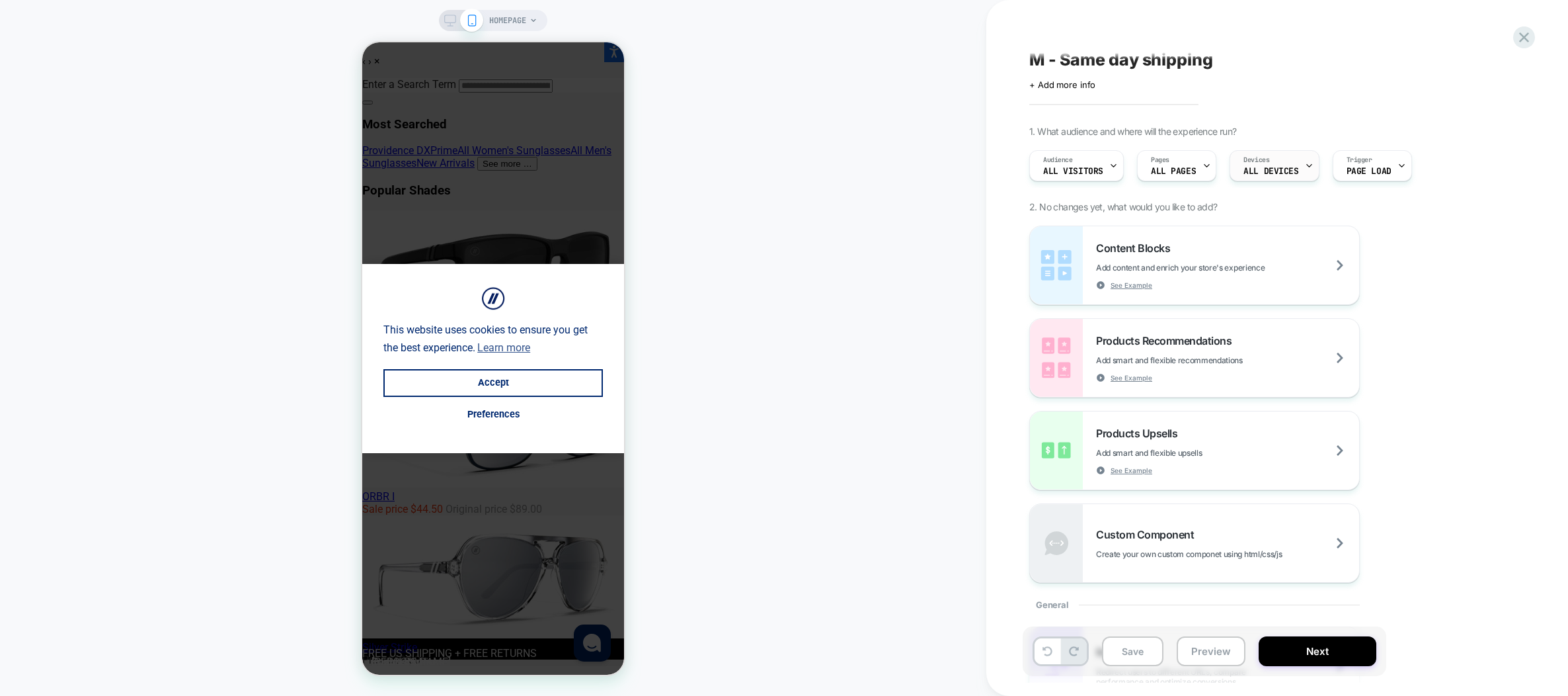
click at [1275, 166] on span "ALL DEVICES" at bounding box center [1271, 171] width 55 height 10
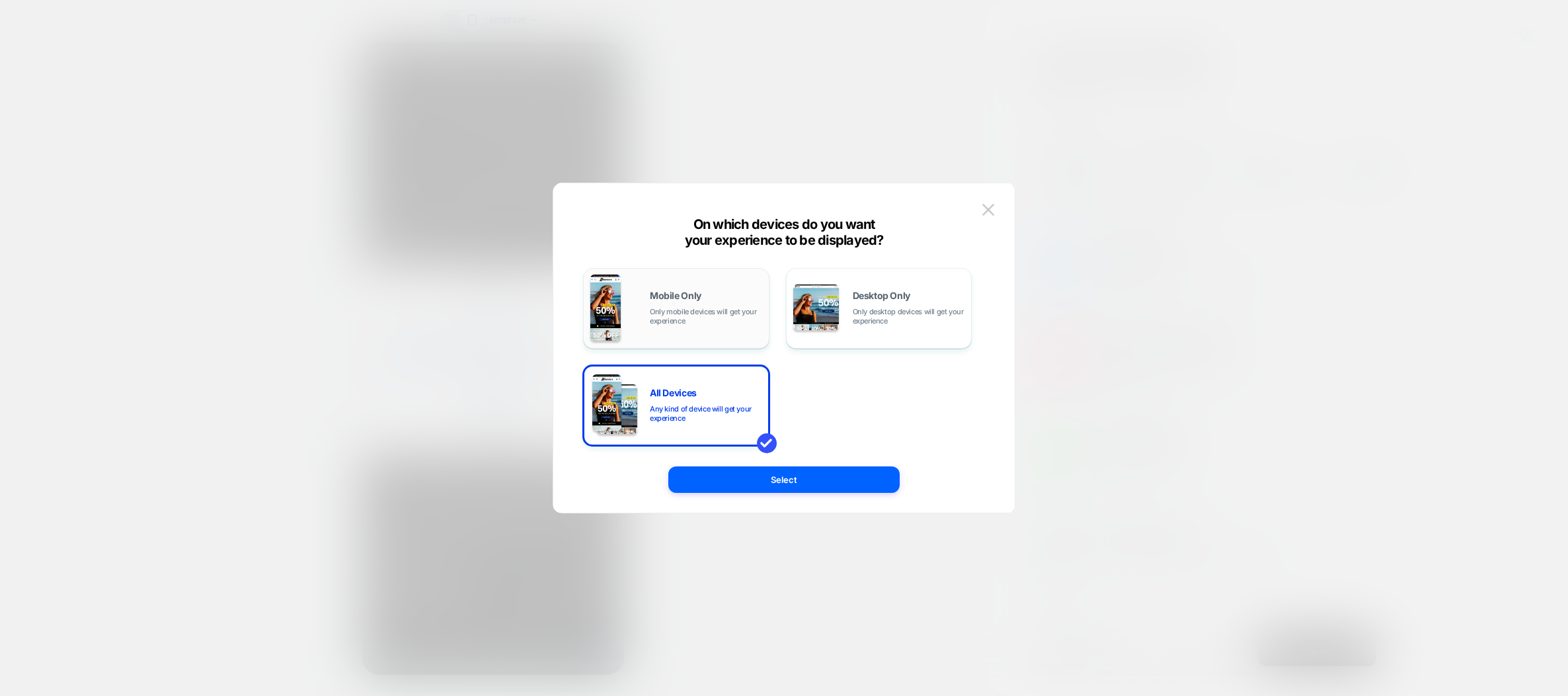
click at [731, 303] on div "Mobile Only Only mobile devices will get your experience" at bounding box center [706, 308] width 112 height 35
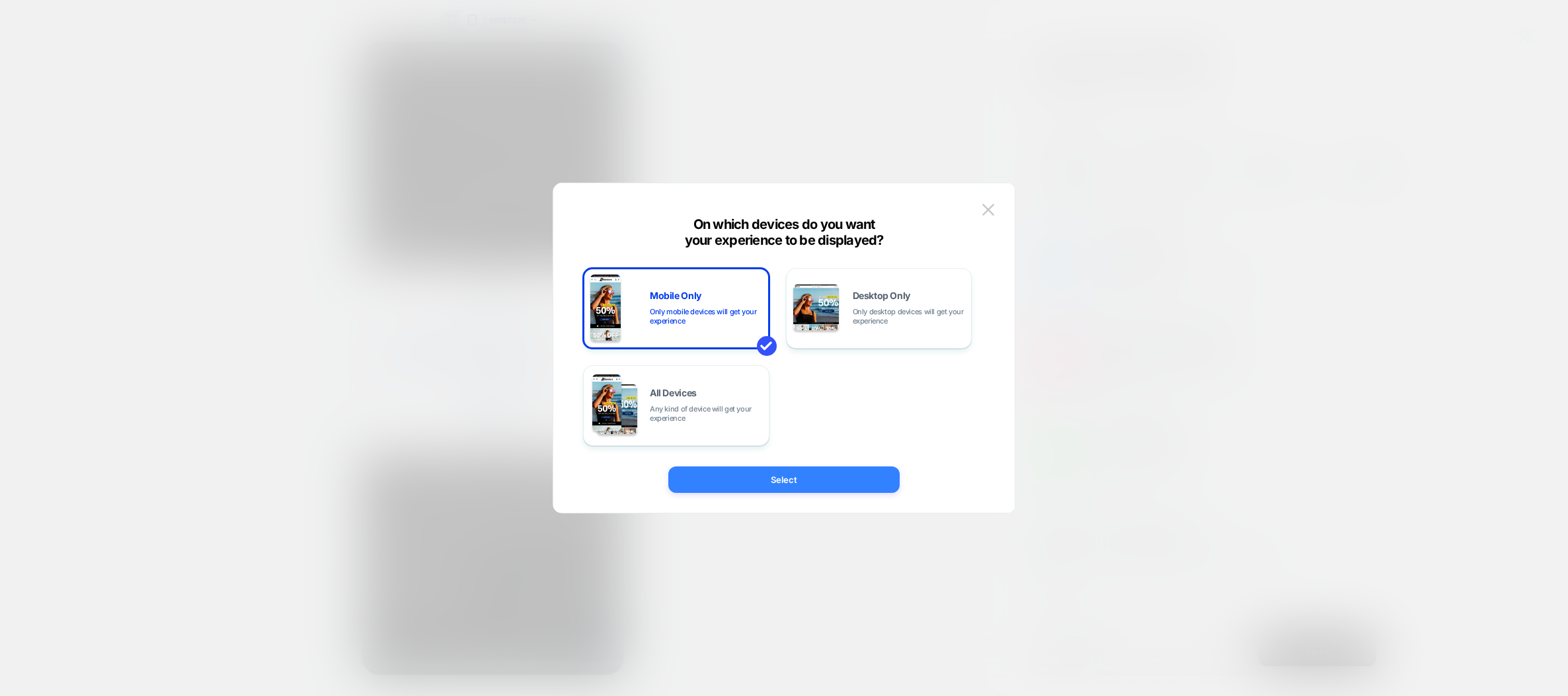
click at [817, 469] on button "Select" at bounding box center [784, 479] width 231 height 27
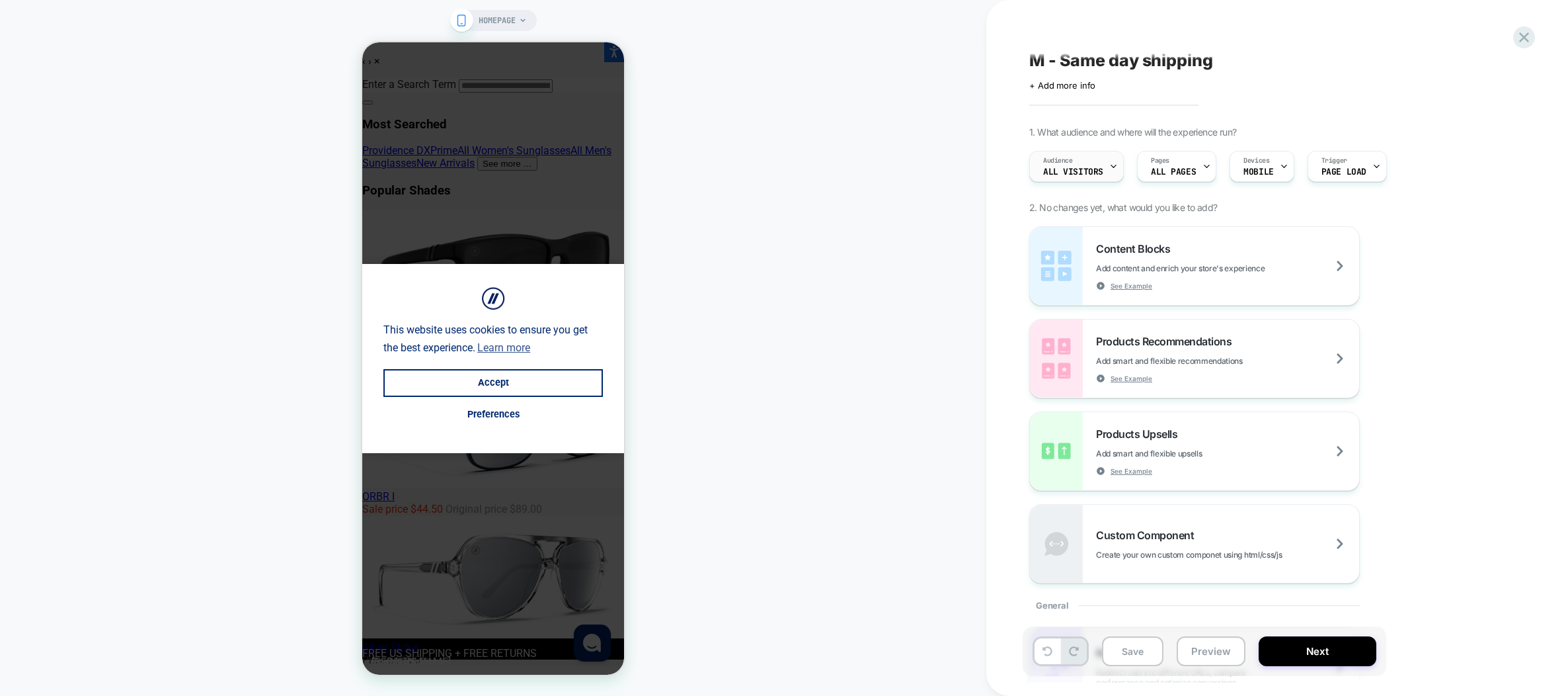
click at [1084, 172] on span "All Visitors" at bounding box center [1073, 172] width 60 height 10
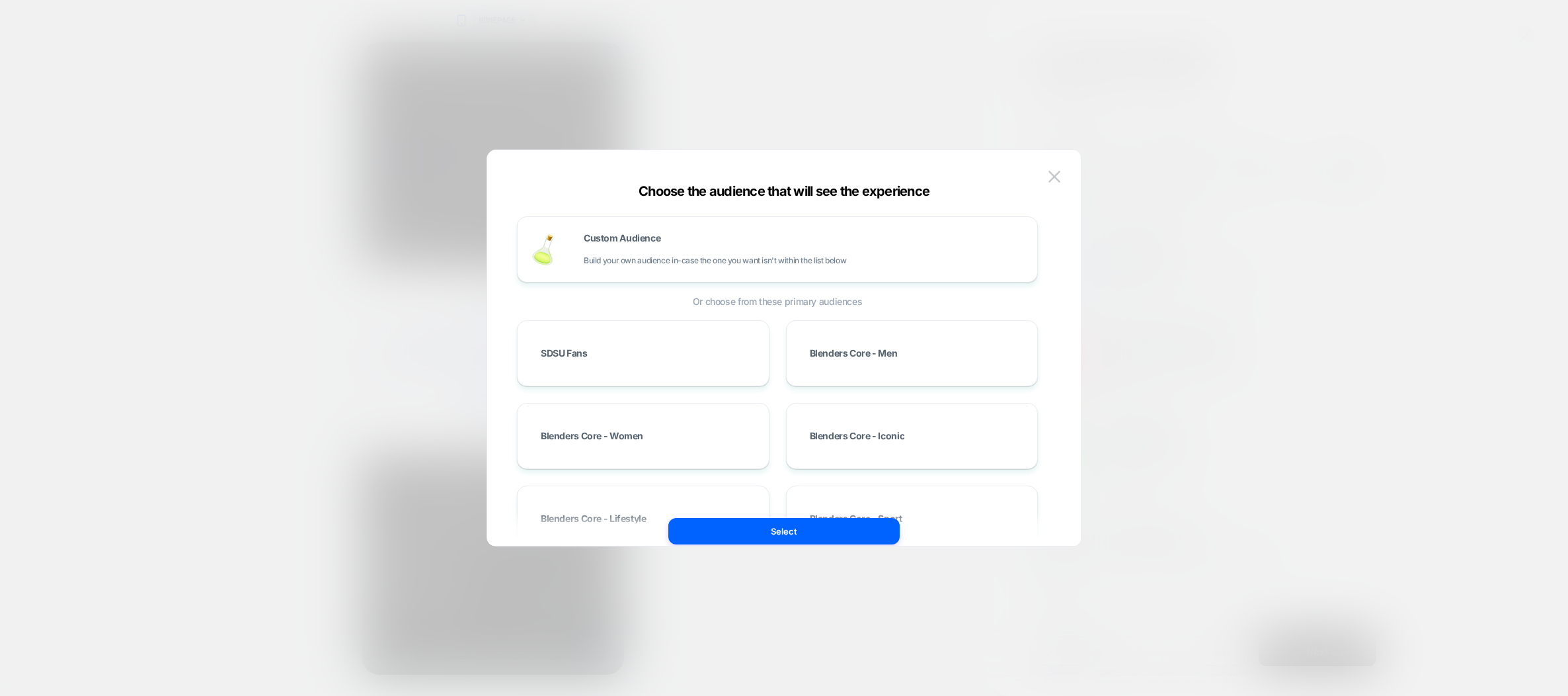
click at [1277, 223] on div at bounding box center [784, 348] width 1568 height 696
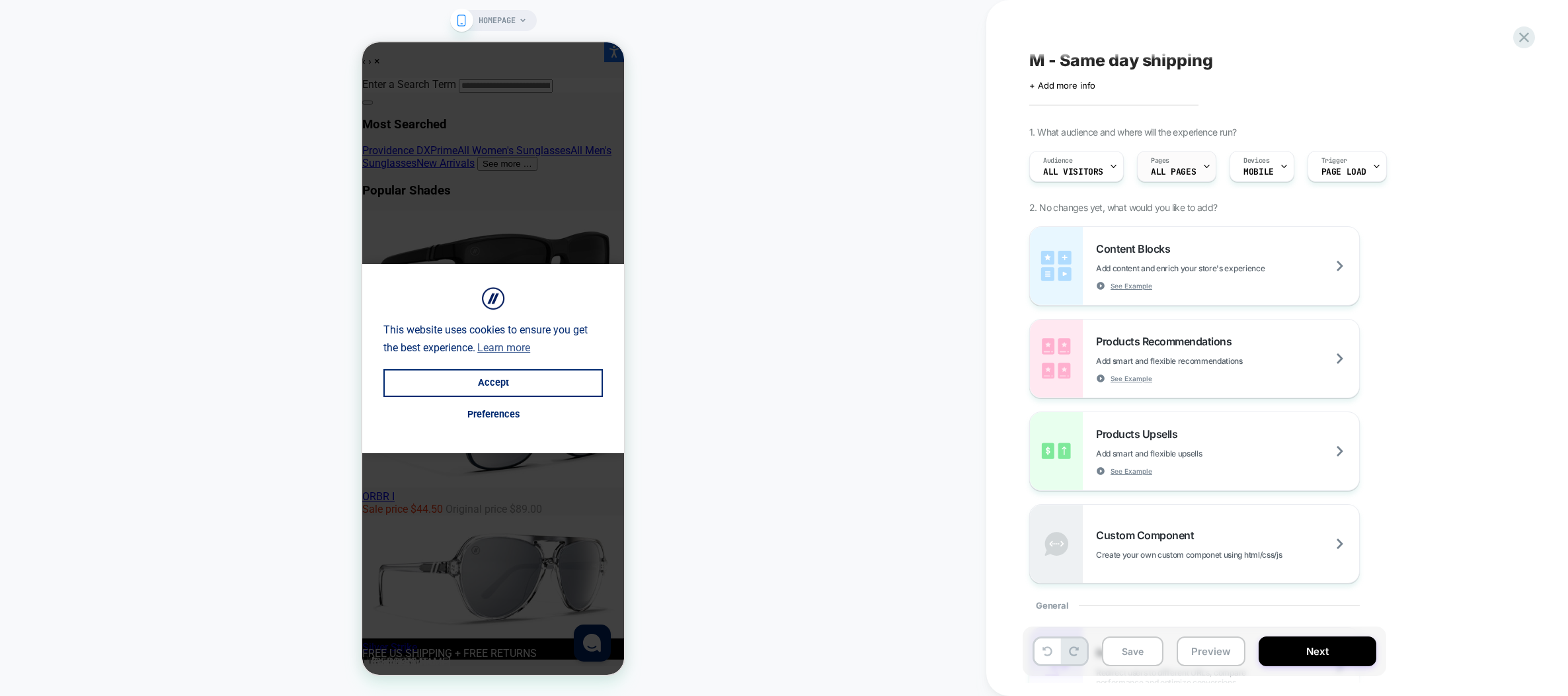
click at [1198, 170] on div "Pages ALL PAGES" at bounding box center [1173, 166] width 71 height 30
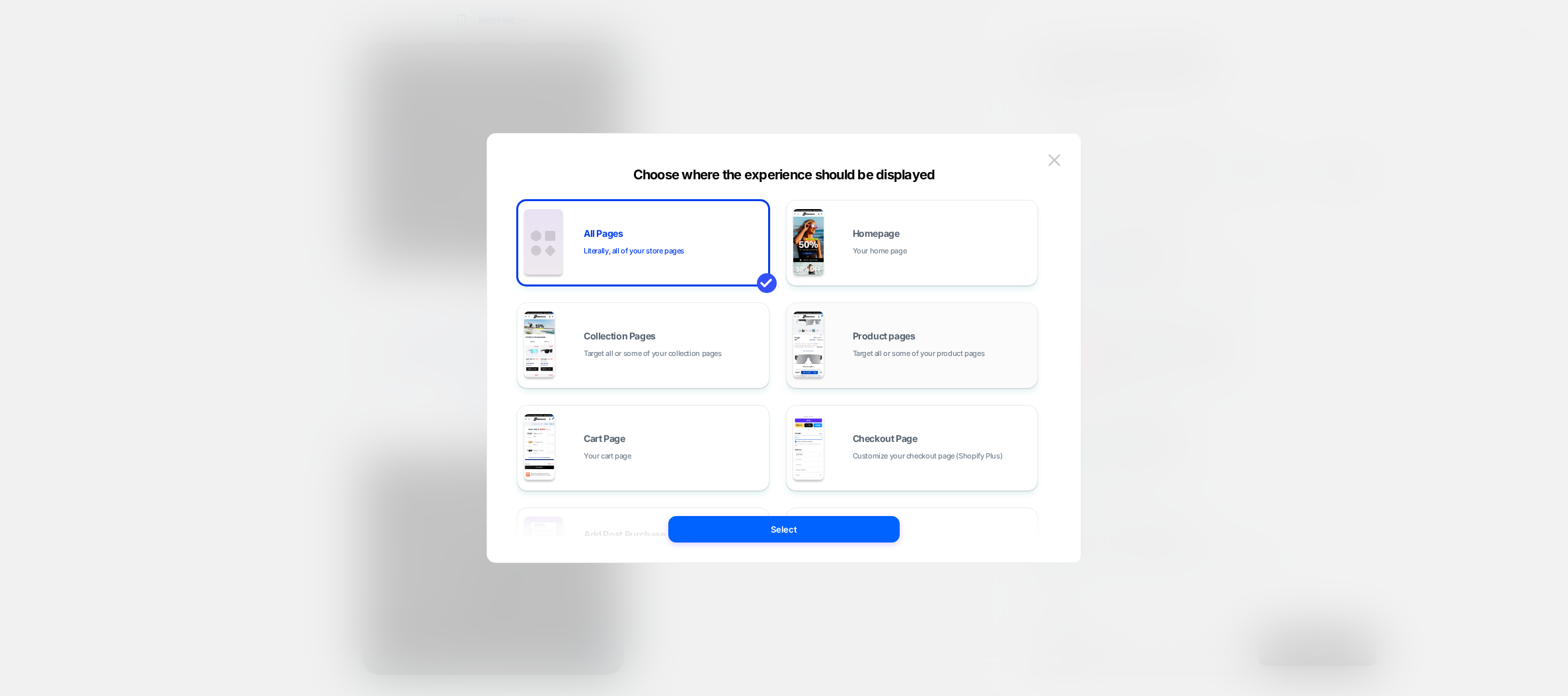
click at [941, 331] on div "Product pages Target all or some of your product pages" at bounding box center [942, 345] width 178 height 28
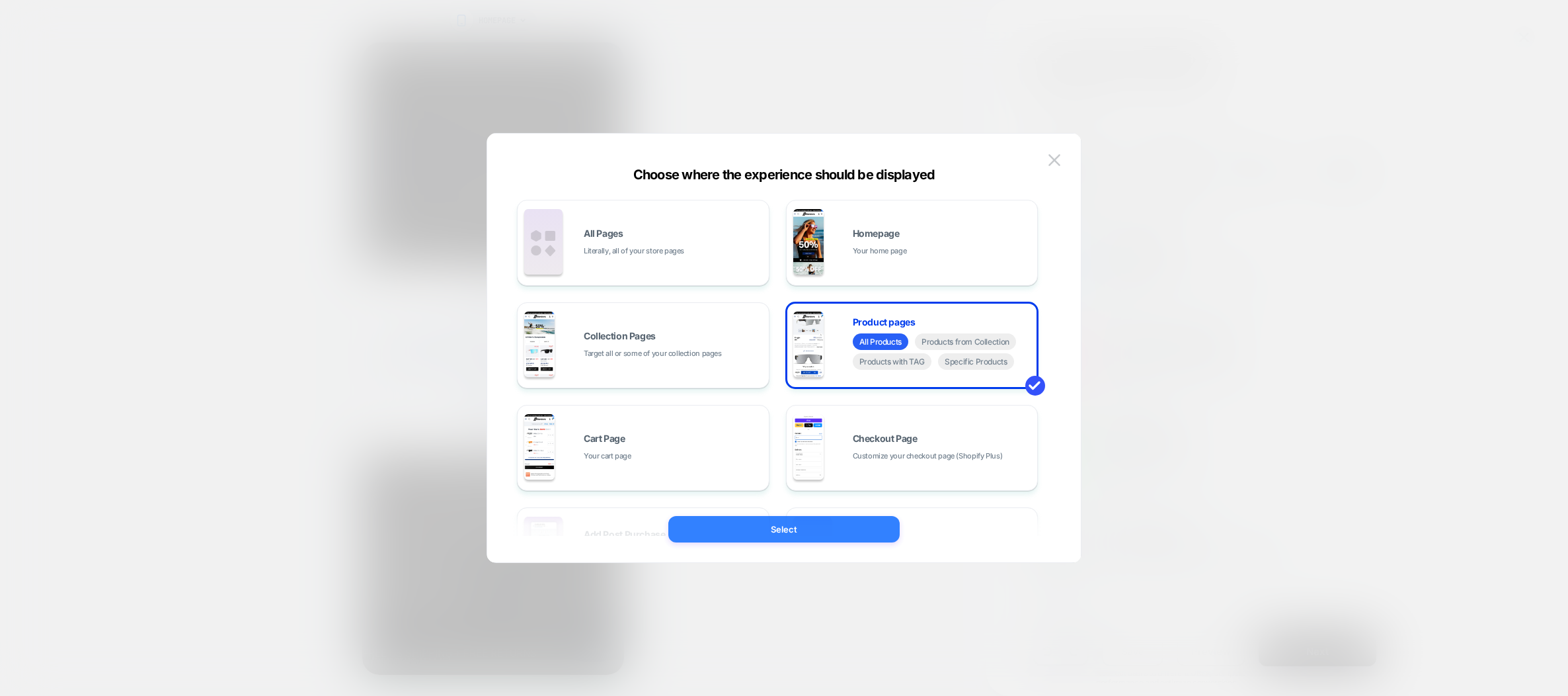
click at [812, 529] on button "Select" at bounding box center [784, 529] width 231 height 27
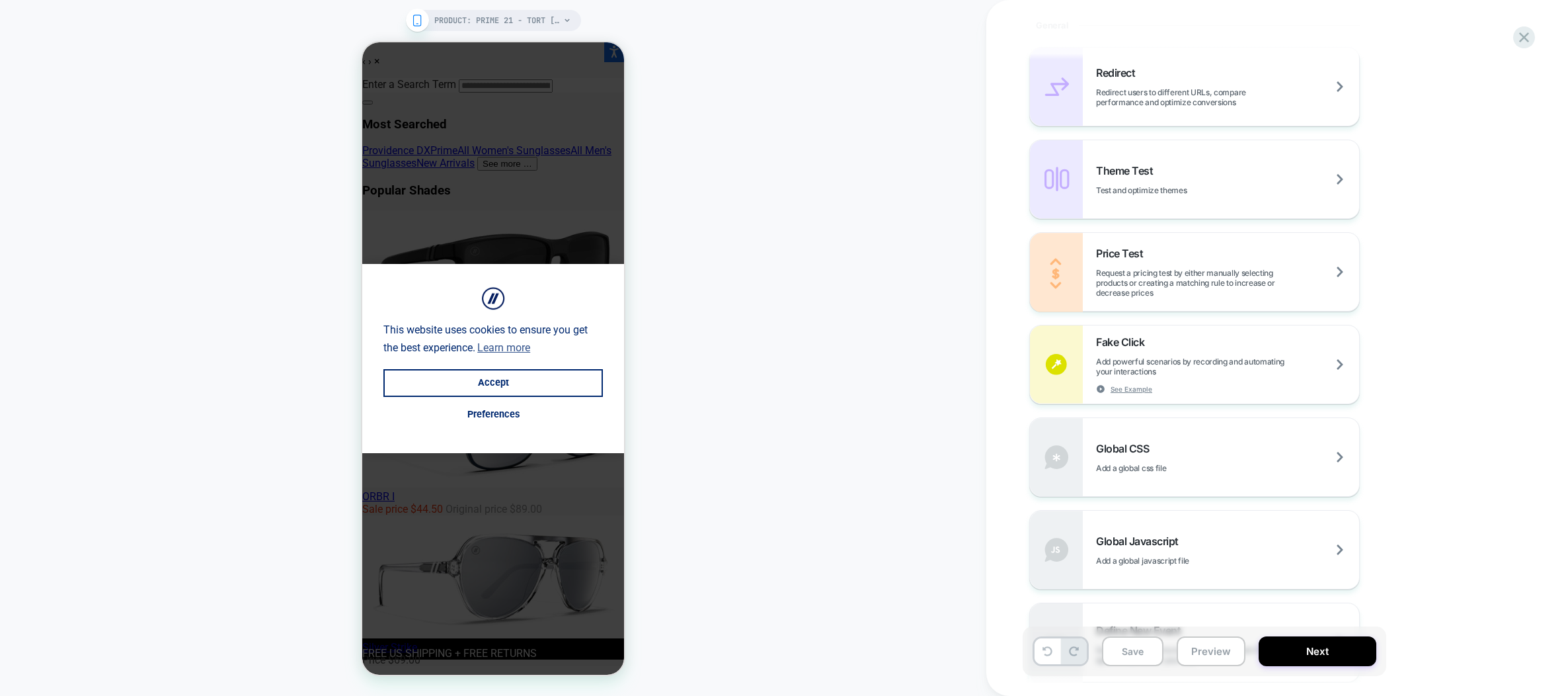
scroll to position [0, 0]
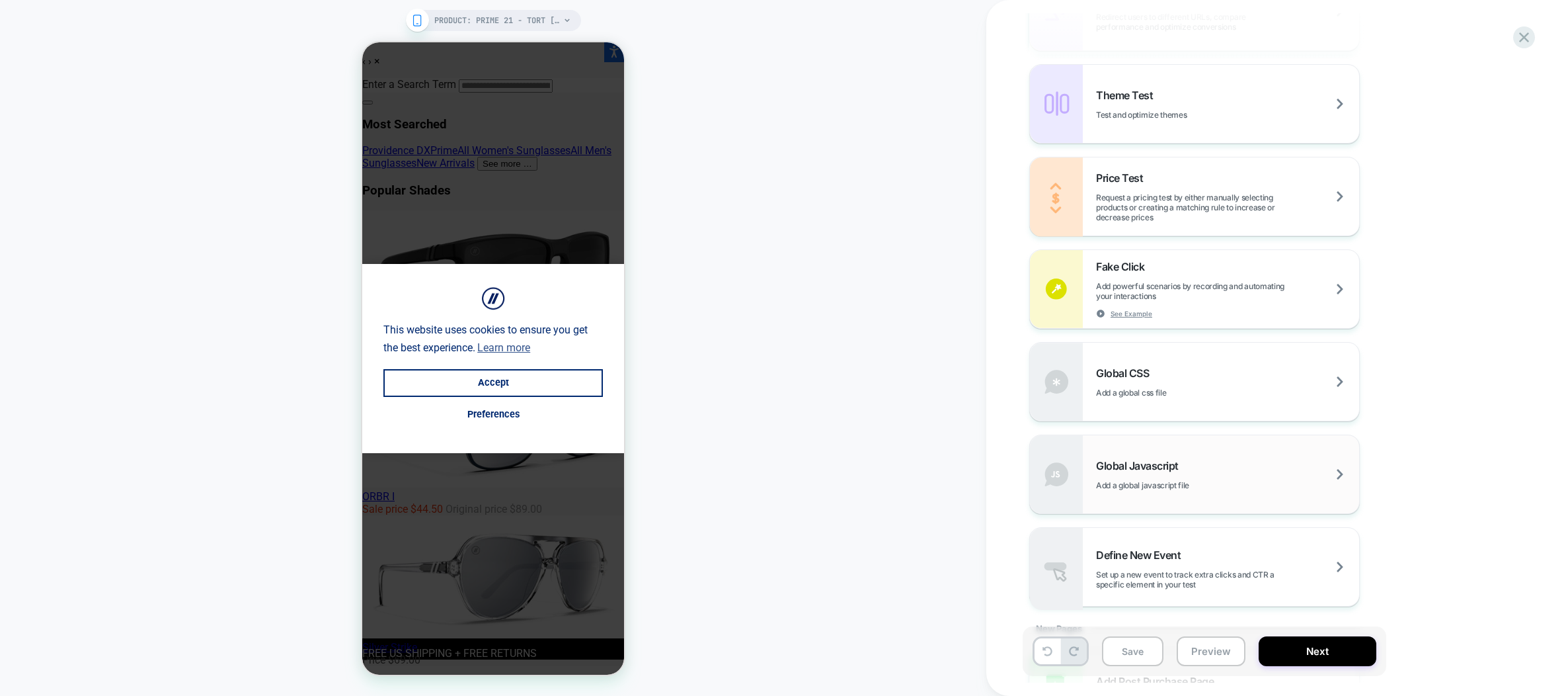
click at [1158, 472] on span "Global Javascript" at bounding box center [1141, 465] width 89 height 13
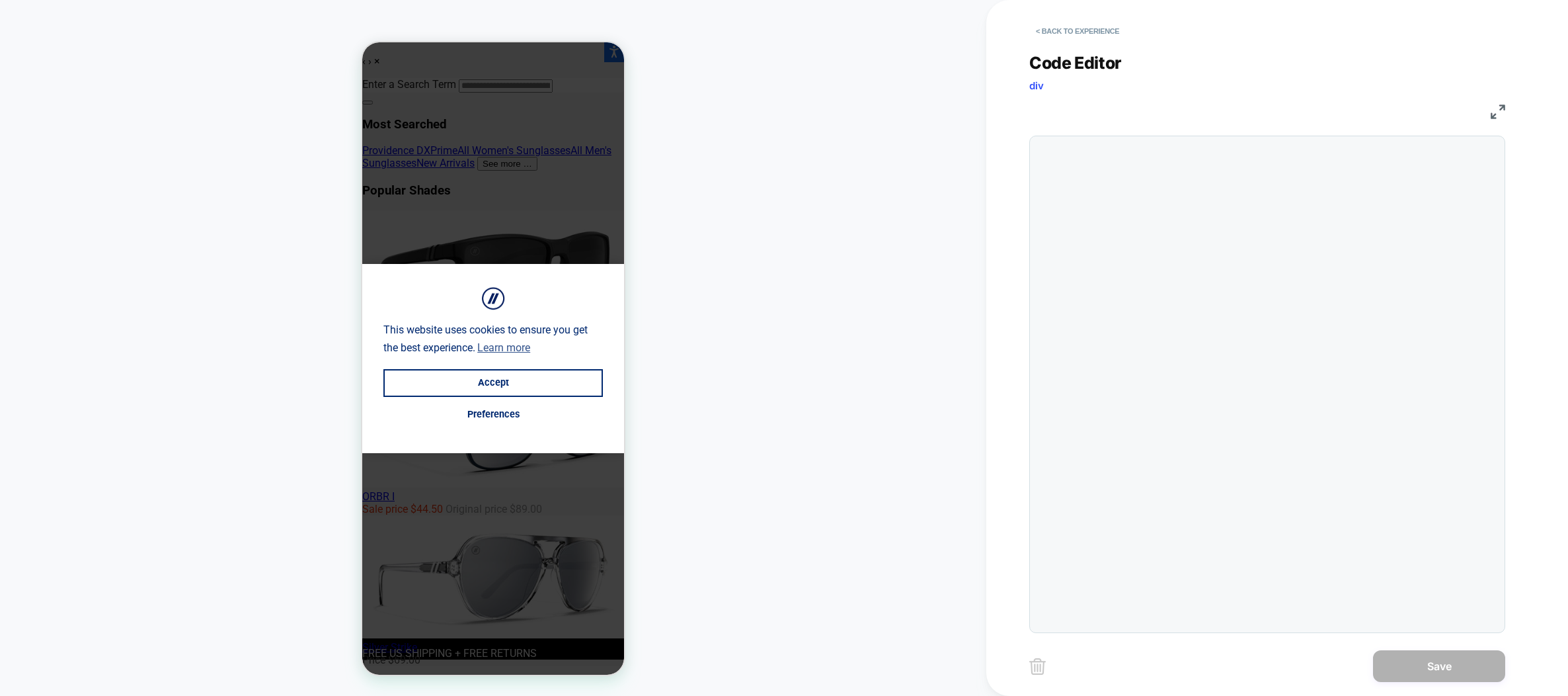
click at [1134, 287] on div at bounding box center [1267, 384] width 476 height 497
click at [1141, 159] on div at bounding box center [1293, 152] width 409 height 18
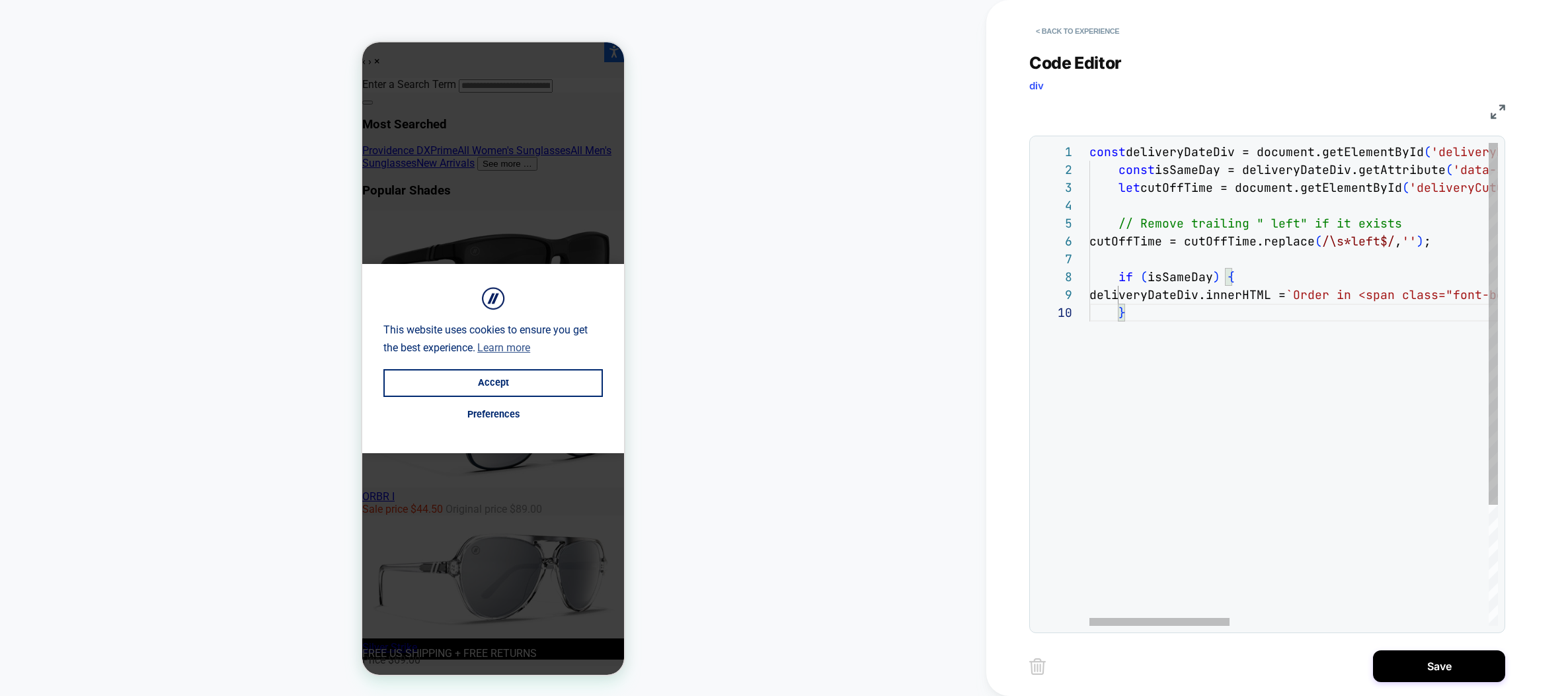
click at [1181, 223] on span "// Remove trailing " left" if it exists" at bounding box center [1260, 223] width 284 height 15
click at [1181, 224] on span "// Remove trailing " left" if it exists" at bounding box center [1260, 223] width 284 height 15
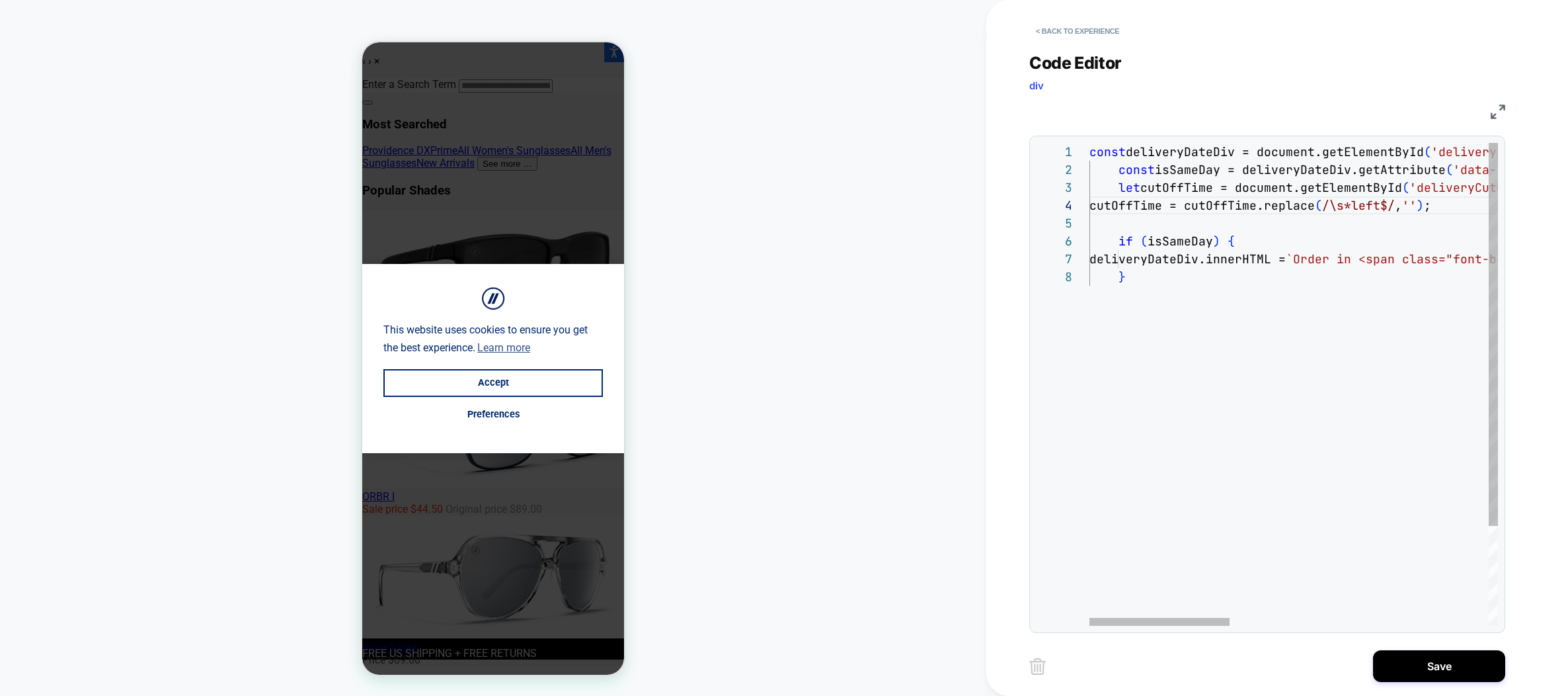
type textarea "**********"
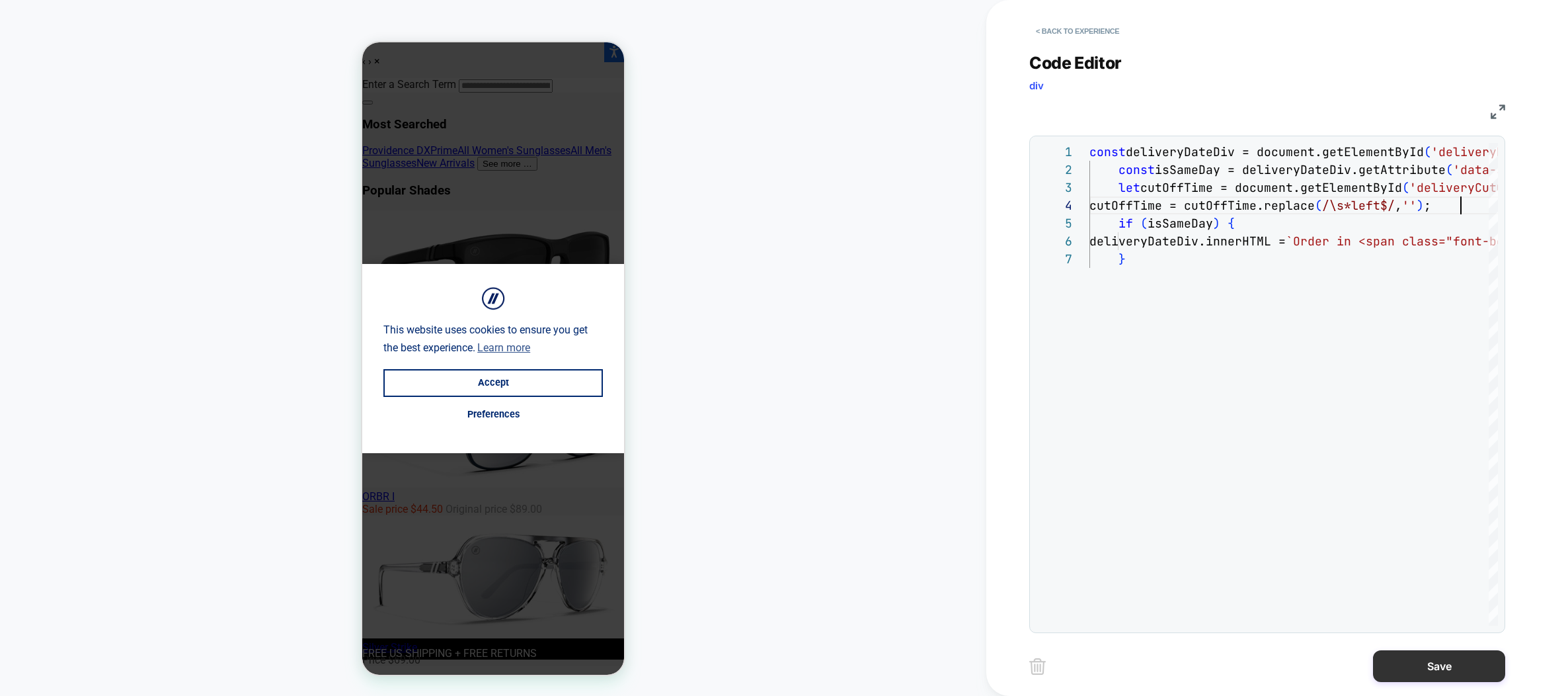
click at [1438, 666] on button "Save" at bounding box center [1439, 666] width 133 height 32
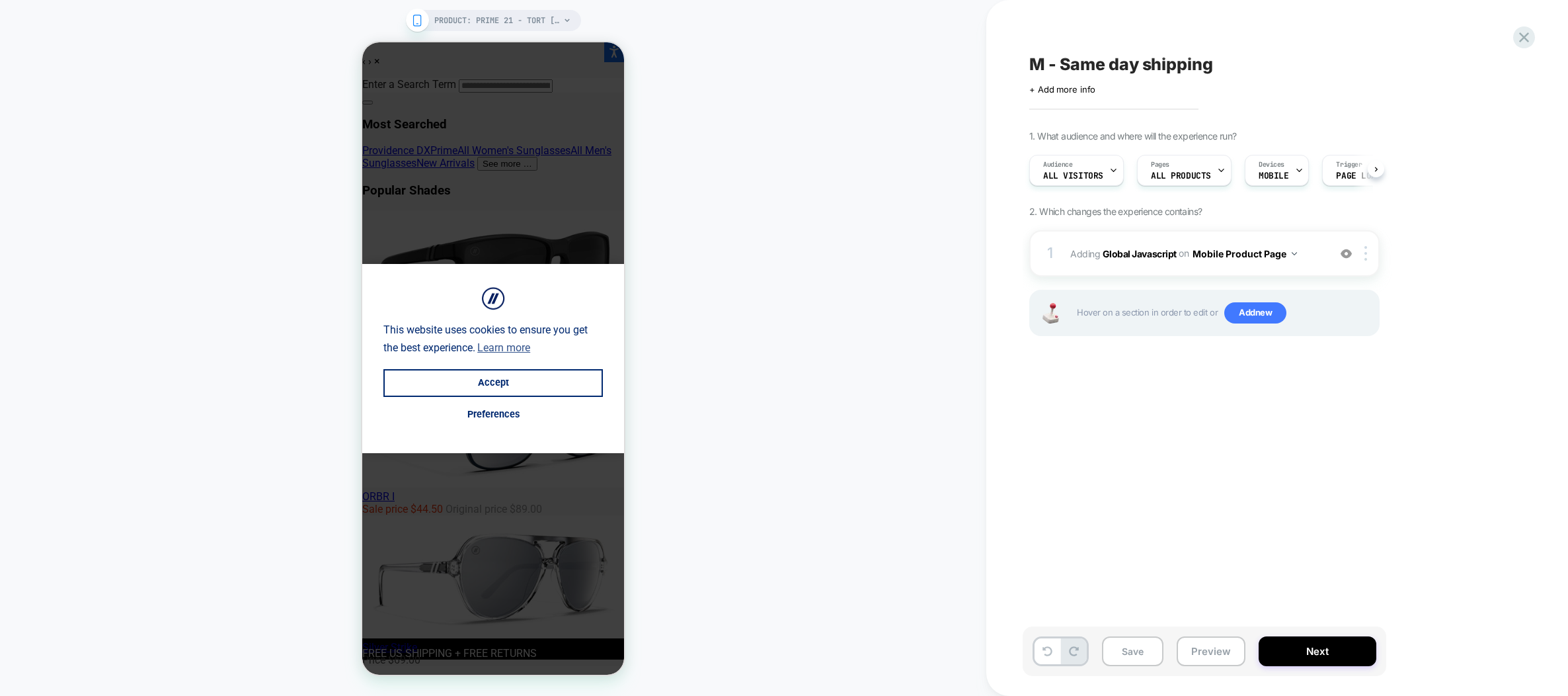
scroll to position [0, 1]
click at [1327, 645] on button "Next" at bounding box center [1317, 651] width 117 height 30
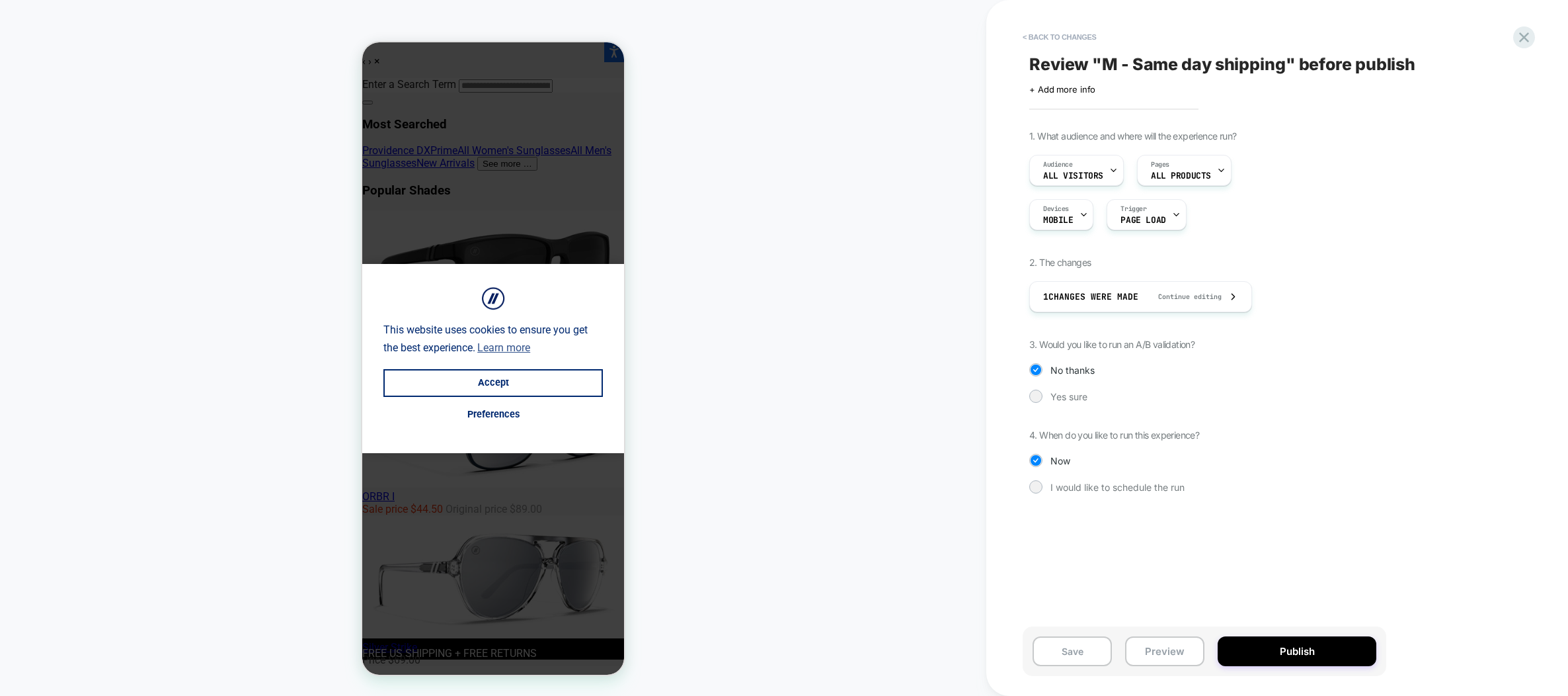
click at [1059, 403] on div "1. What audience and where will the experience run? Audience All Visitors Pages…" at bounding box center [1270, 321] width 483 height 383
click at [1056, 399] on span "Yes sure" at bounding box center [1069, 396] width 37 height 11
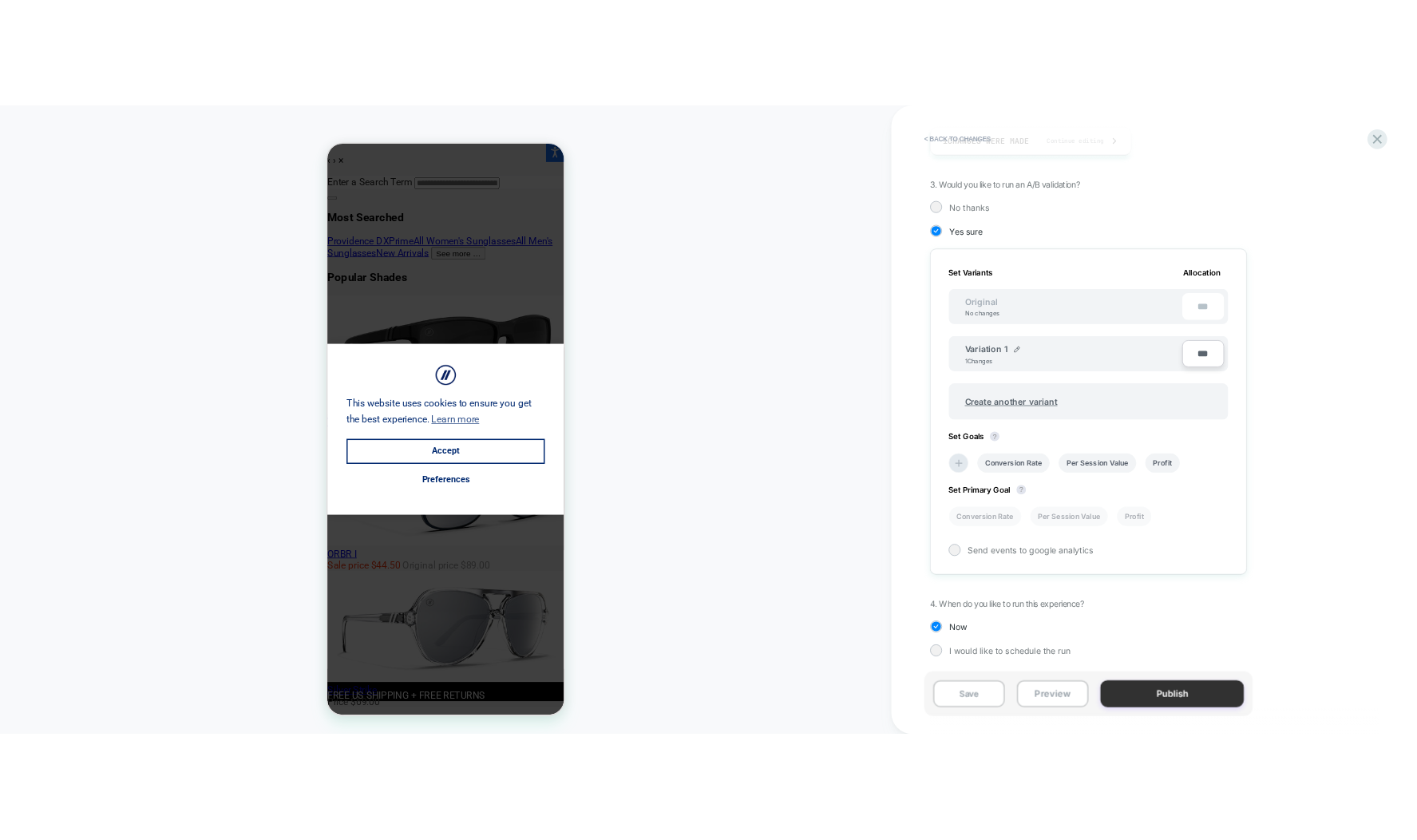
scroll to position [312, 0]
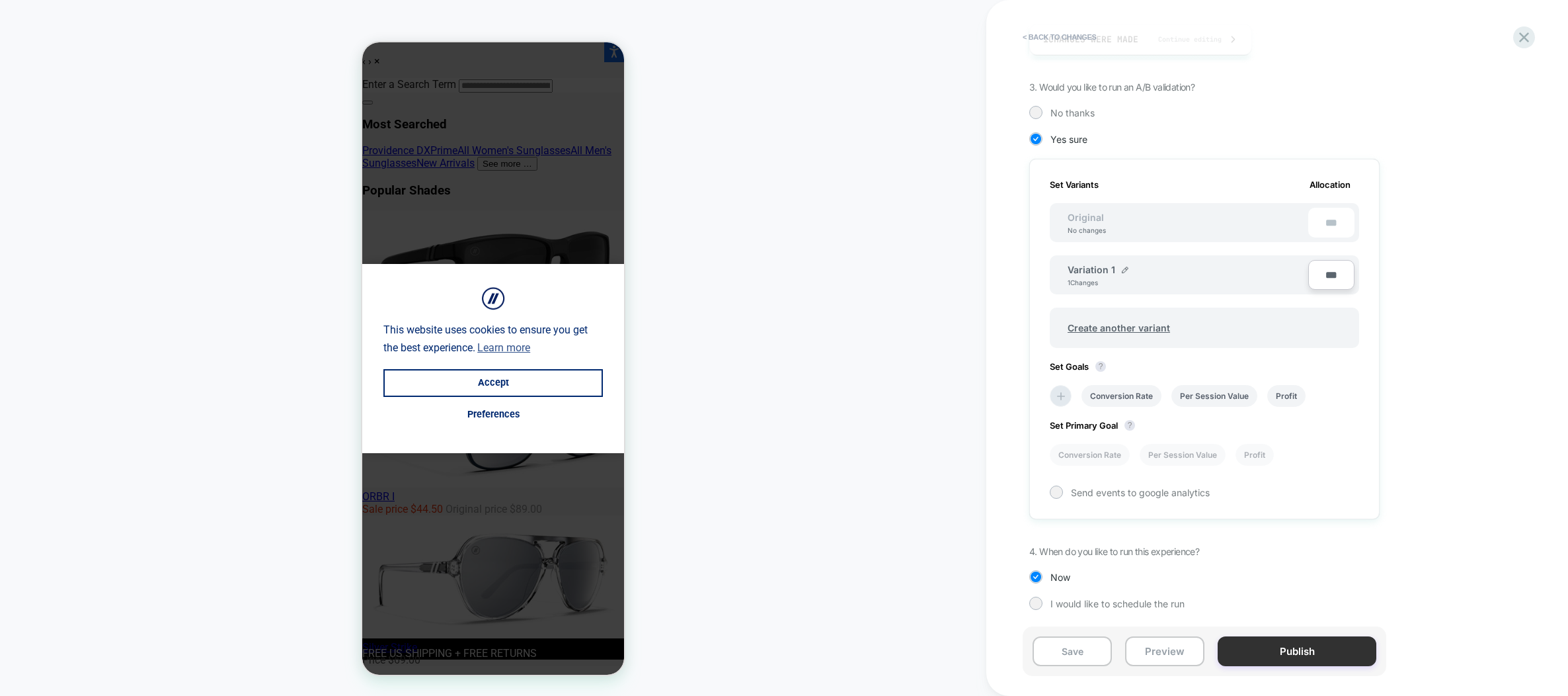
click at [1268, 642] on button "Publish" at bounding box center [1297, 651] width 159 height 30
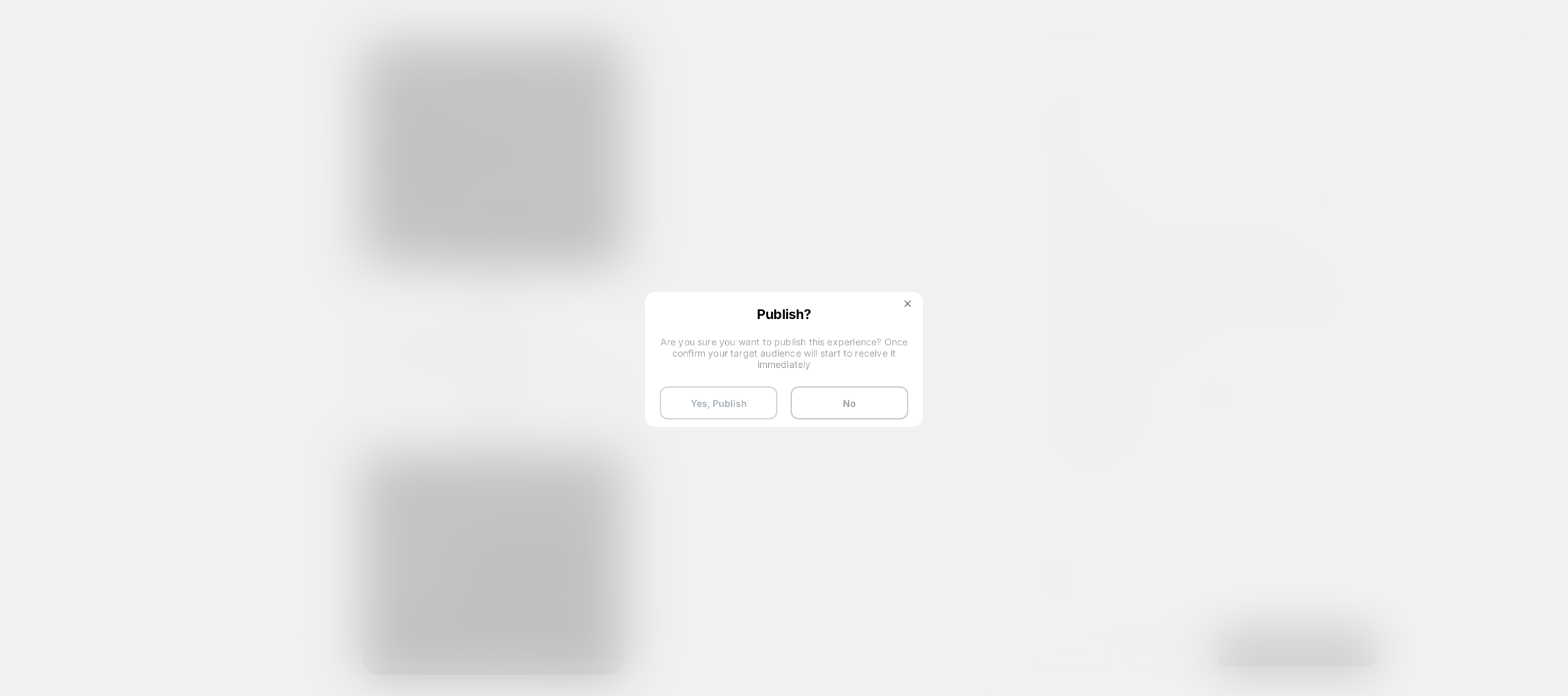
click at [724, 411] on button "Yes, Publish" at bounding box center [718, 403] width 117 height 33
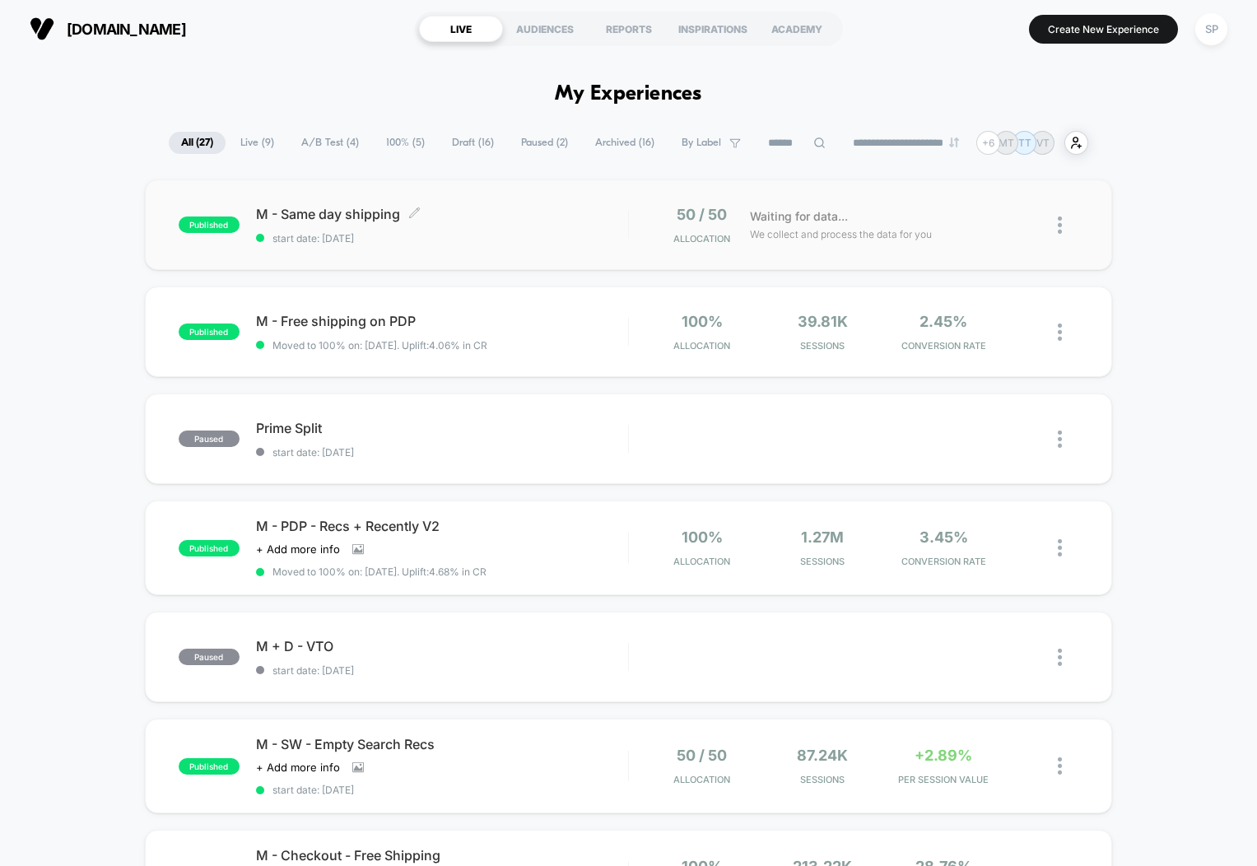
click at [465, 220] on span "M - Same day shipping Click to edit experience details" at bounding box center [442, 214] width 372 height 16
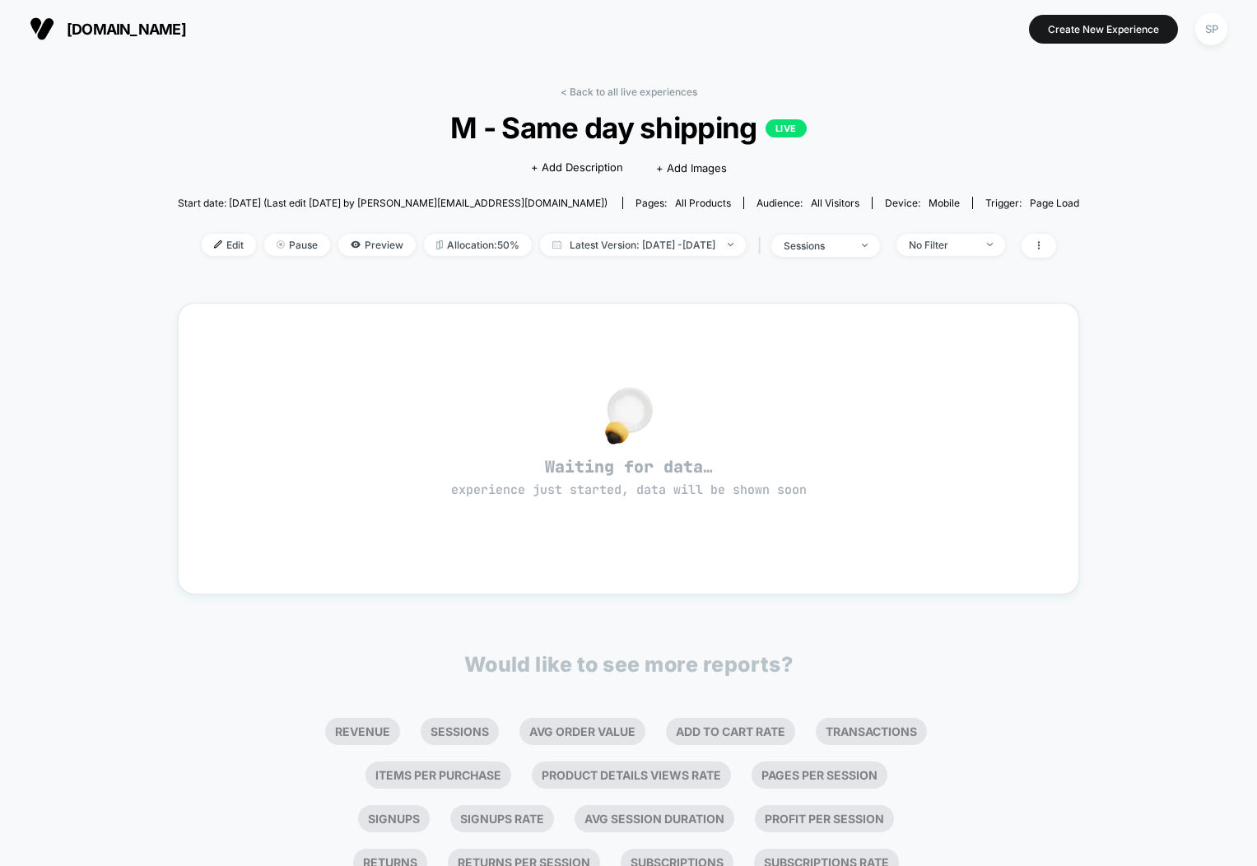
click at [225, 249] on div "Edit Pause Preview Allocation: 50% Latest Version: Sep 10, 2025 - Sep 10, 2025 …" at bounding box center [628, 246] width 901 height 24
click at [202, 244] on span "Edit" at bounding box center [229, 245] width 54 height 22
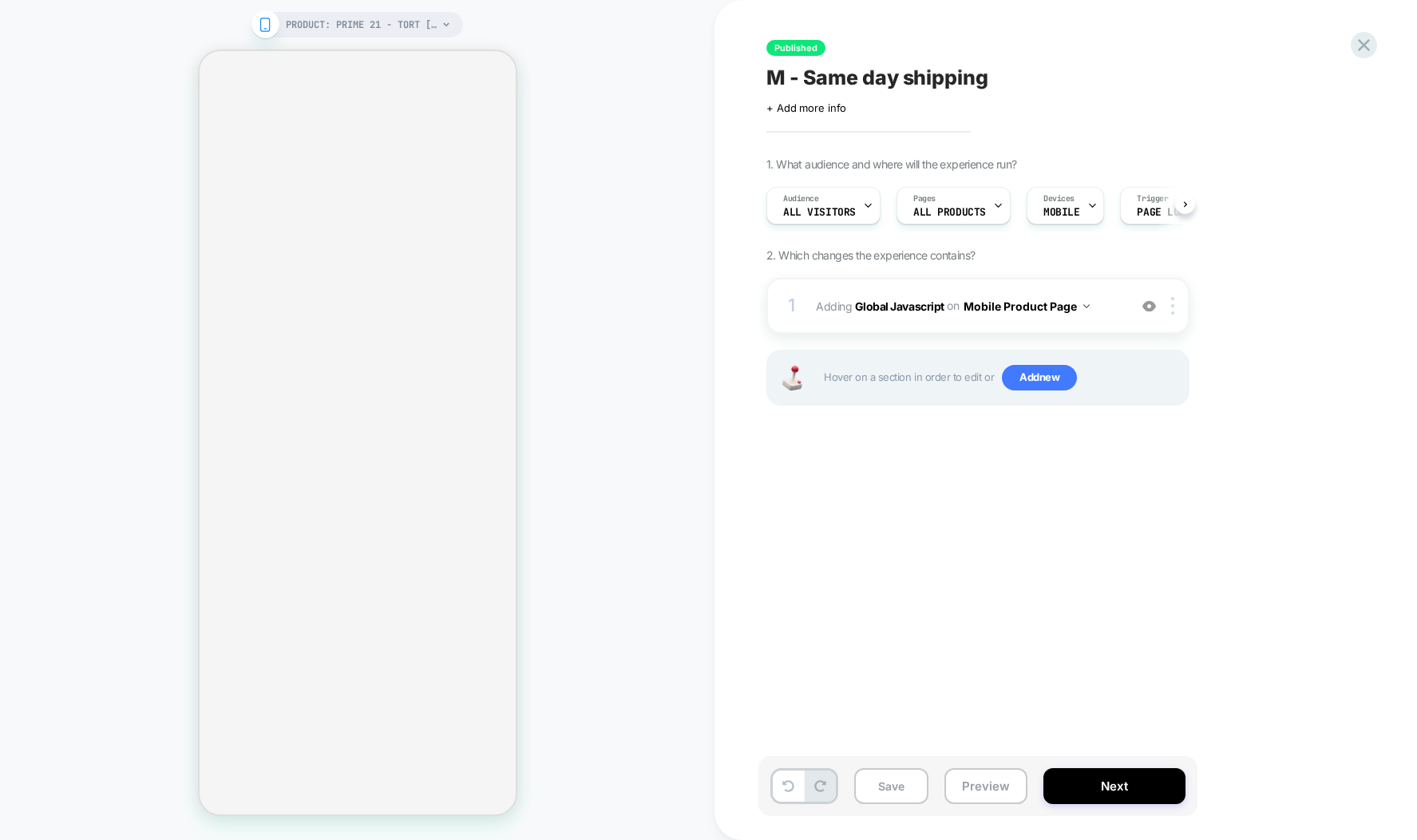
scroll to position [0, 1]
click at [926, 306] on b "Global Javascript" at bounding box center [899, 306] width 89 height 14
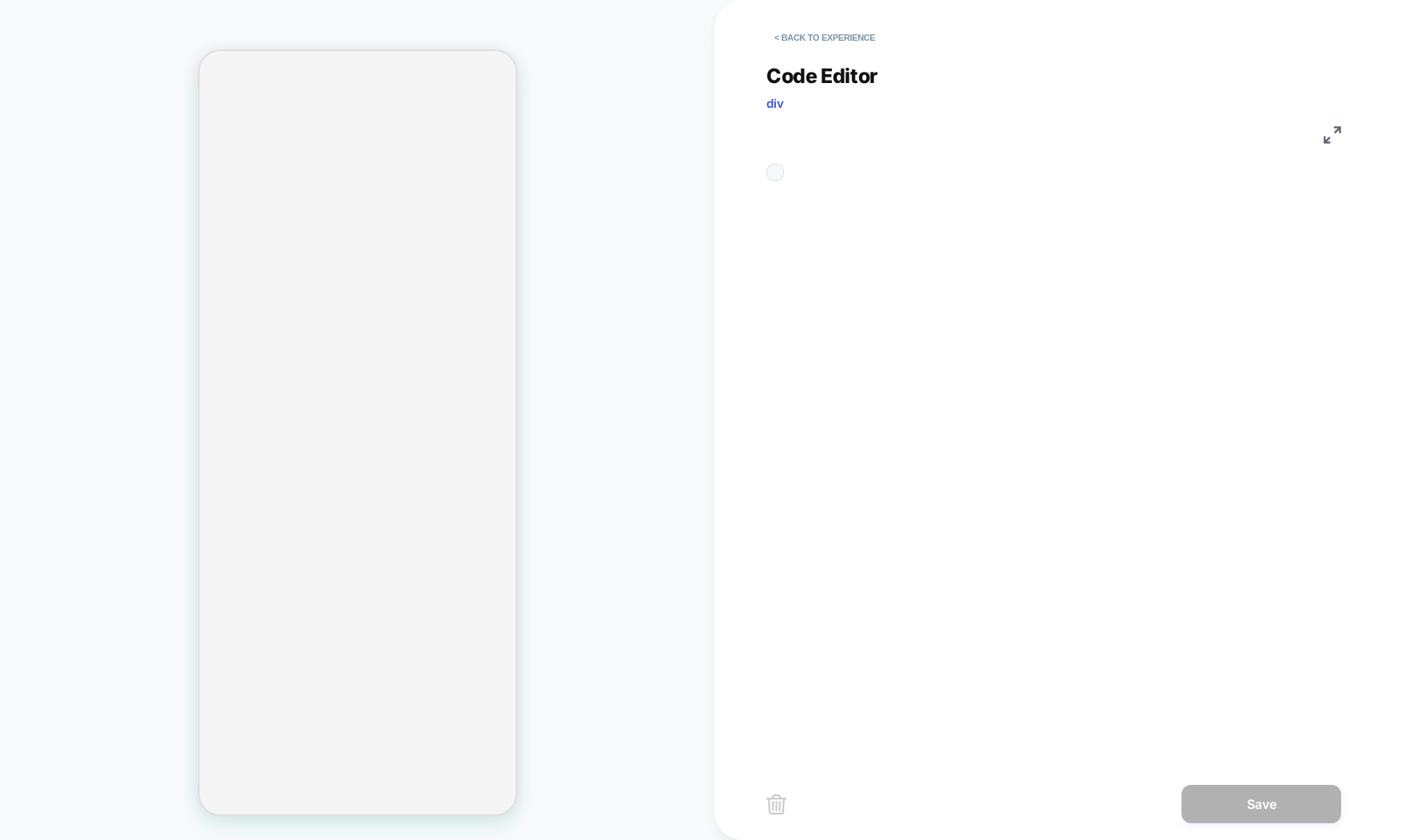
scroll to position [173, 0]
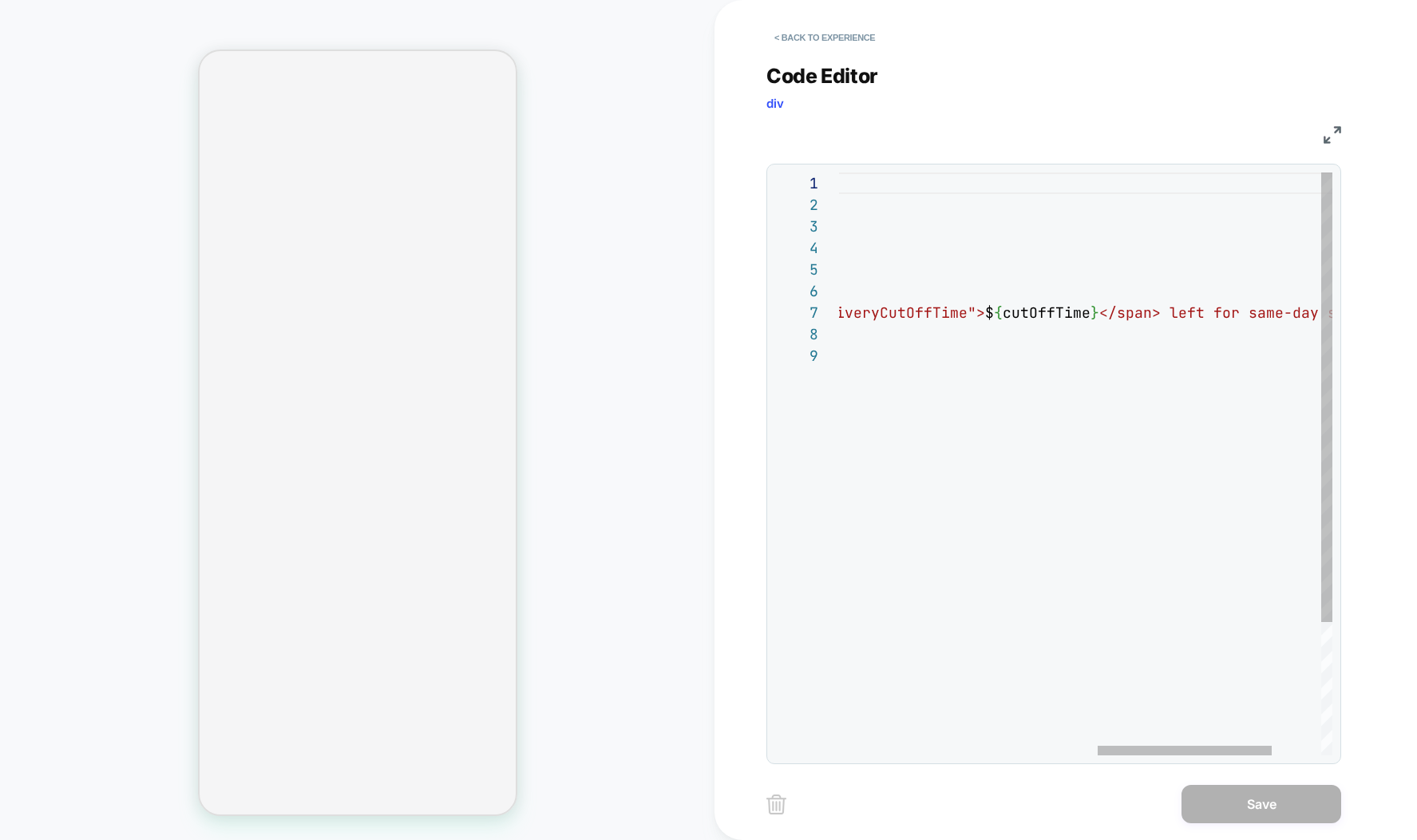
click at [1188, 310] on span "</span> left for same-day shipping.`" at bounding box center [1257, 312] width 316 height 18
type textarea "**********"
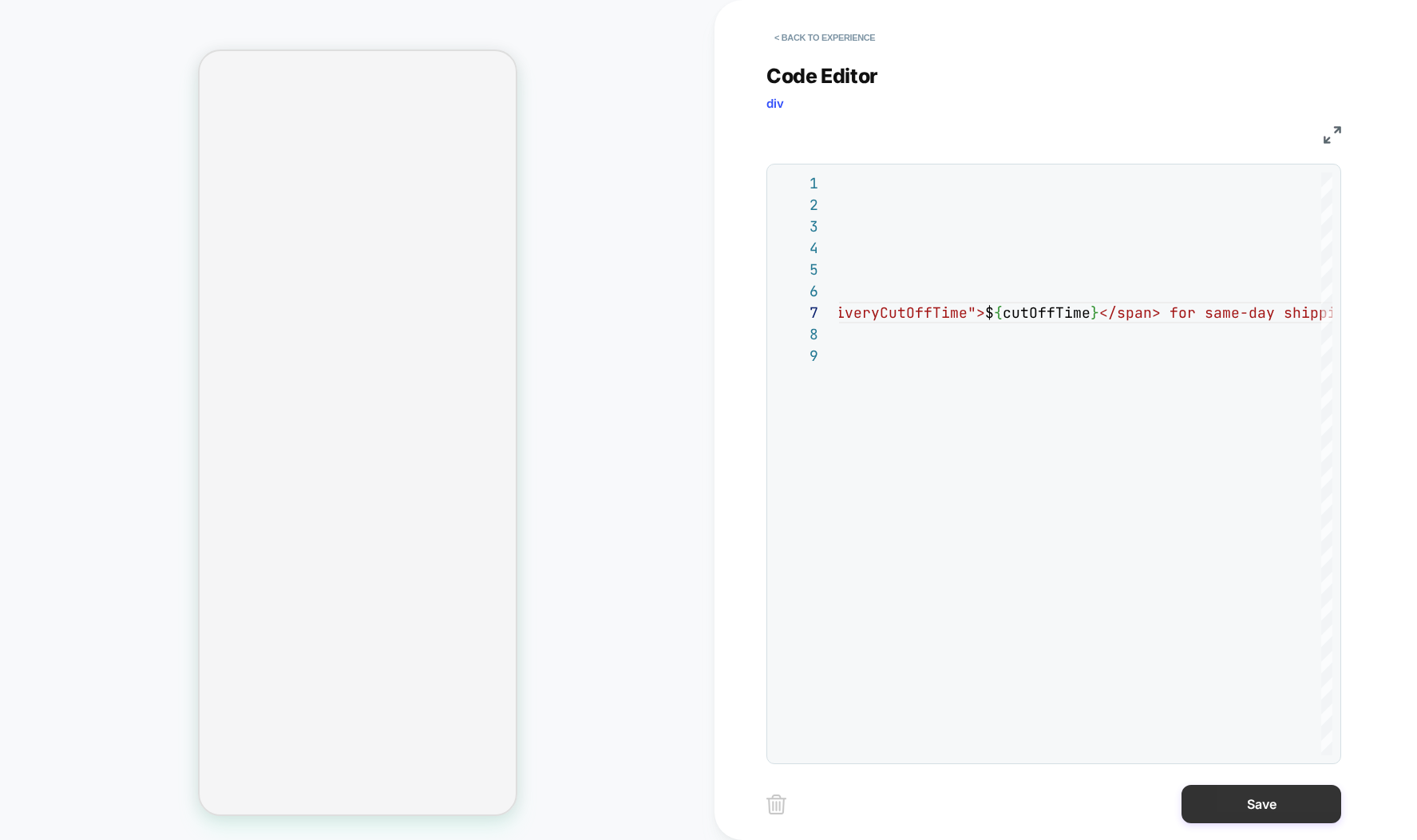
click at [1233, 819] on div "**********" at bounding box center [1065, 420] width 598 height 840
click at [1234, 812] on button "Save" at bounding box center [1261, 804] width 160 height 39
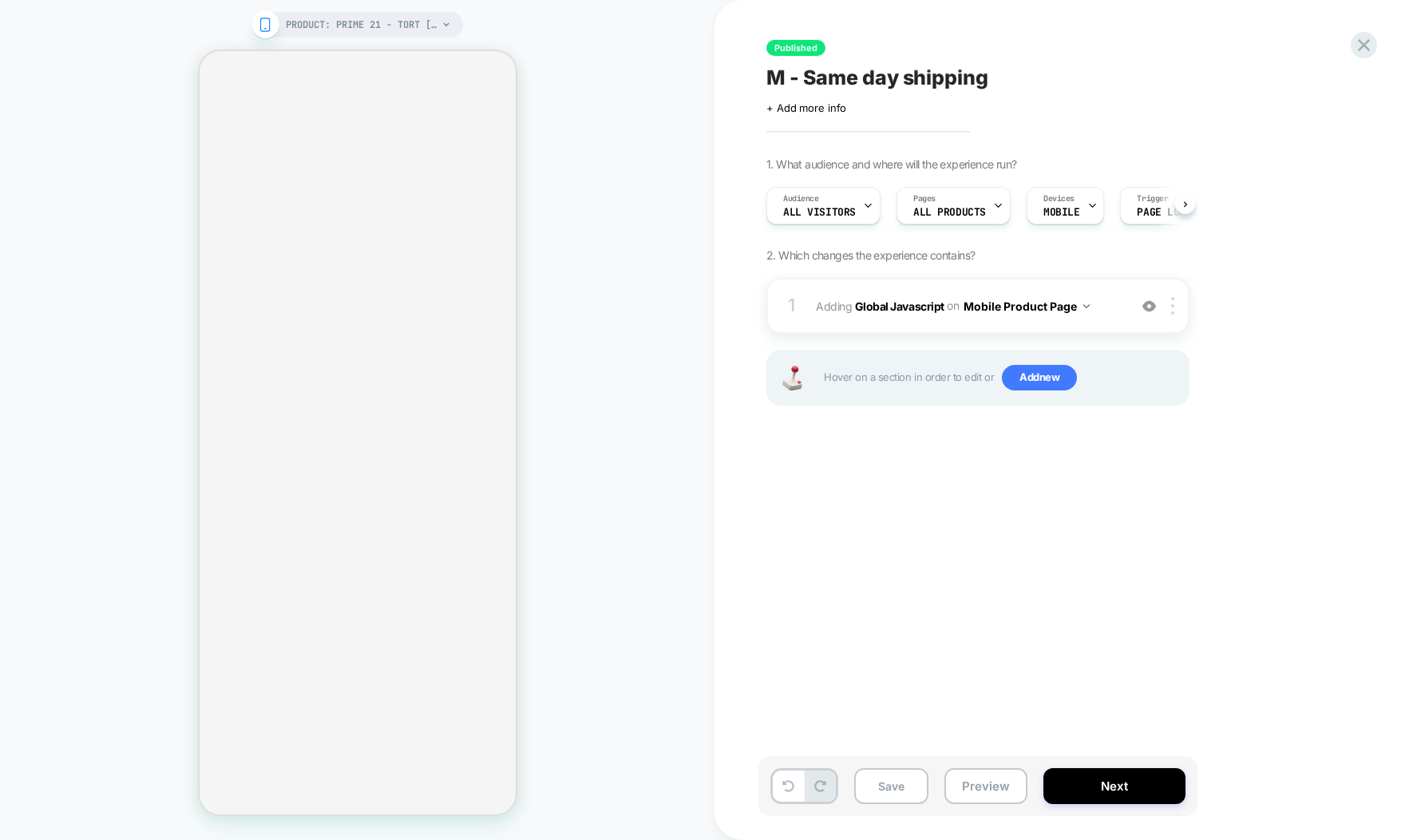
scroll to position [0, 1]
click at [913, 305] on b "Global Javascript" at bounding box center [899, 306] width 89 height 14
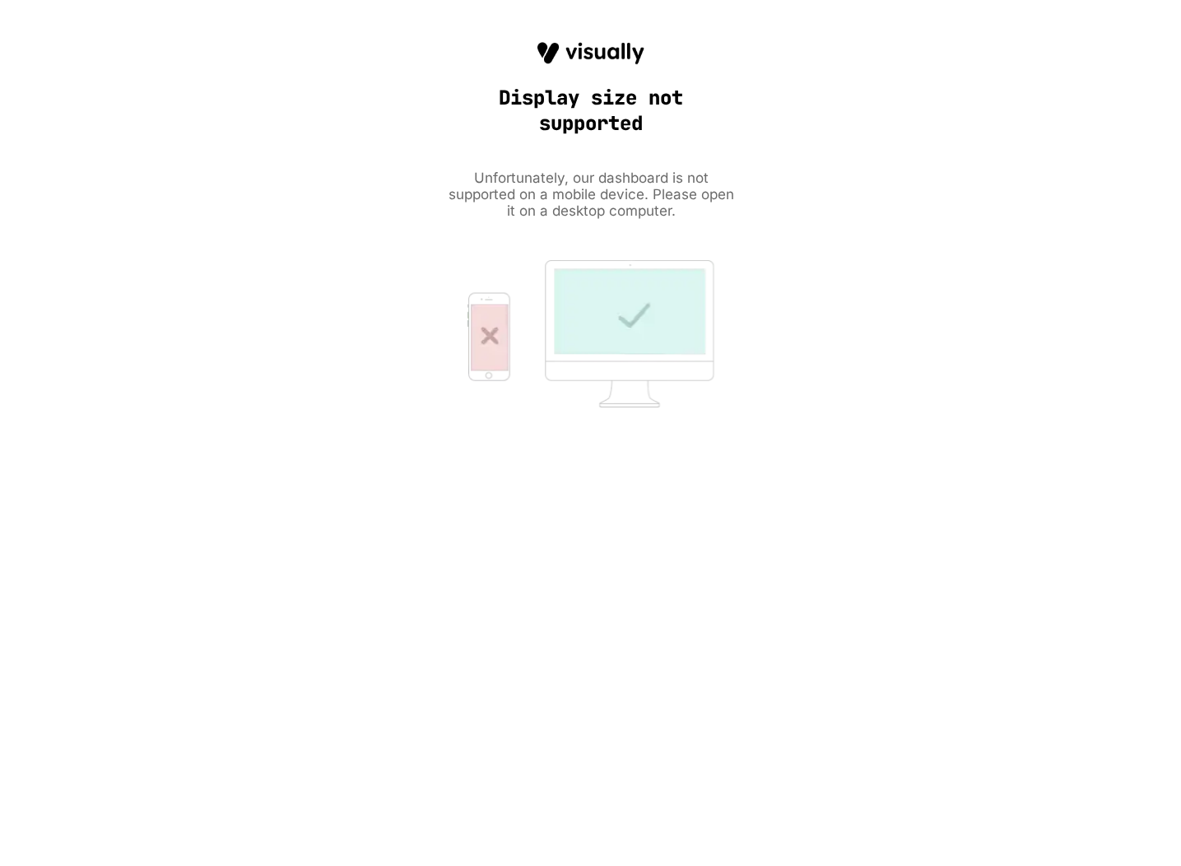
scroll to position [0, 0]
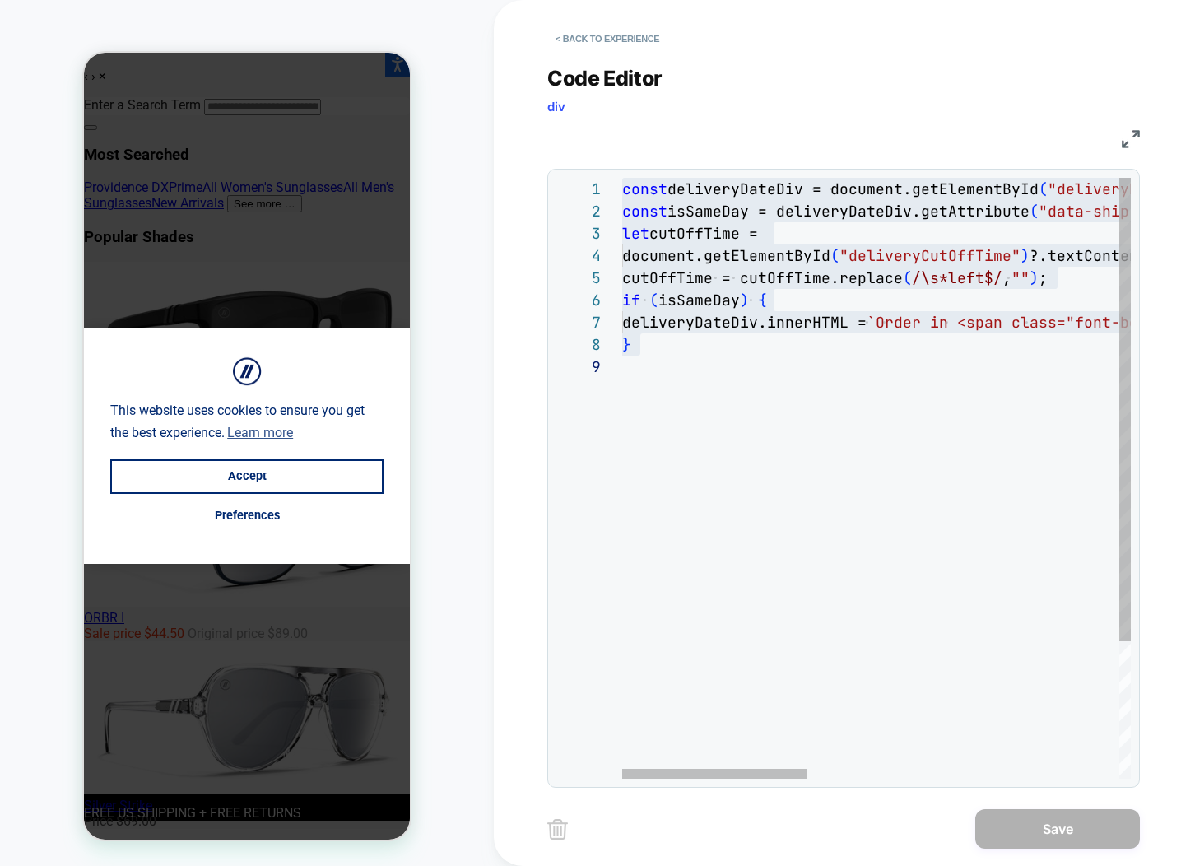
click at [953, 324] on span "`Order in <span class="font-bold text-[#0246bd]" i" at bounding box center [1093, 322] width 453 height 19
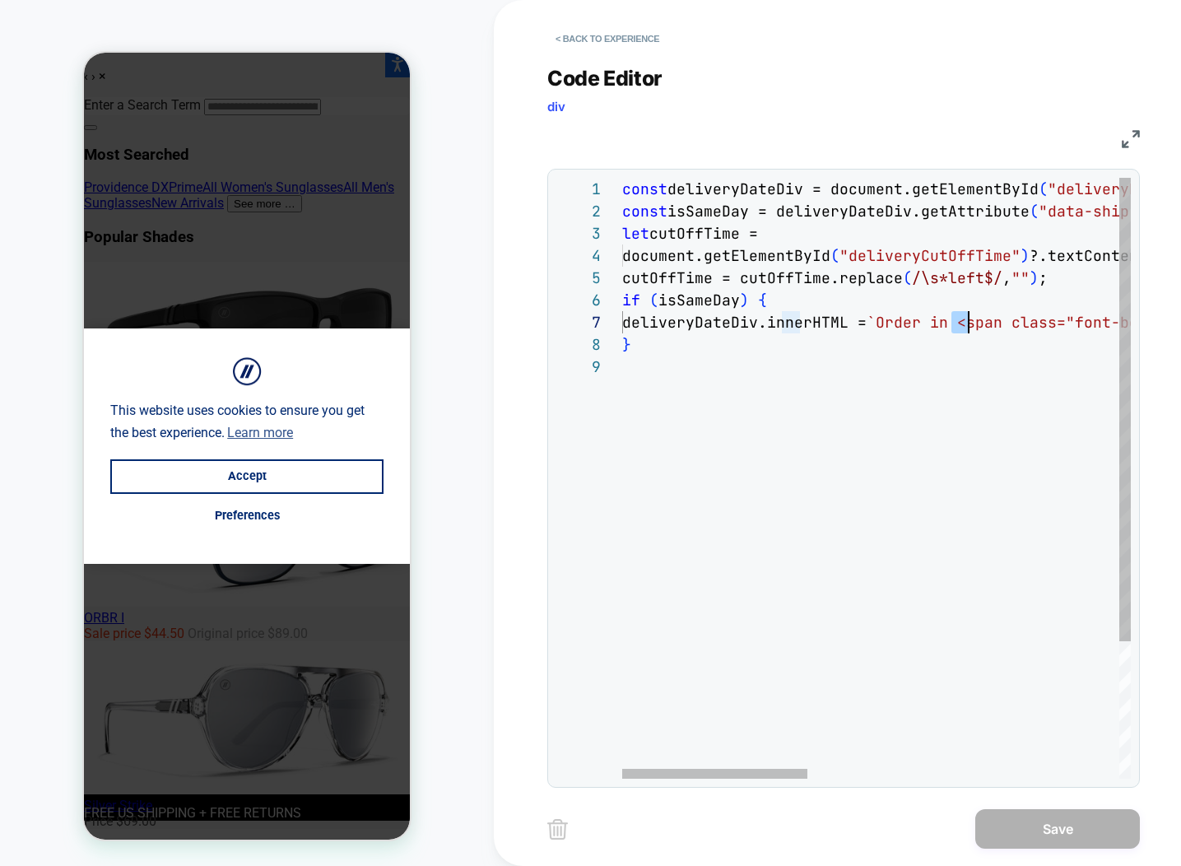
drag, startPoint x: 953, startPoint y: 324, endPoint x: 965, endPoint y: 333, distance: 15.3
click at [953, 325] on span "`Order in <span class="font-bold text-[#0246bd]" i" at bounding box center [1093, 322] width 453 height 19
type textarea "**********"
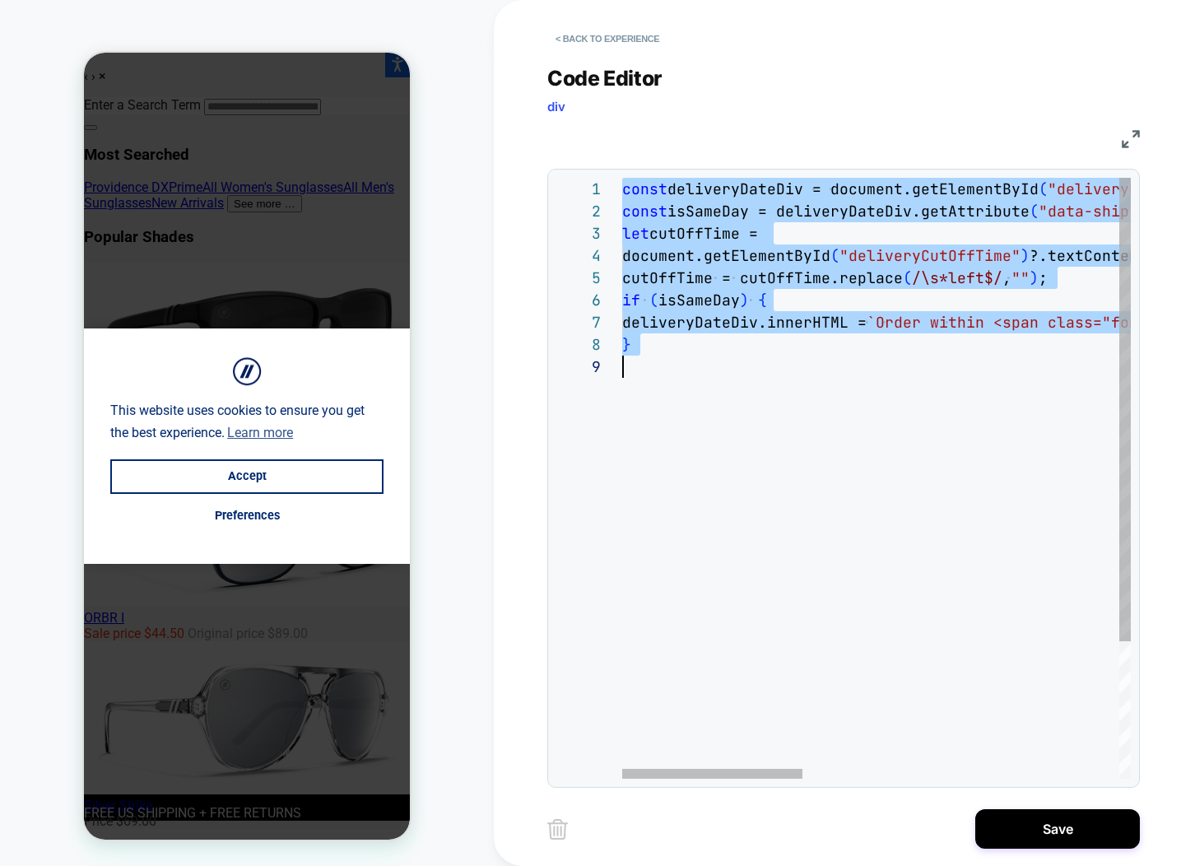
scroll to position [0, 0]
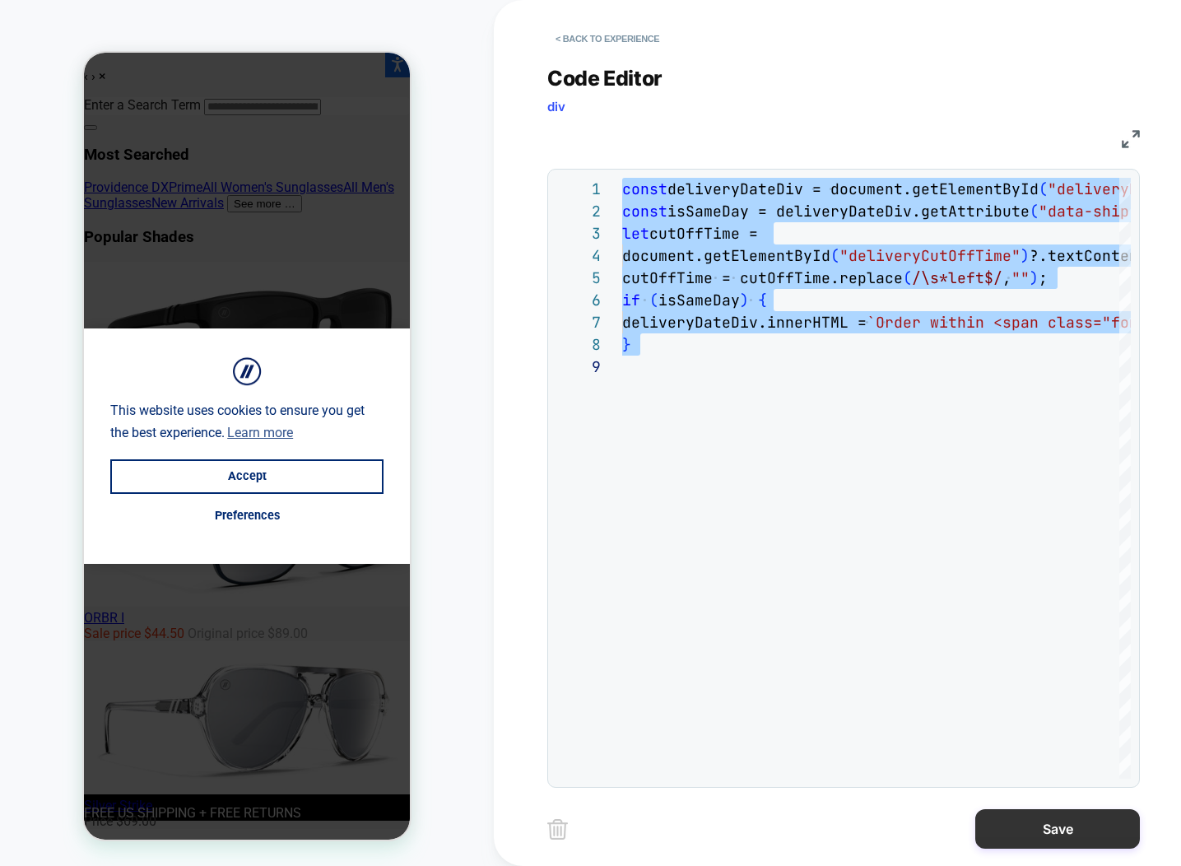
click at [1052, 830] on button "Save" at bounding box center [1057, 829] width 165 height 40
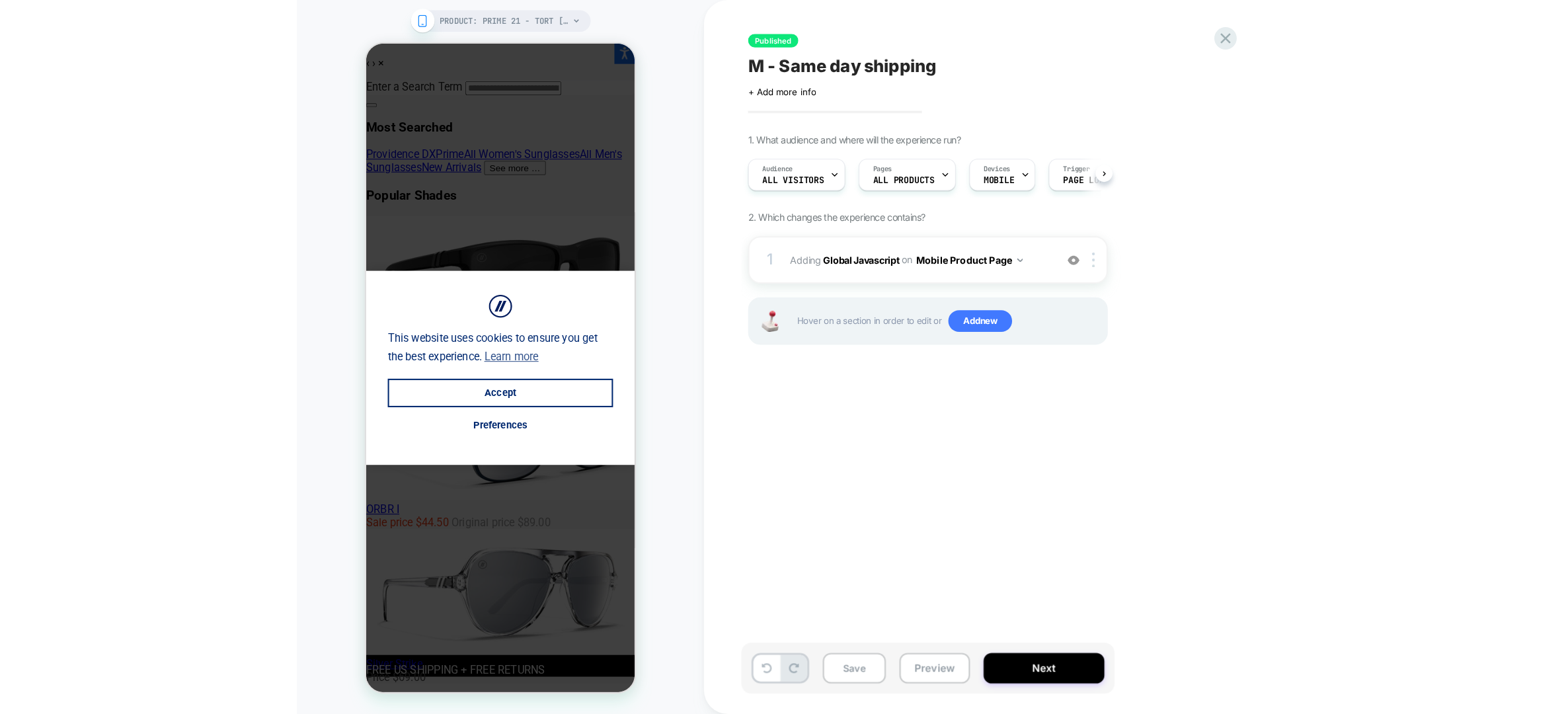
scroll to position [0, 1]
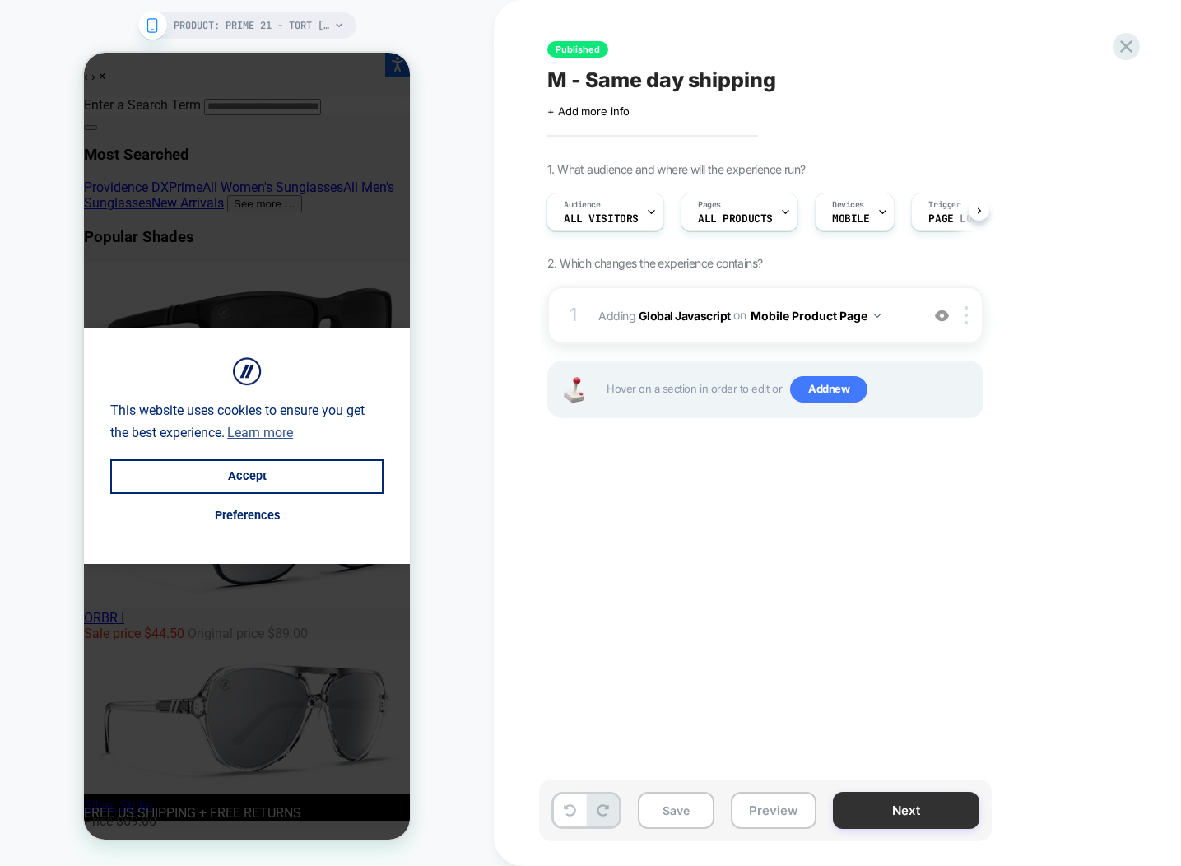
click at [907, 821] on button "Next" at bounding box center [906, 810] width 146 height 37
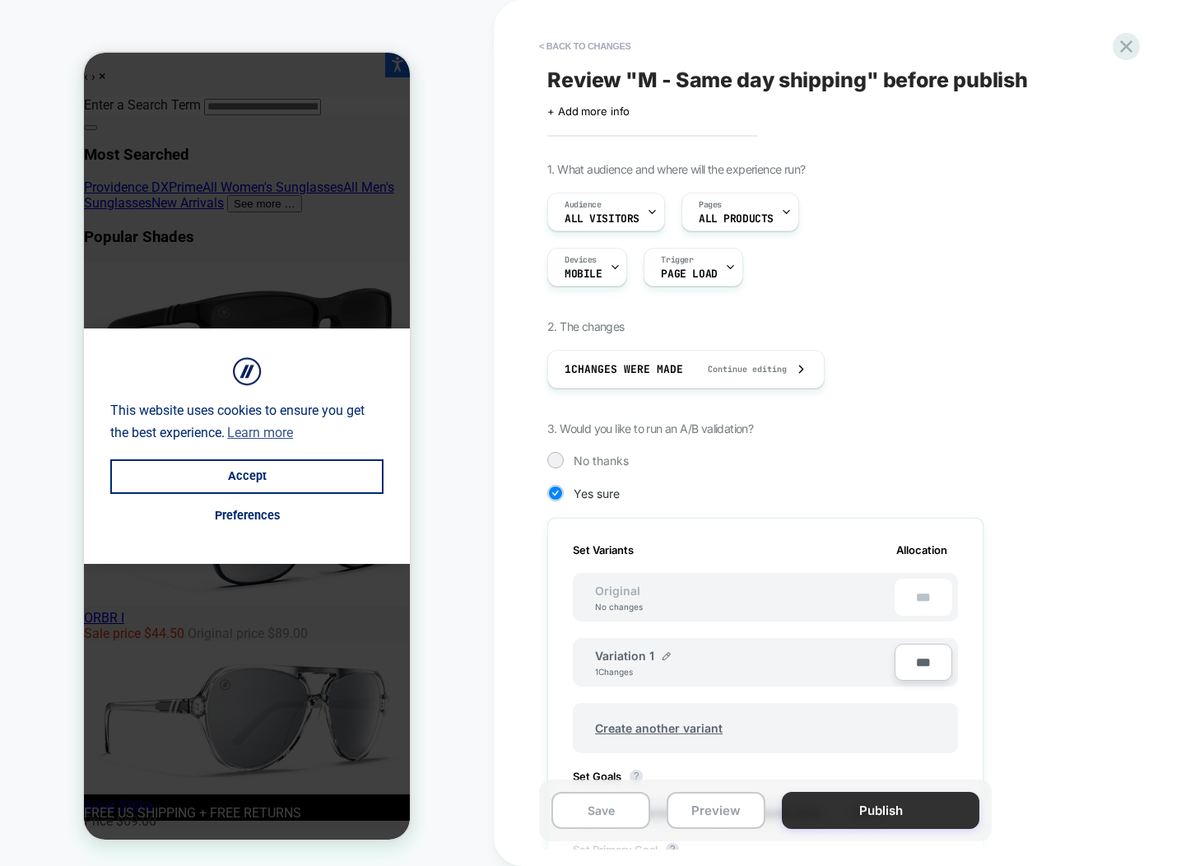
click at [899, 814] on button "Publish" at bounding box center [881, 810] width 198 height 37
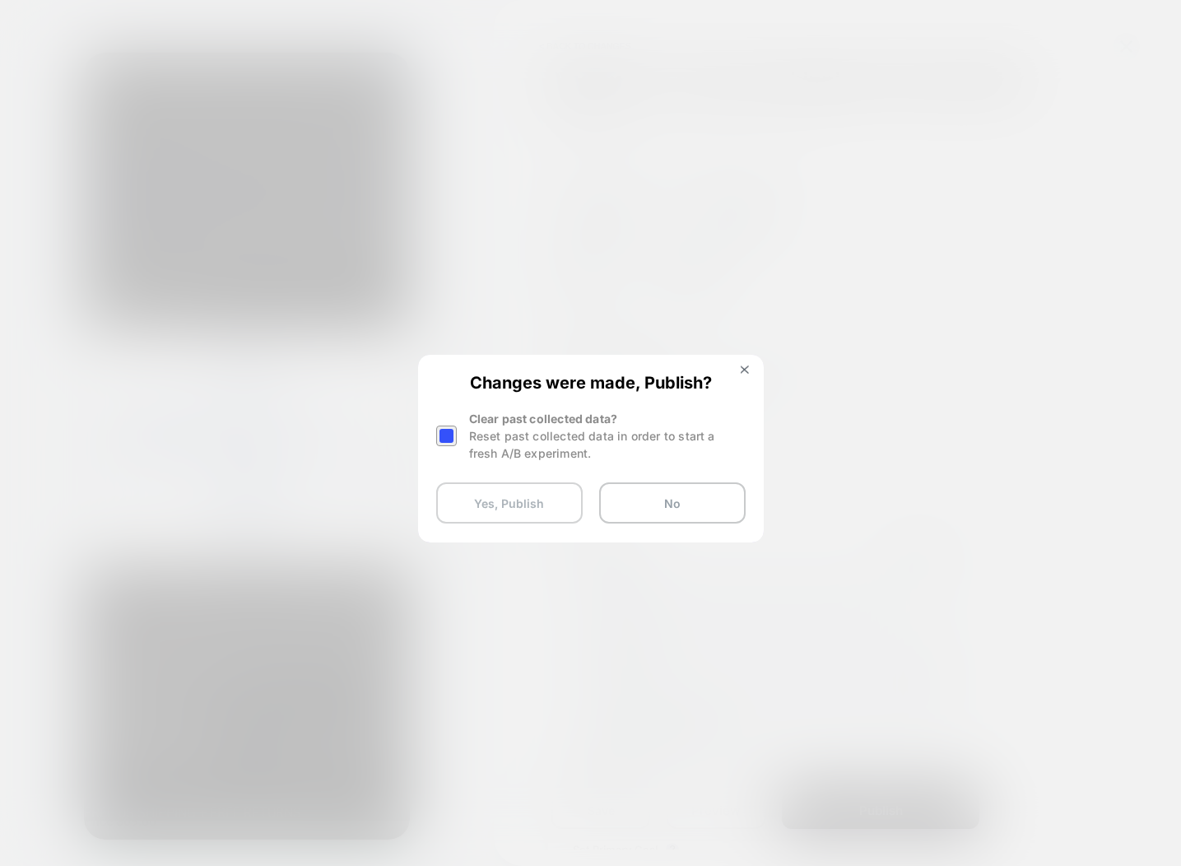
click at [499, 502] on button "Yes, Publish" at bounding box center [509, 502] width 146 height 41
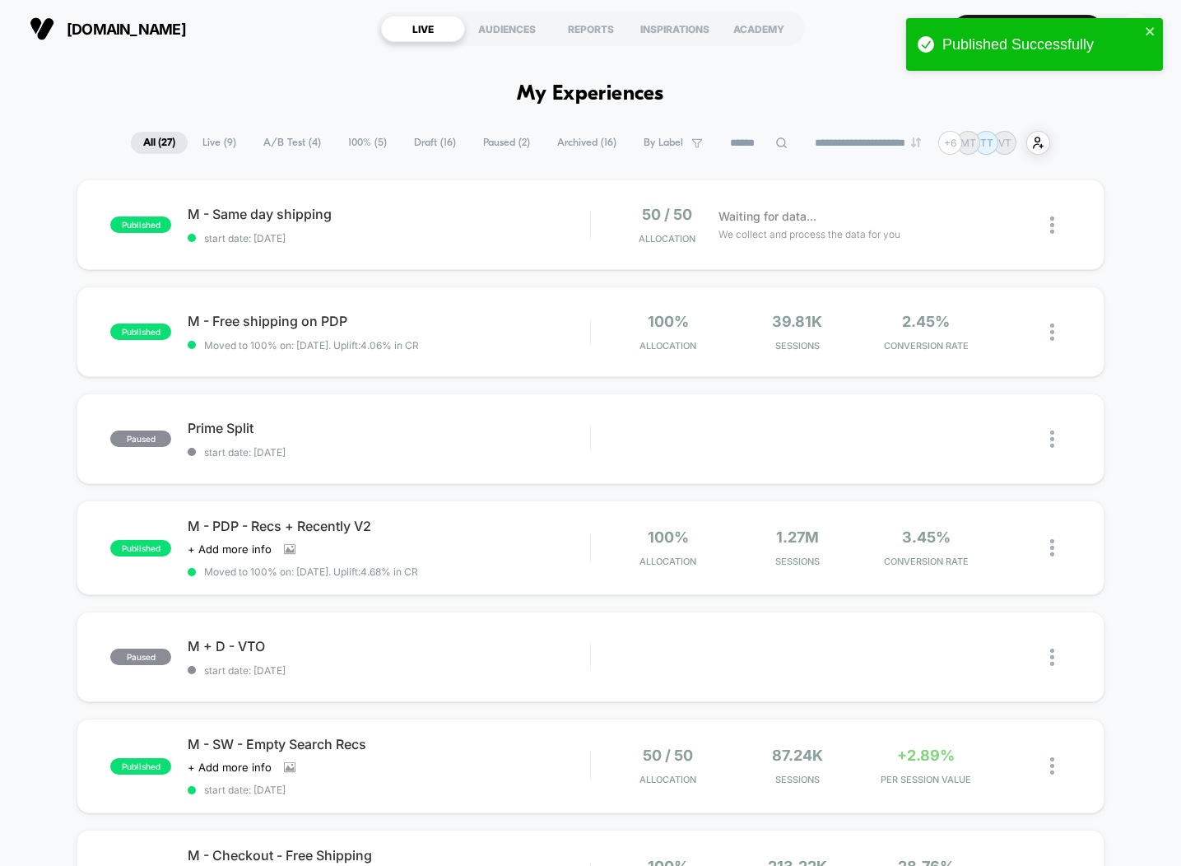
click at [379, 2] on div "blenderseyewear.com LIVE AUDIENCES REPORTS INSPIRATIONS ACADEMY Create New Expe…" at bounding box center [590, 29] width 1181 height 58
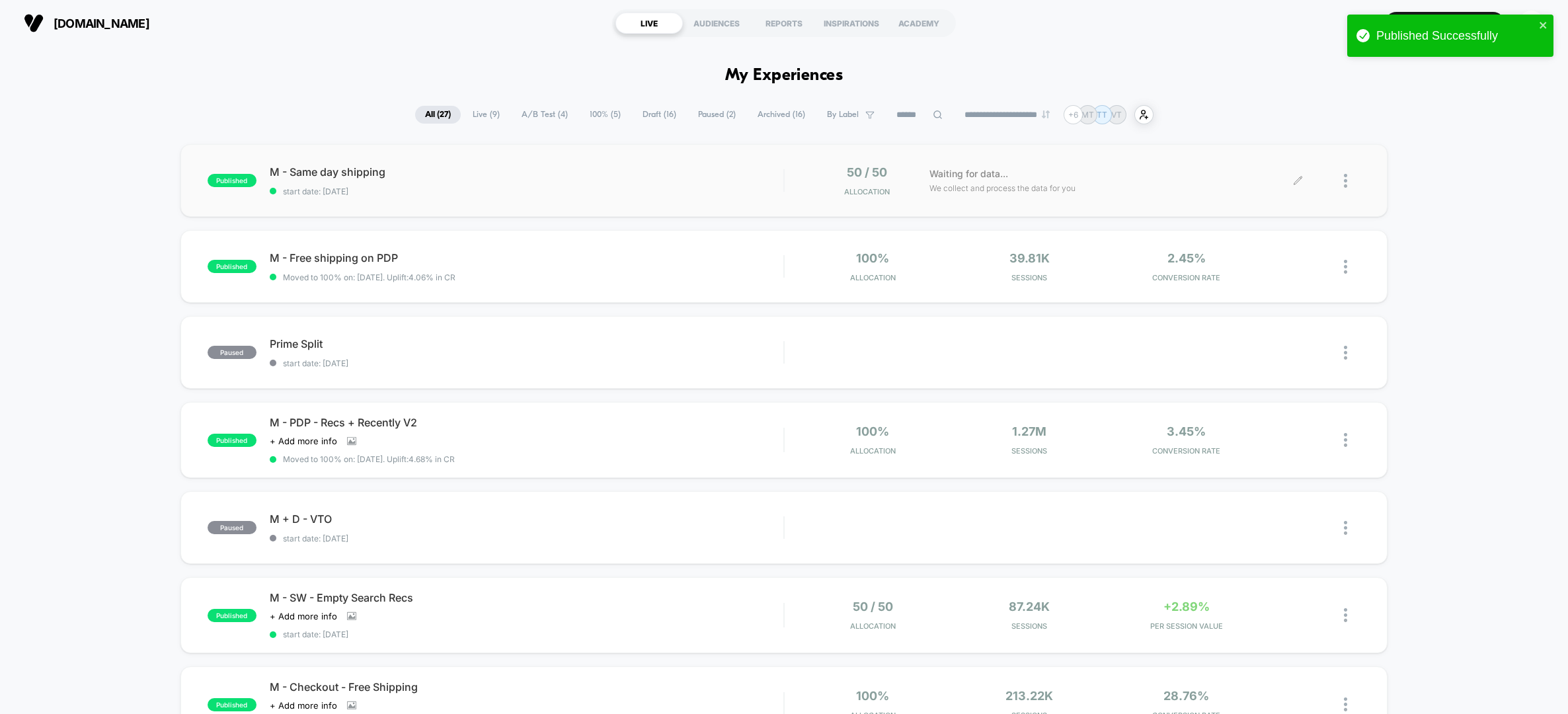
click at [1305, 182] on div at bounding box center [1329, 181] width 63 height 31
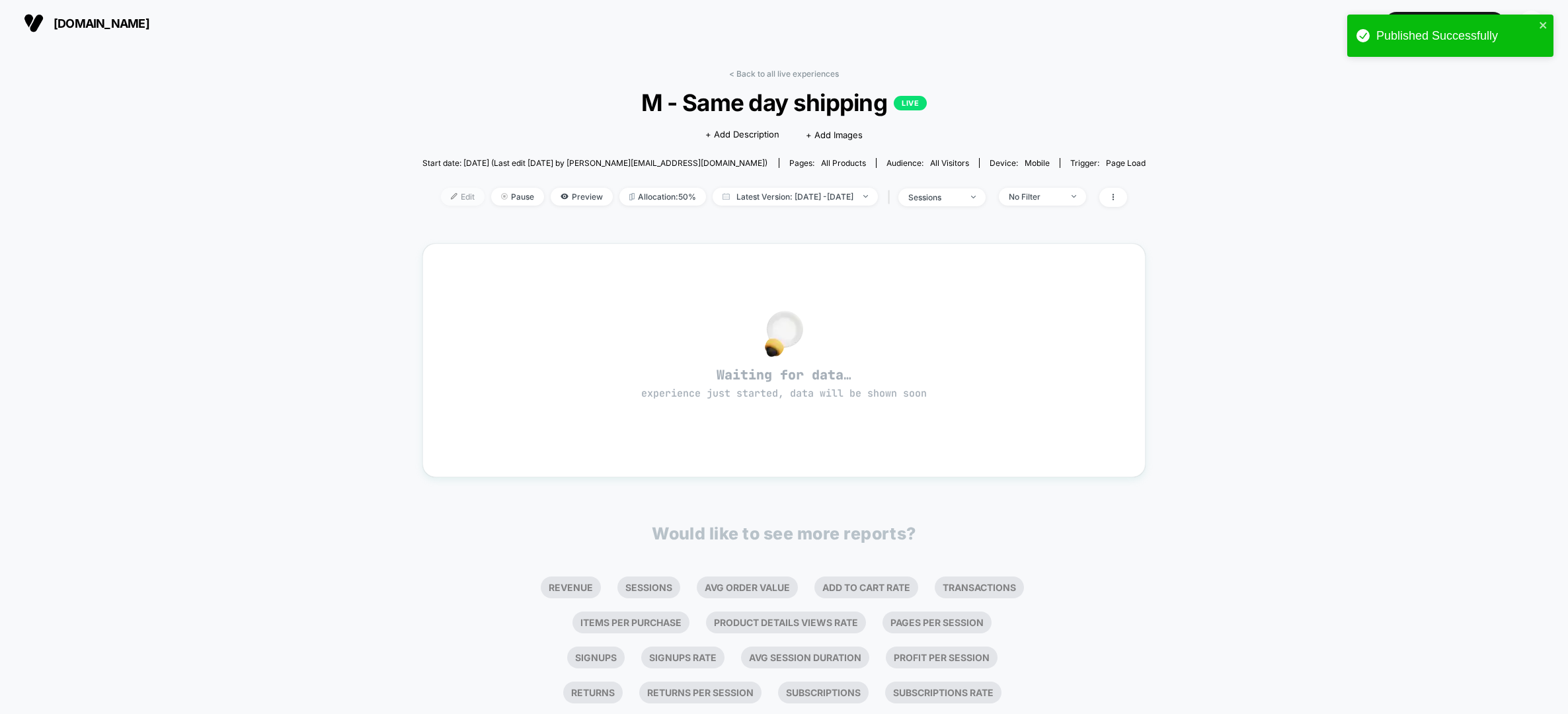
click at [441, 205] on div "Edit Pause Preview Allocation: 50% Latest Version: Sep 10, 2025 - Sep 10, 2025 …" at bounding box center [784, 198] width 724 height 19
click at [443, 196] on span "Edit" at bounding box center [463, 197] width 43 height 18
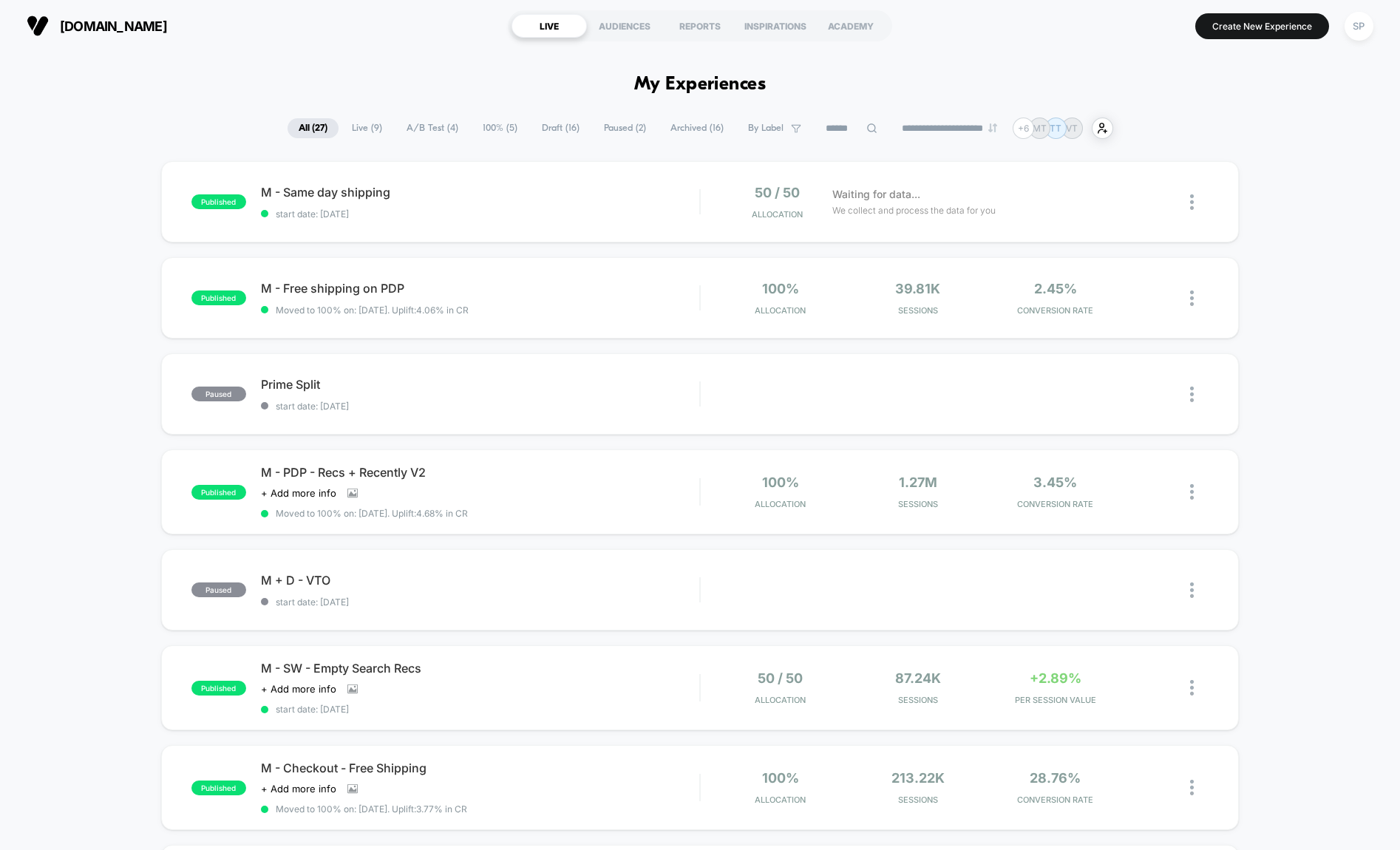
scroll to position [1, 0]
click at [542, 215] on span "start date: [DATE]" at bounding box center [480, 213] width 438 height 11
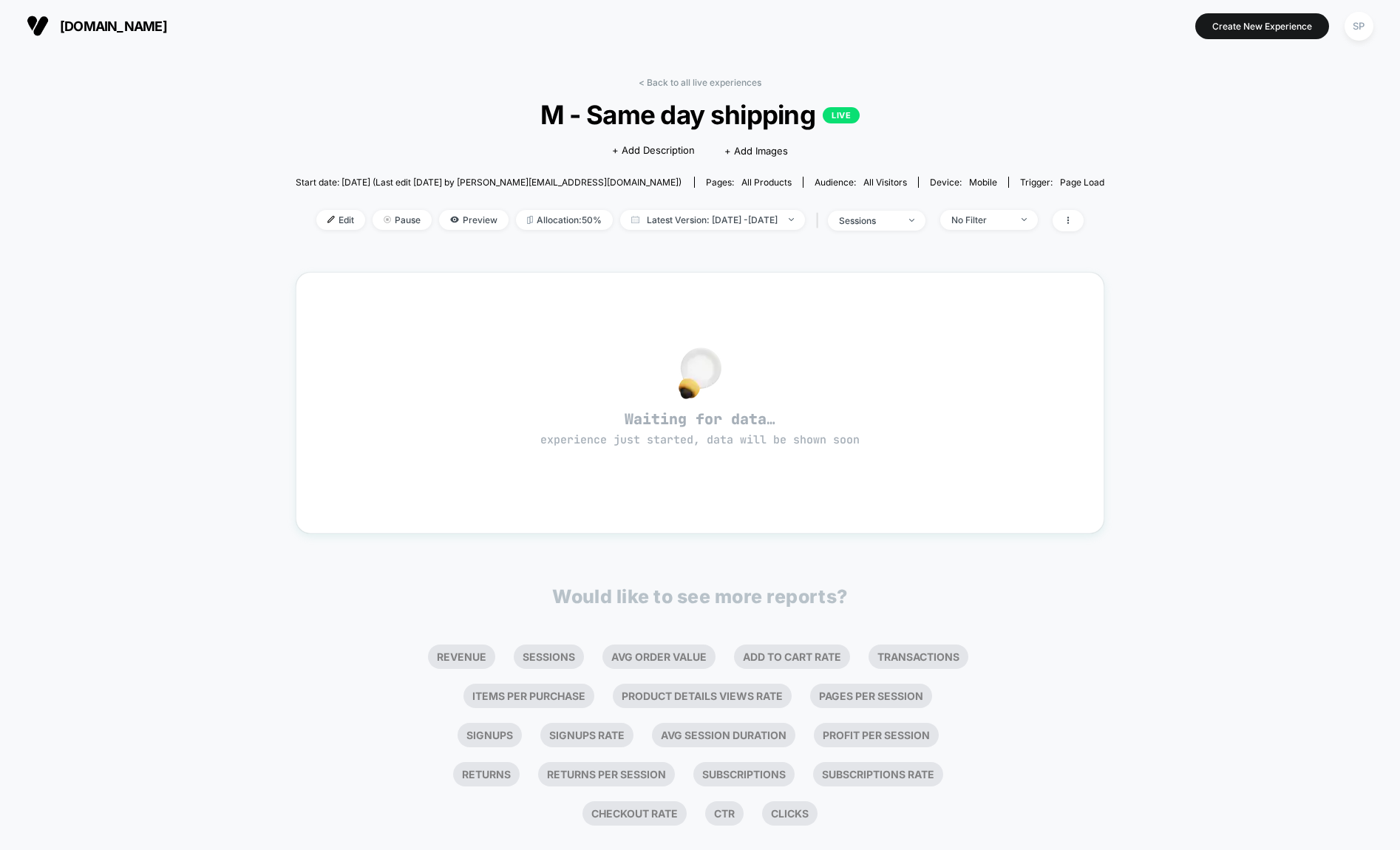
drag, startPoint x: 386, startPoint y: 179, endPoint x: 375, endPoint y: 179, distance: 11.0
click at [386, 178] on span "Start date: [DATE] (Last edit [DATE] by [PERSON_NAME][EMAIL_ADDRESS][DOMAIN_NAM…" at bounding box center [489, 182] width 386 height 11
drag, startPoint x: 322, startPoint y: 182, endPoint x: 1149, endPoint y: 182, distance: 827.0
click at [1149, 182] on div "< Back to all live experiences M - Same day shipping LIVE Click to edit experie…" at bounding box center [700, 465] width 1400 height 826
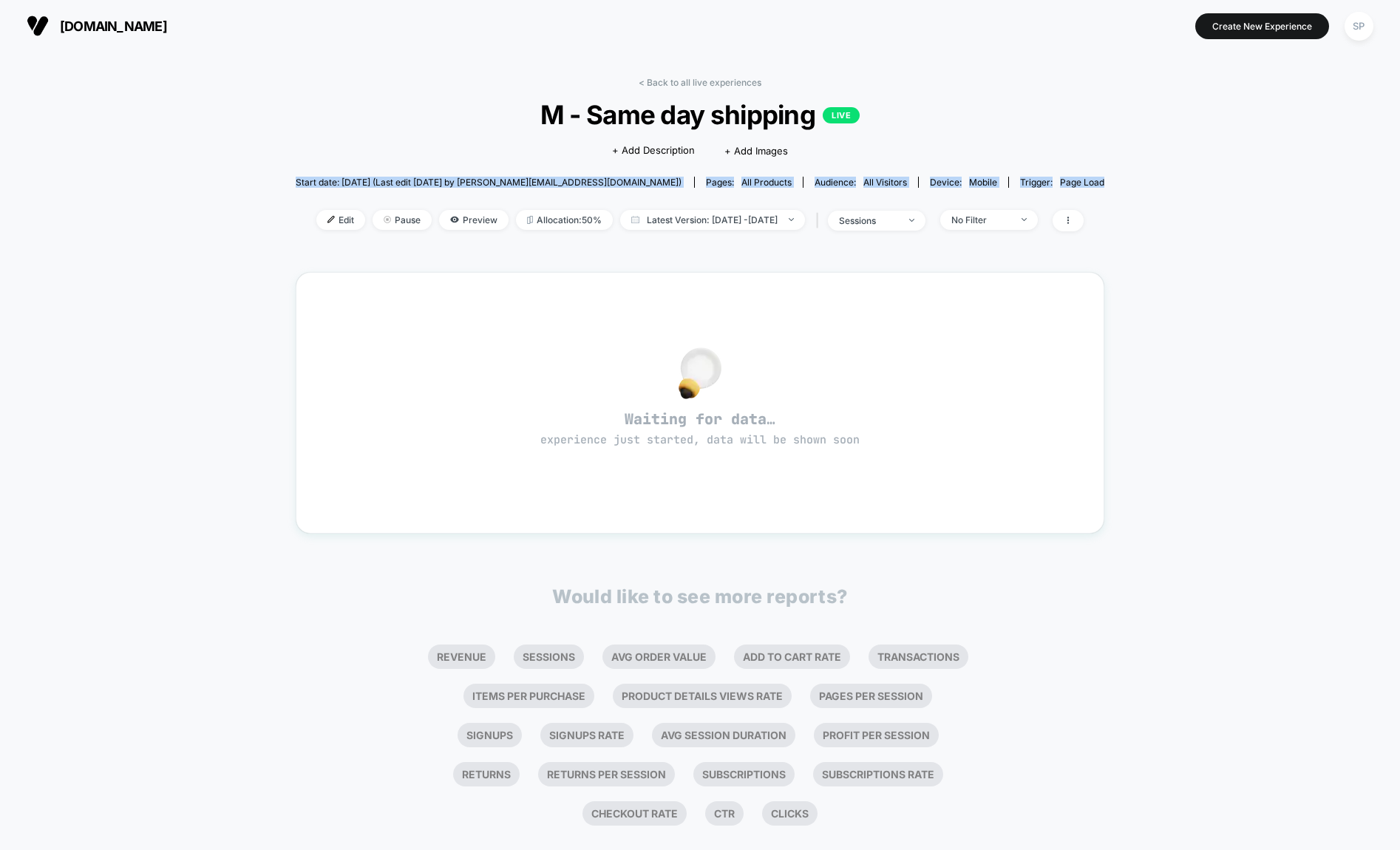
drag, startPoint x: 1129, startPoint y: 190, endPoint x: 290, endPoint y: 183, distance: 839.0
click at [290, 183] on div "< Back to all live experiences M - Same day shipping LIVE Click to edit experie…" at bounding box center [700, 465] width 1400 height 826
click at [295, 182] on div "Start date: [DATE] (Last edit [DATE] by [PERSON_NAME][EMAIL_ADDRESS][DOMAIN_NAM…" at bounding box center [700, 182] width 809 height 26
click at [930, 159] on div "Click to edit experience details + Add Description + Add Images" at bounding box center [700, 150] width 486 height 40
click at [316, 221] on span "Edit" at bounding box center [340, 220] width 48 height 20
